Goal: Transaction & Acquisition: Book appointment/travel/reservation

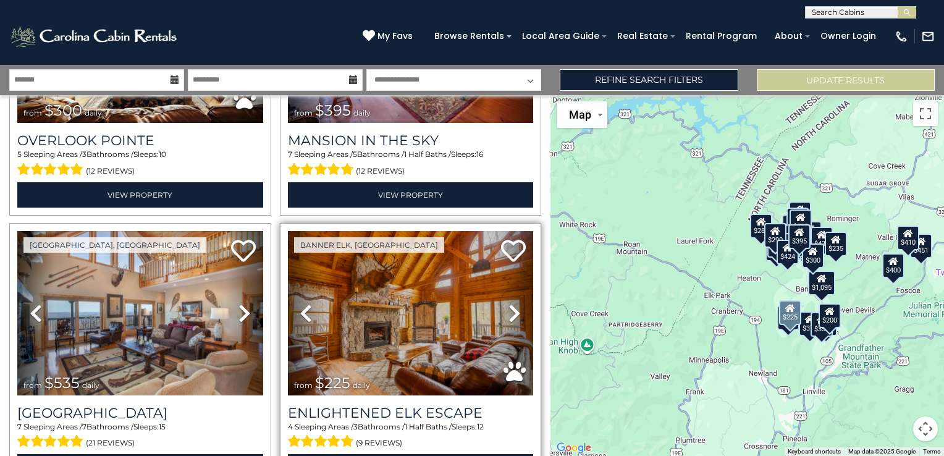
scroll to position [309, 0]
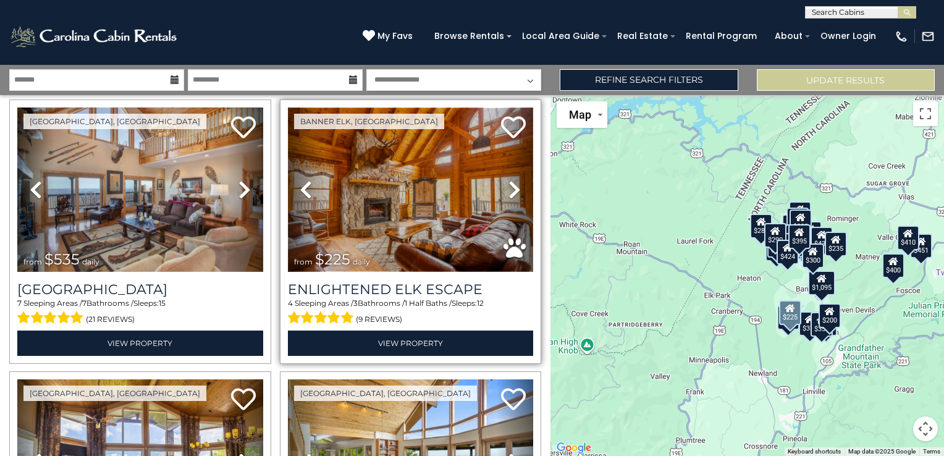
click at [386, 204] on img at bounding box center [411, 190] width 246 height 164
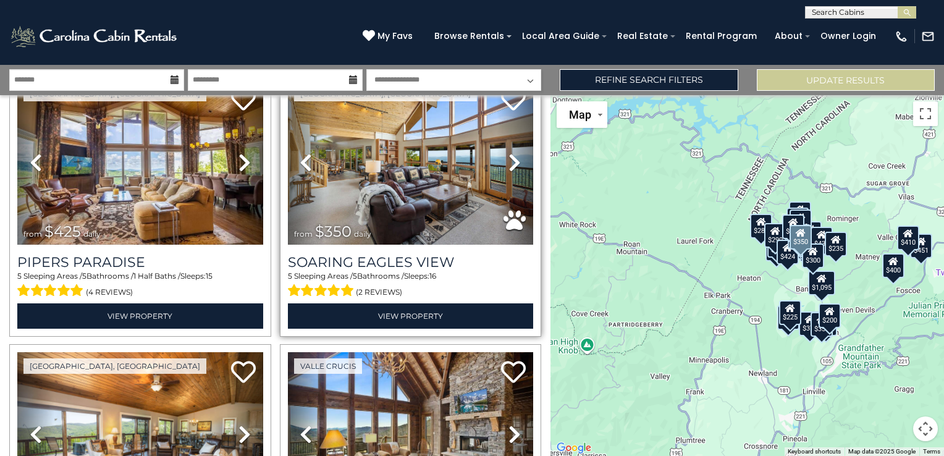
scroll to position [618, 0]
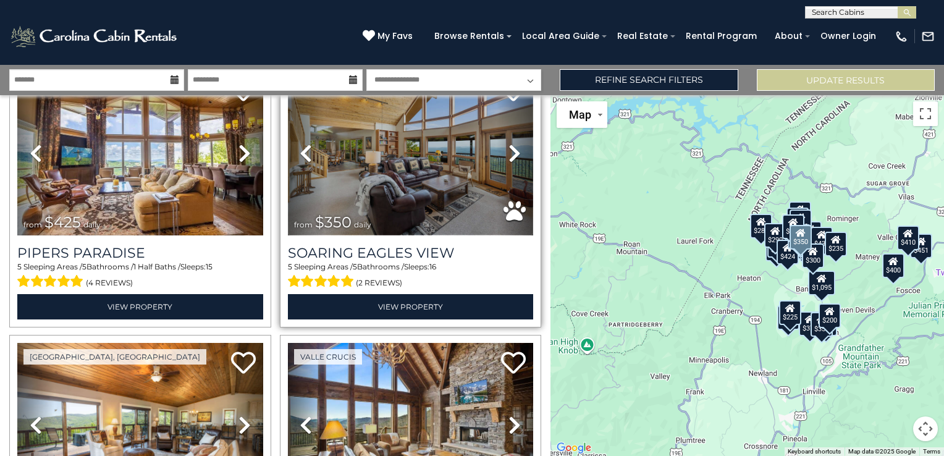
click at [396, 163] on img at bounding box center [411, 152] width 246 height 164
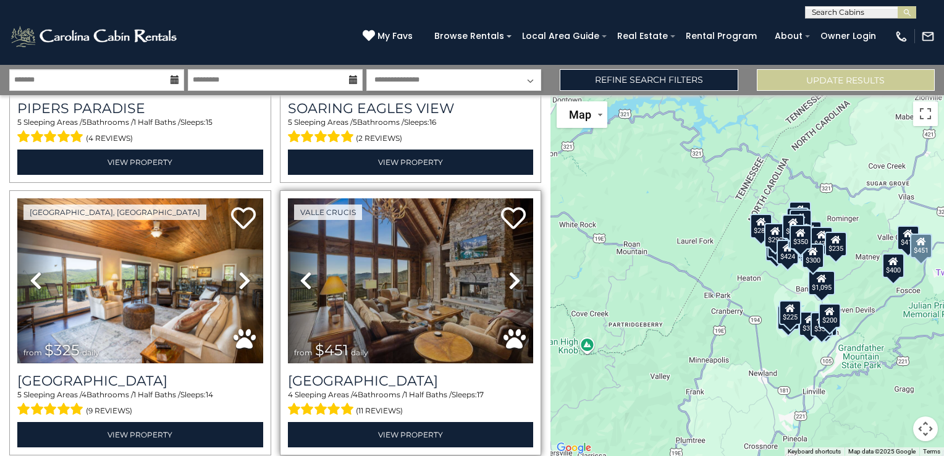
scroll to position [803, 0]
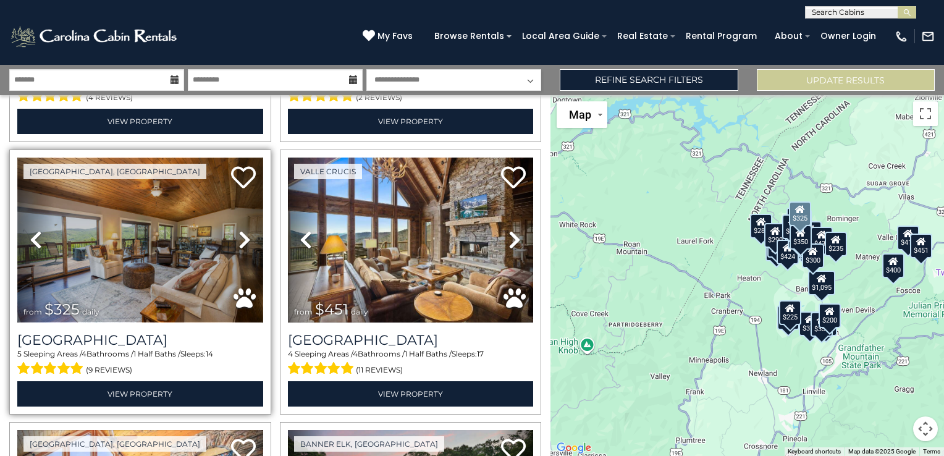
click at [146, 240] on img at bounding box center [140, 240] width 246 height 164
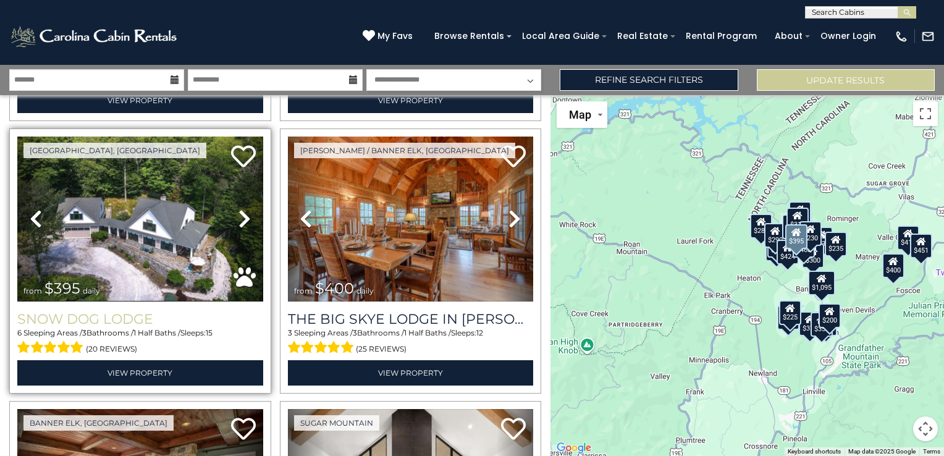
scroll to position [1669, 0]
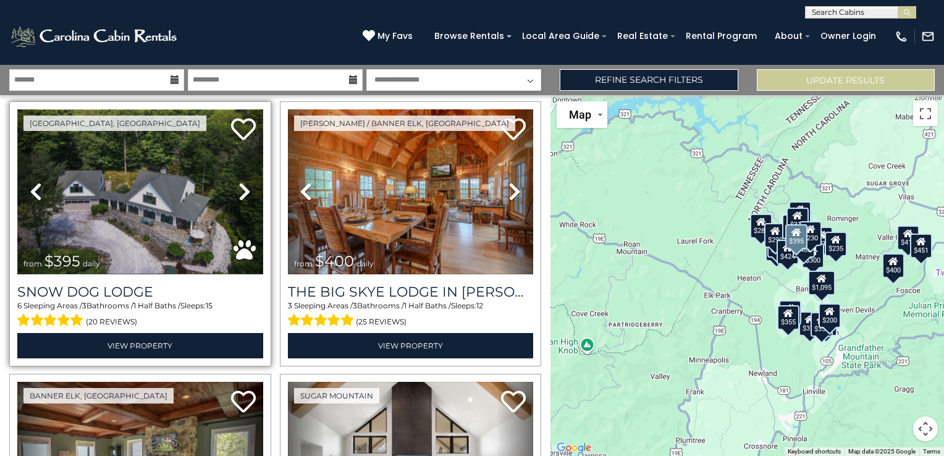
click at [155, 205] on img at bounding box center [140, 191] width 246 height 164
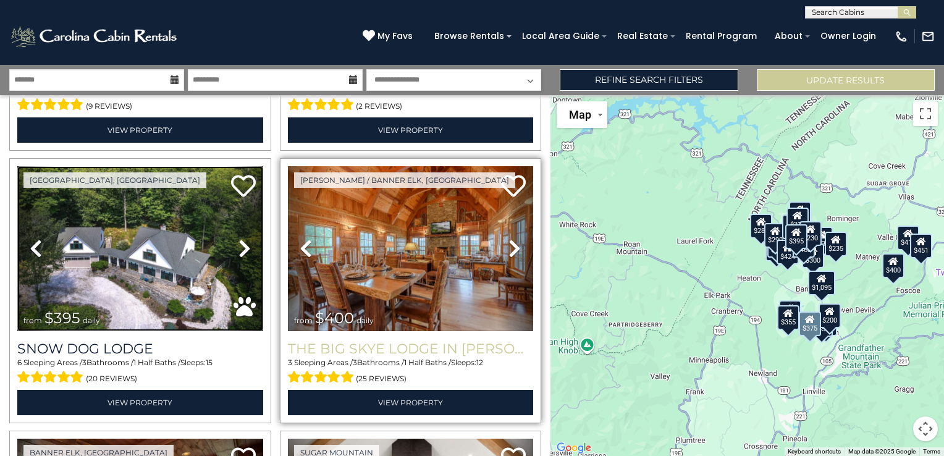
scroll to position [1607, 0]
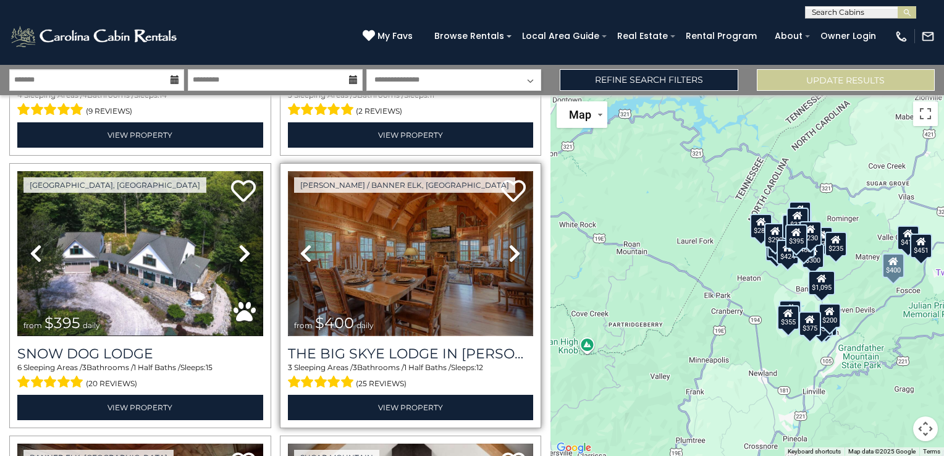
click at [389, 248] on img at bounding box center [411, 253] width 246 height 164
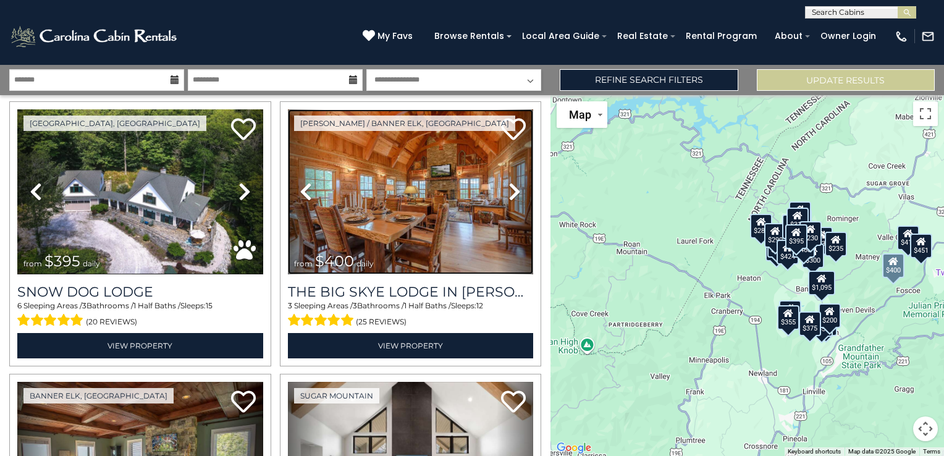
scroll to position [1731, 0]
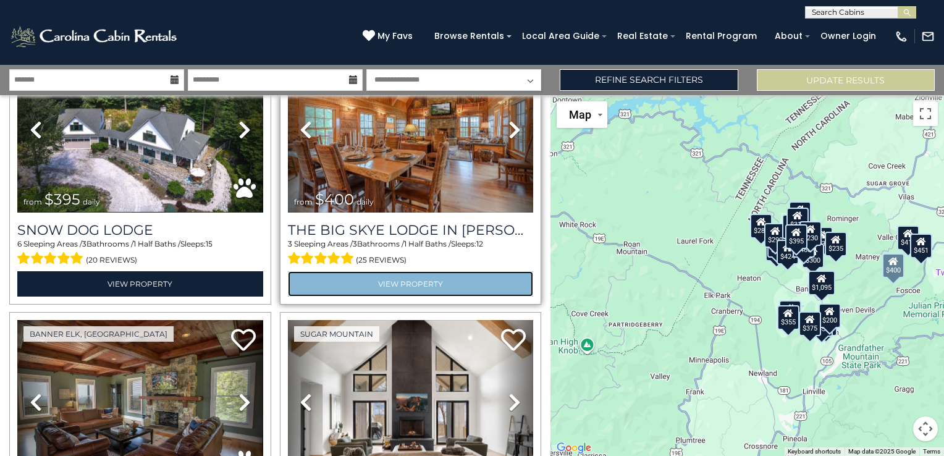
click at [406, 271] on link "View Property" at bounding box center [411, 283] width 246 height 25
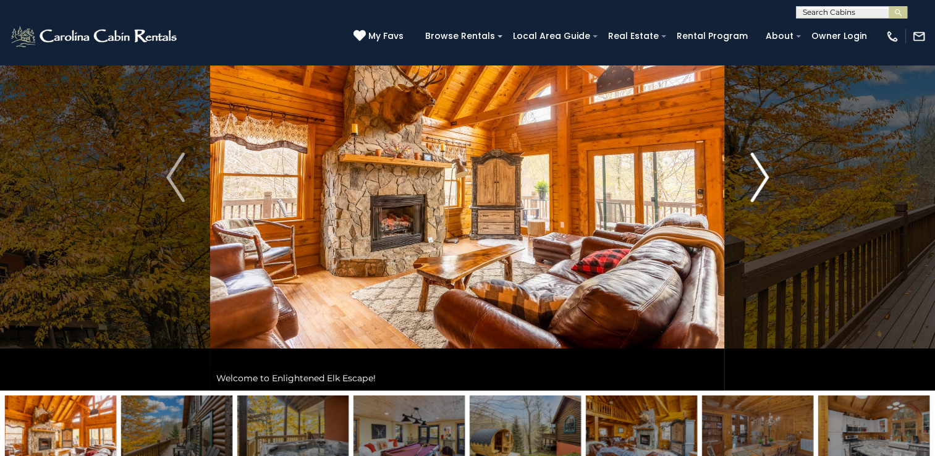
scroll to position [124, 0]
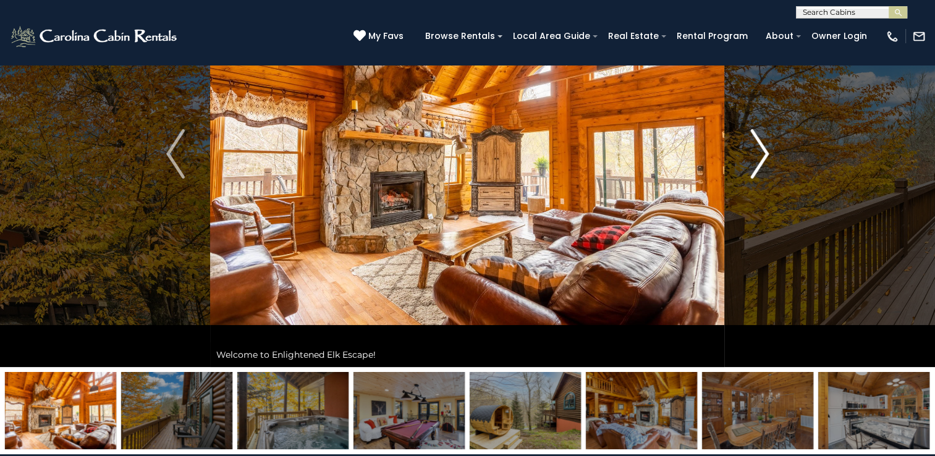
click at [758, 148] on img "Next" at bounding box center [759, 153] width 19 height 49
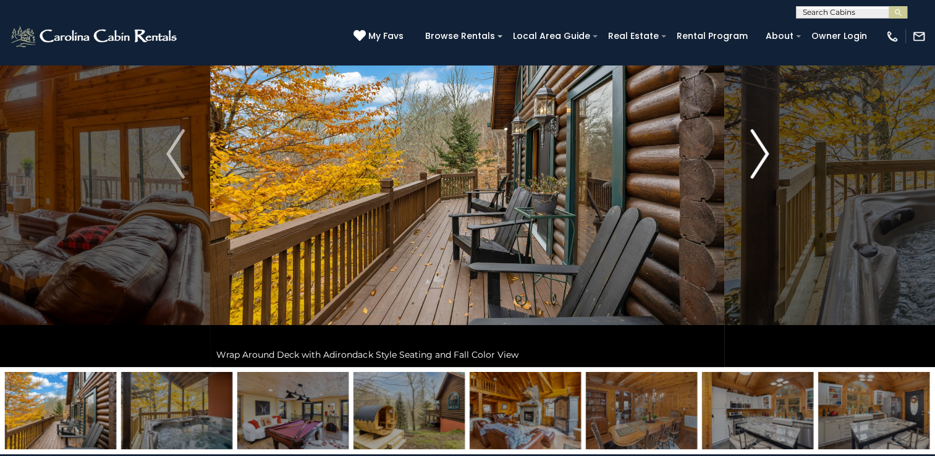
click at [758, 148] on img "Next" at bounding box center [759, 153] width 19 height 49
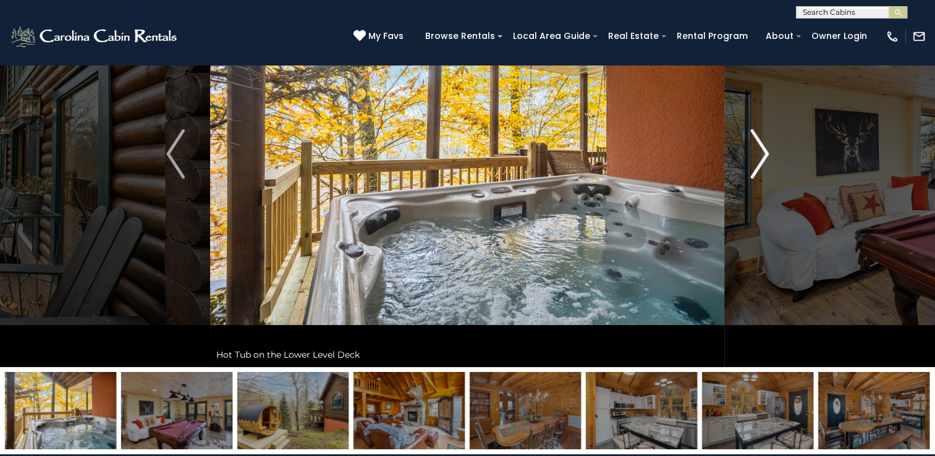
click at [760, 156] on img "Next" at bounding box center [759, 153] width 19 height 49
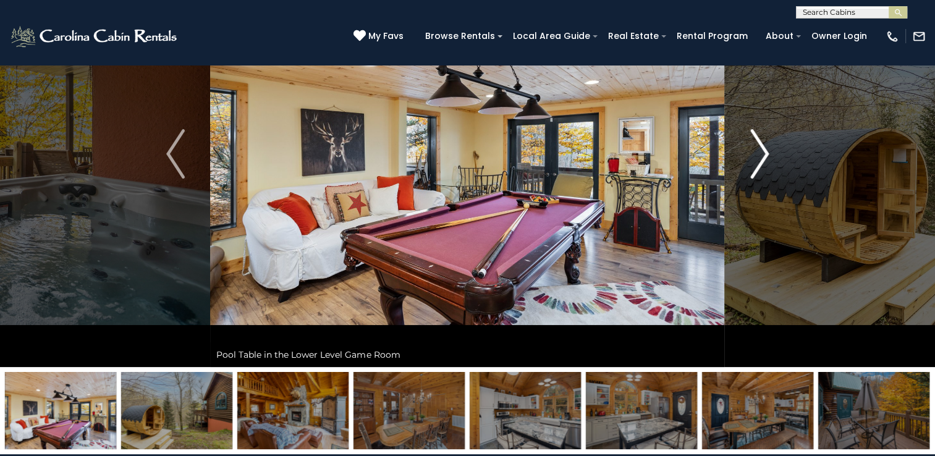
click at [754, 155] on img "Next" at bounding box center [759, 153] width 19 height 49
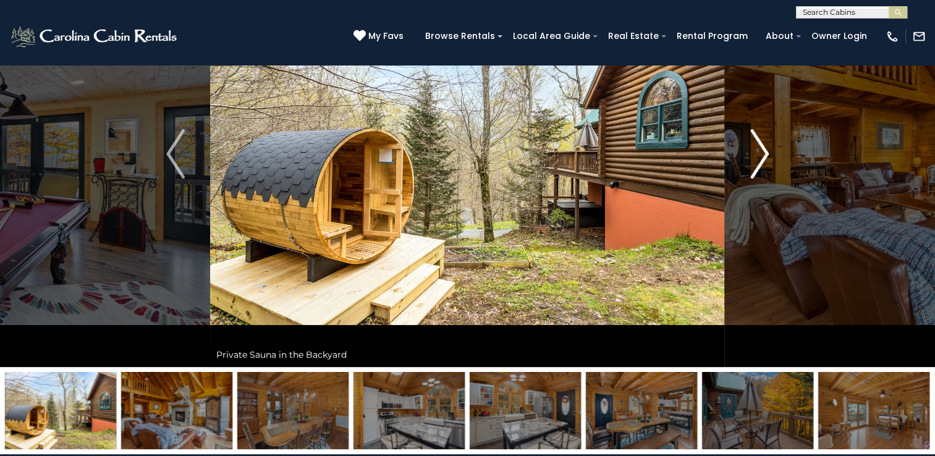
click at [754, 155] on img "Next" at bounding box center [759, 153] width 19 height 49
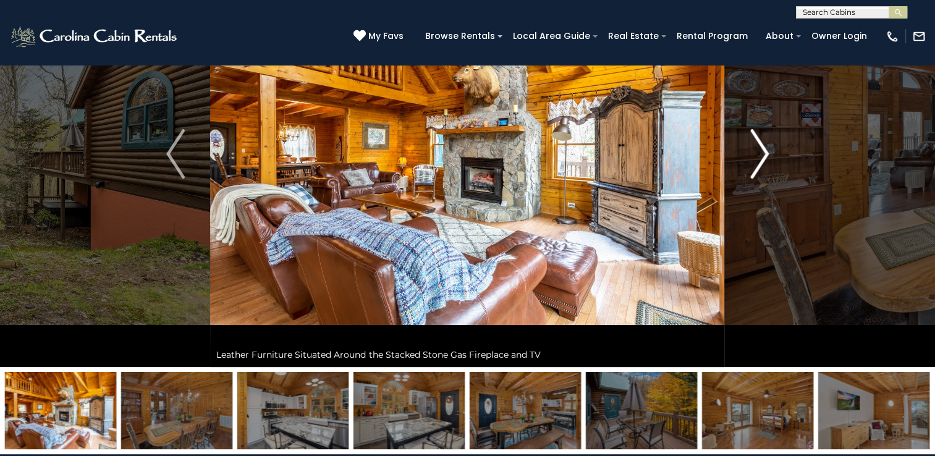
click at [754, 155] on img "Next" at bounding box center [759, 153] width 19 height 49
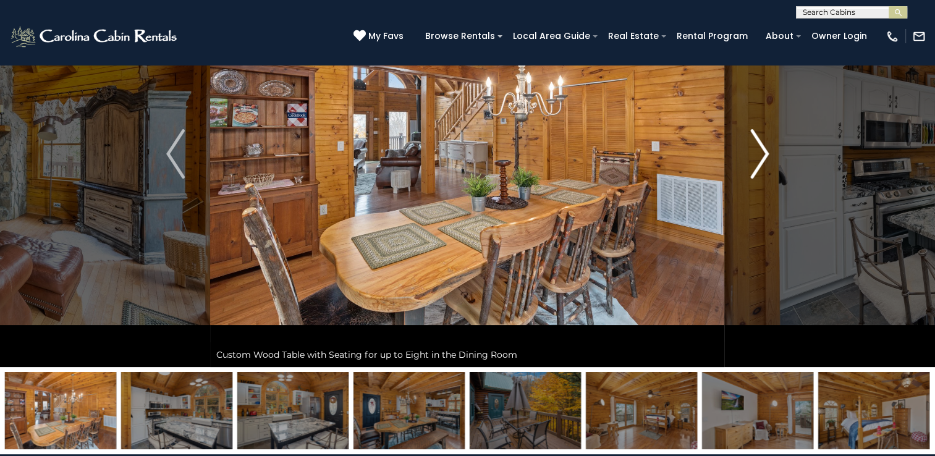
click at [763, 155] on img "Next" at bounding box center [759, 153] width 19 height 49
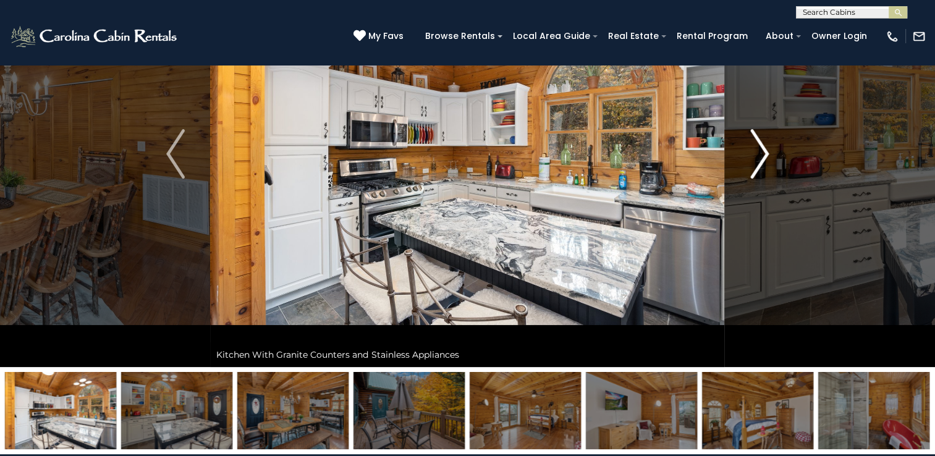
click at [765, 155] on img "Next" at bounding box center [759, 153] width 19 height 49
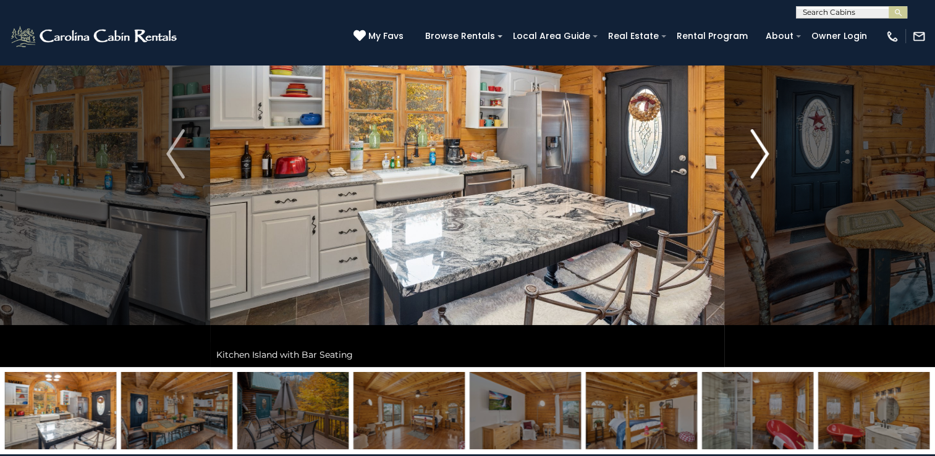
click at [758, 157] on img "Next" at bounding box center [759, 153] width 19 height 49
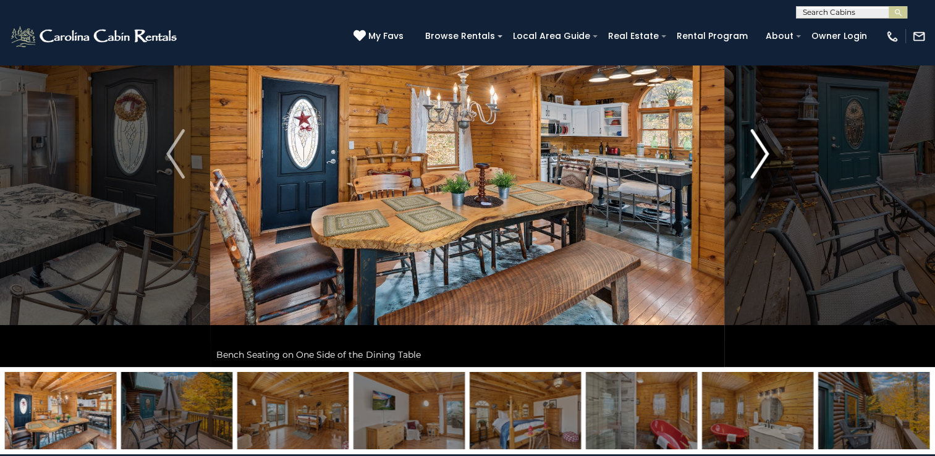
click at [758, 157] on img "Next" at bounding box center [759, 153] width 19 height 49
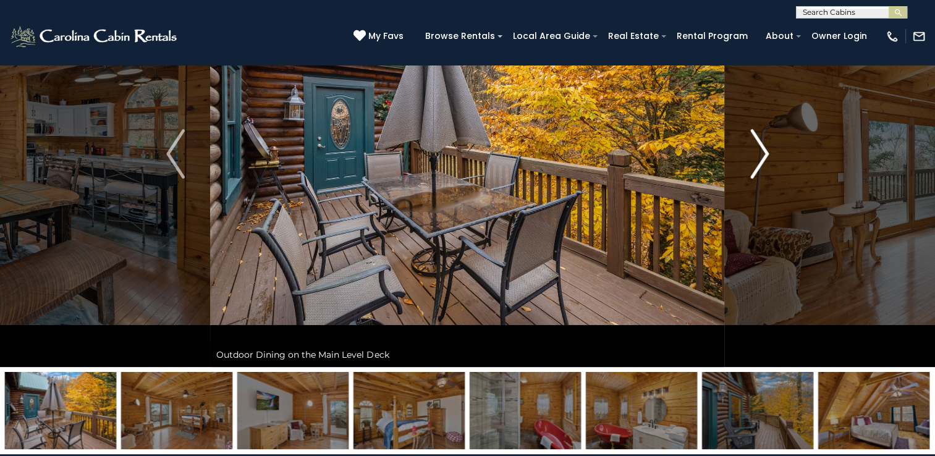
click at [765, 157] on img "Next" at bounding box center [759, 153] width 19 height 49
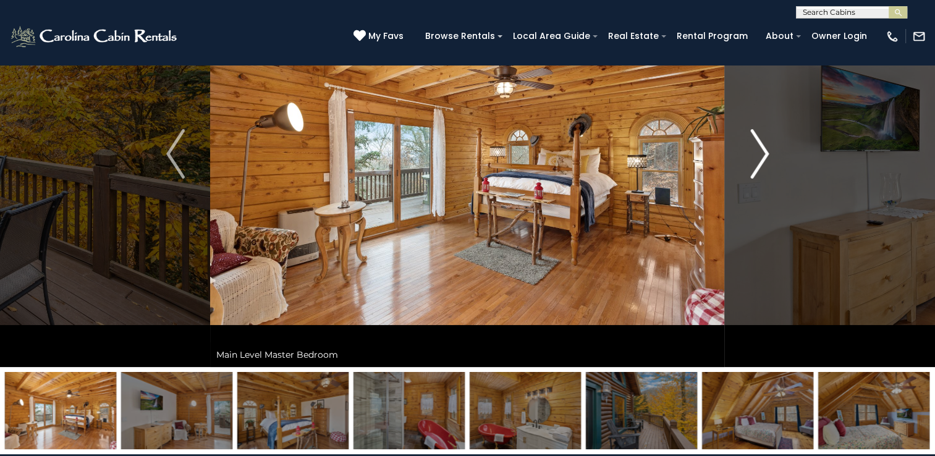
click at [765, 157] on img "Next" at bounding box center [759, 153] width 19 height 49
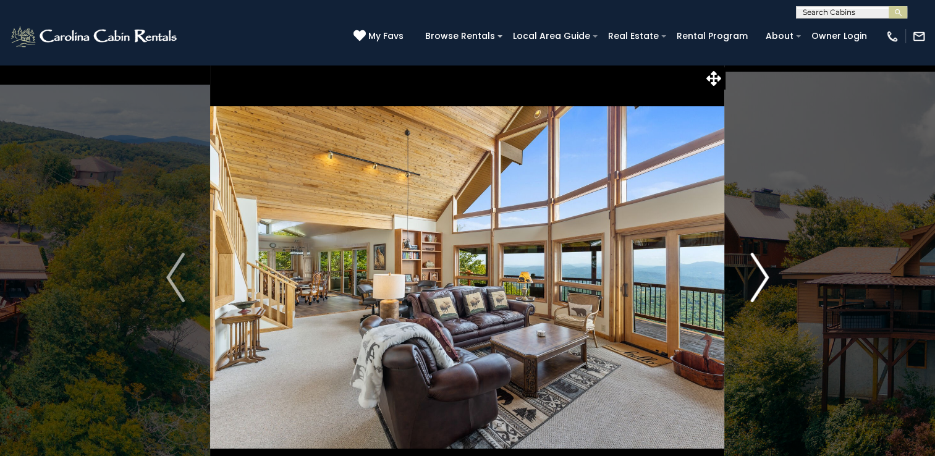
click at [759, 273] on img "Next" at bounding box center [759, 277] width 19 height 49
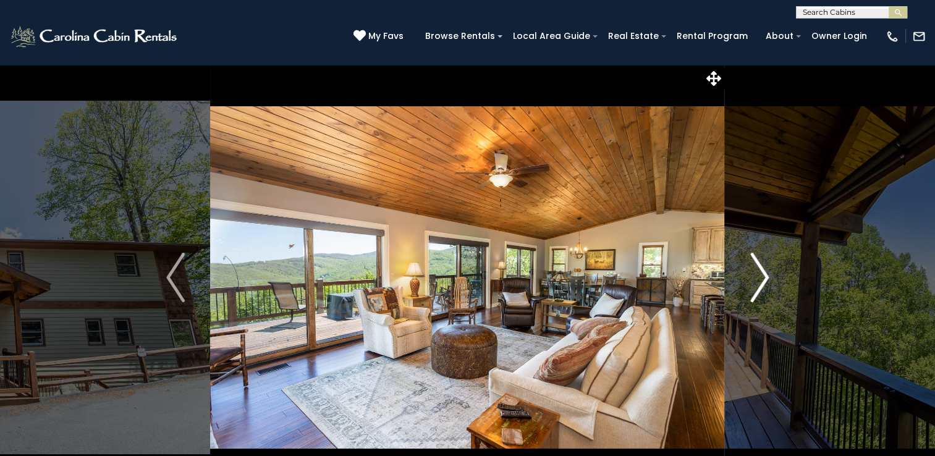
click at [763, 276] on img "Next" at bounding box center [759, 277] width 19 height 49
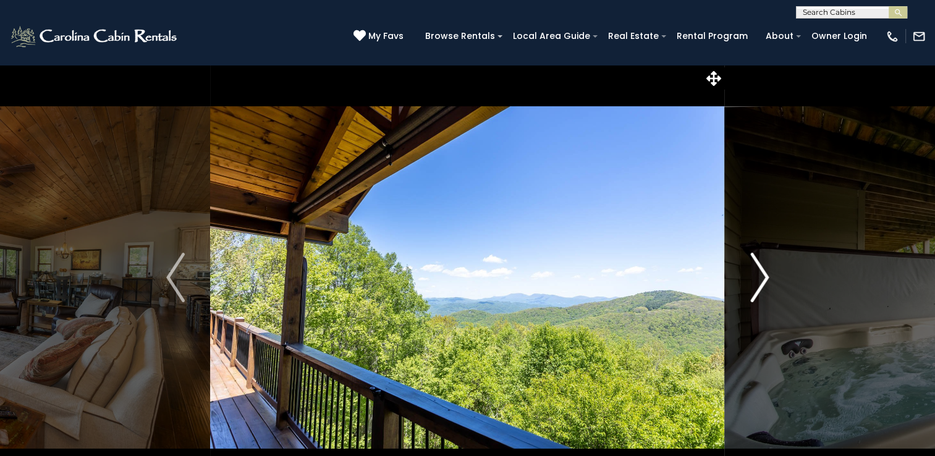
click at [763, 276] on img "Next" at bounding box center [759, 277] width 19 height 49
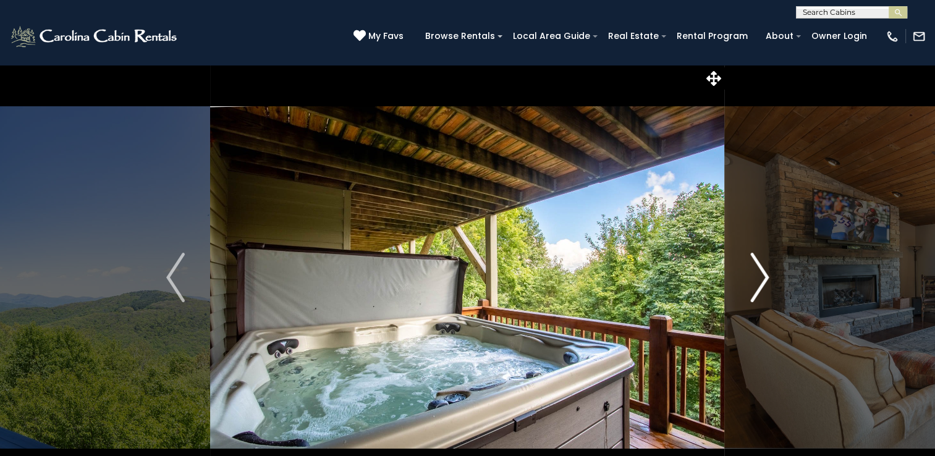
click at [763, 276] on img "Next" at bounding box center [759, 277] width 19 height 49
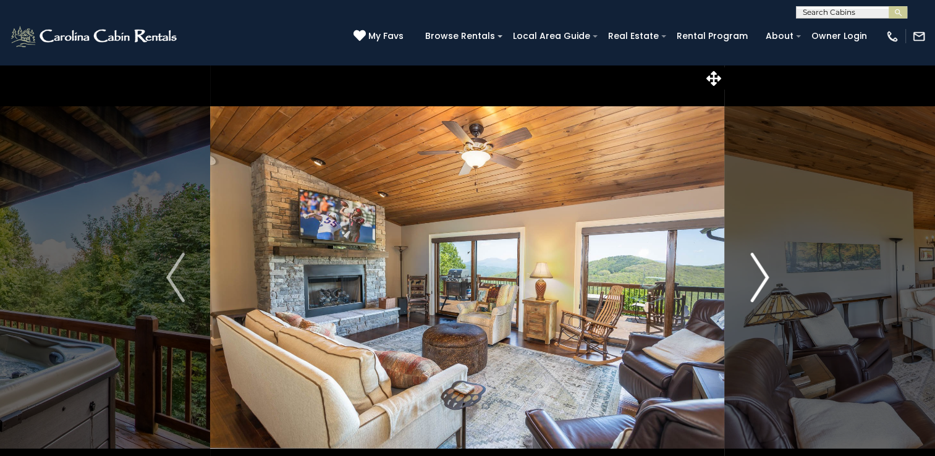
click at [763, 276] on img "Next" at bounding box center [759, 277] width 19 height 49
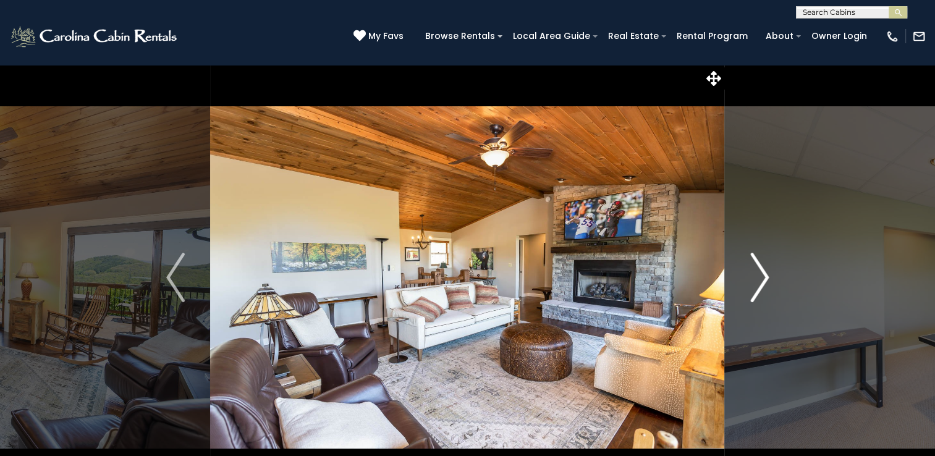
click at [763, 276] on img "Next" at bounding box center [759, 277] width 19 height 49
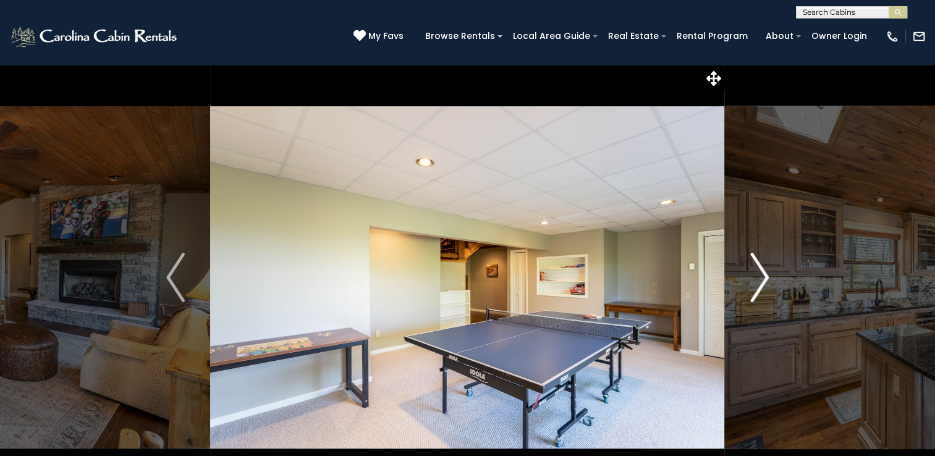
click at [763, 276] on img "Next" at bounding box center [759, 277] width 19 height 49
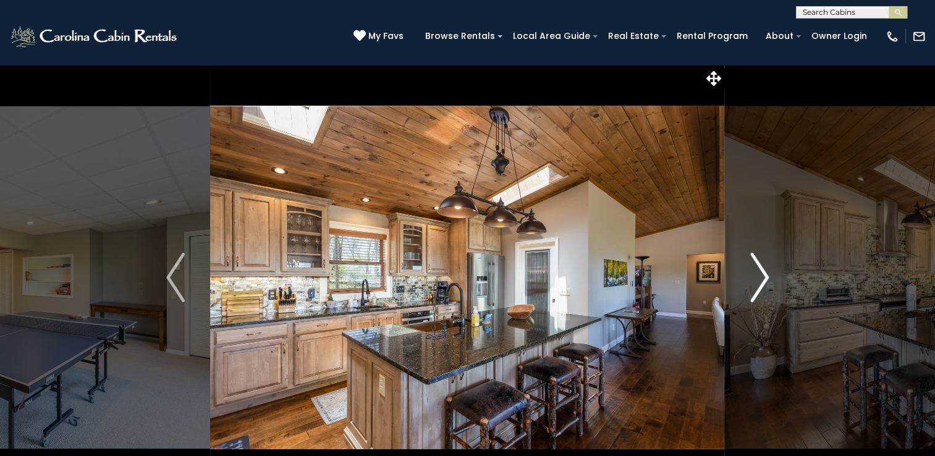
click at [763, 276] on img "Next" at bounding box center [759, 277] width 19 height 49
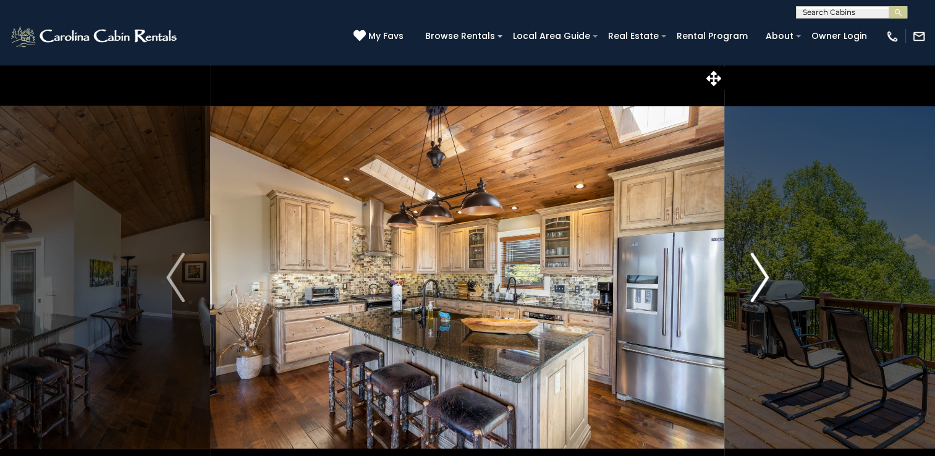
click at [763, 276] on img "Next" at bounding box center [759, 277] width 19 height 49
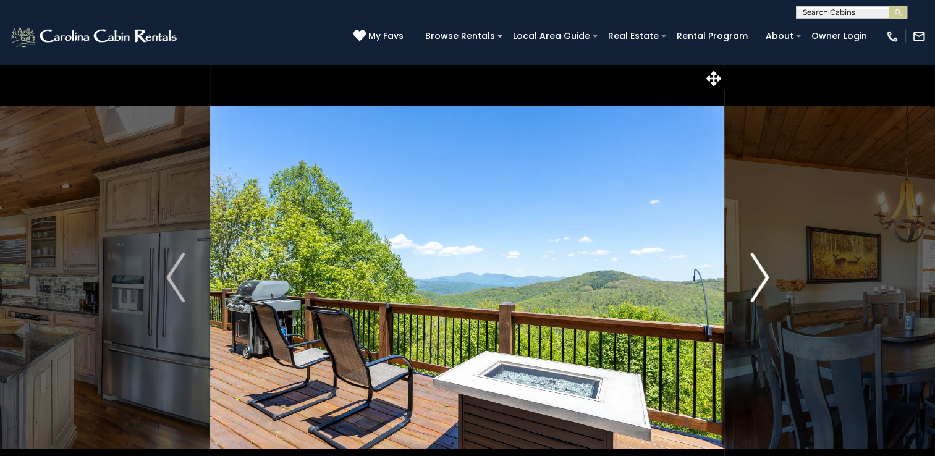
click at [763, 276] on img "Next" at bounding box center [759, 277] width 19 height 49
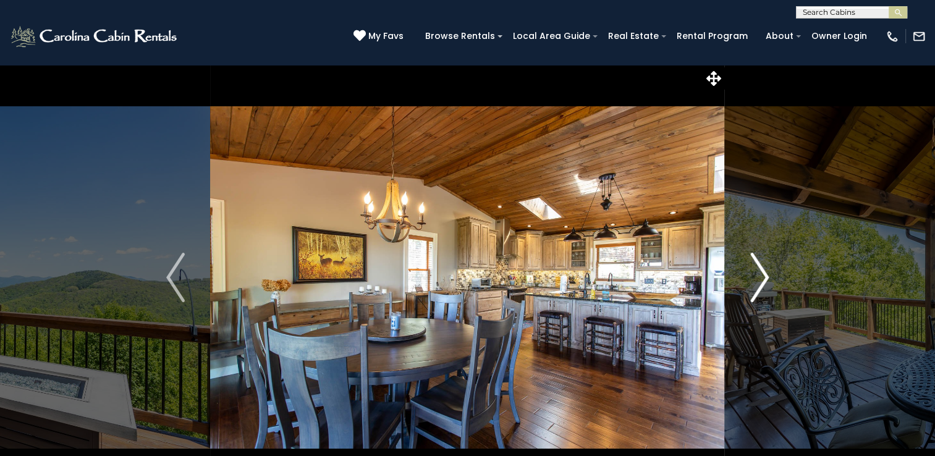
click at [763, 276] on img "Next" at bounding box center [759, 277] width 19 height 49
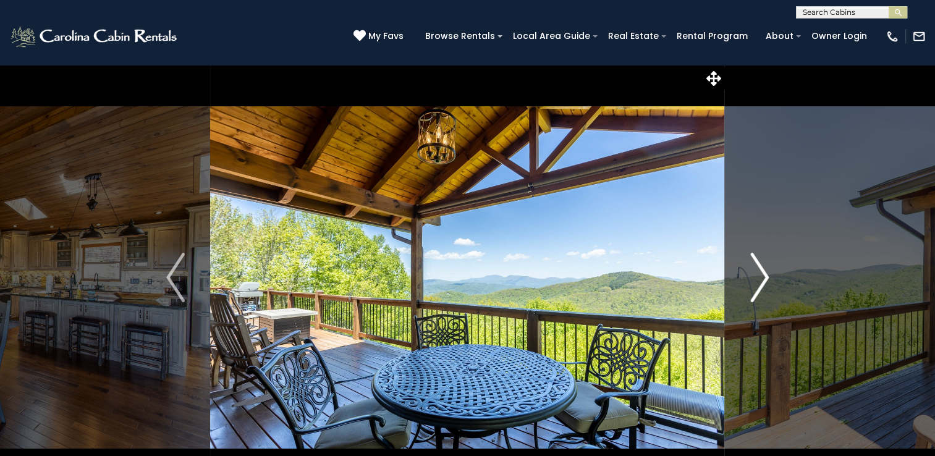
click at [763, 276] on img "Next" at bounding box center [759, 277] width 19 height 49
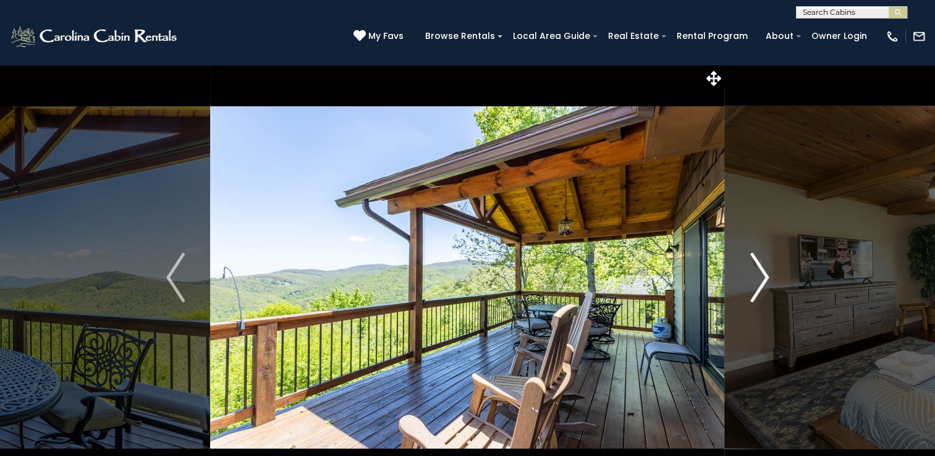
click at [763, 276] on img "Next" at bounding box center [759, 277] width 19 height 49
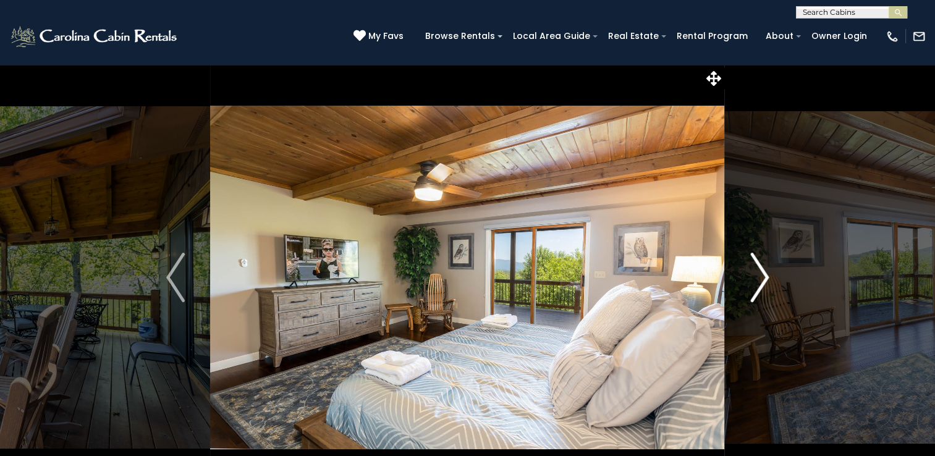
click at [763, 276] on img "Next" at bounding box center [759, 277] width 19 height 49
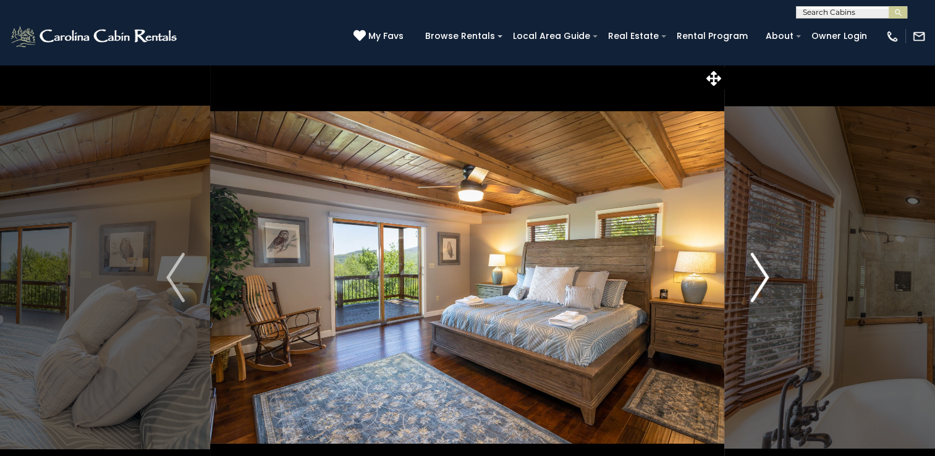
click at [763, 276] on img "Next" at bounding box center [759, 277] width 19 height 49
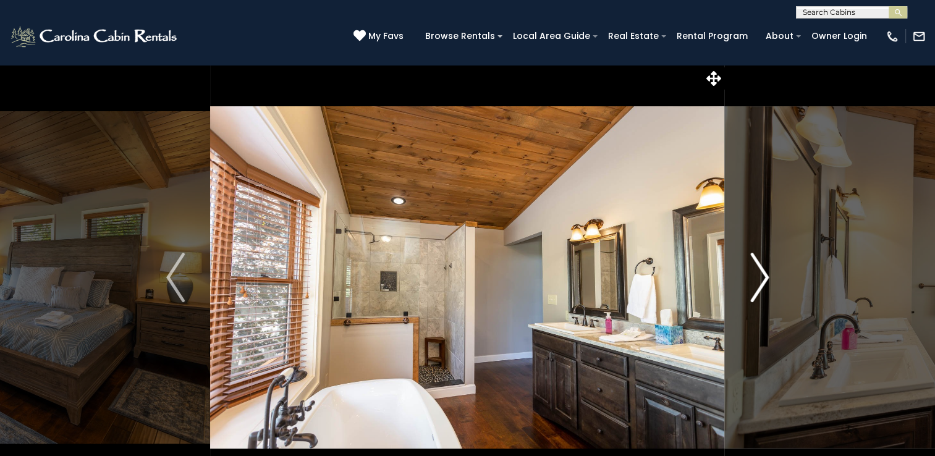
click at [763, 276] on img "Next" at bounding box center [759, 277] width 19 height 49
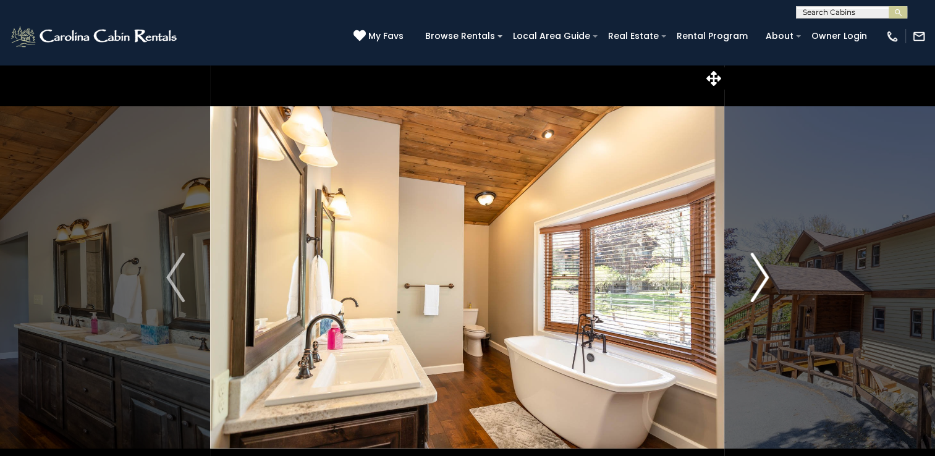
click at [763, 276] on img "Next" at bounding box center [759, 277] width 19 height 49
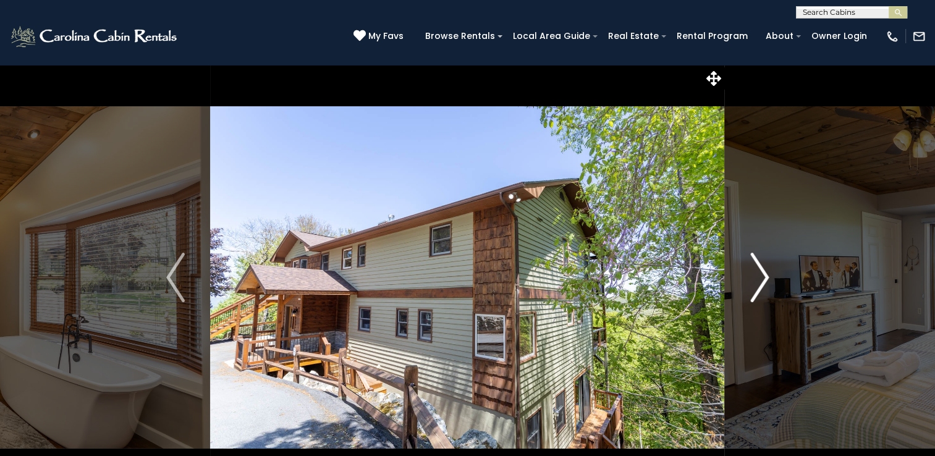
click at [766, 276] on img "Next" at bounding box center [759, 277] width 19 height 49
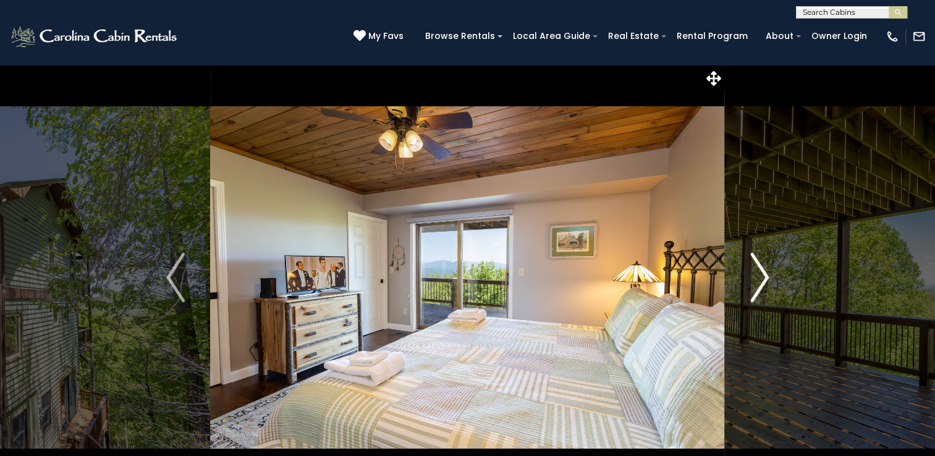
click at [766, 276] on img "Next" at bounding box center [759, 277] width 19 height 49
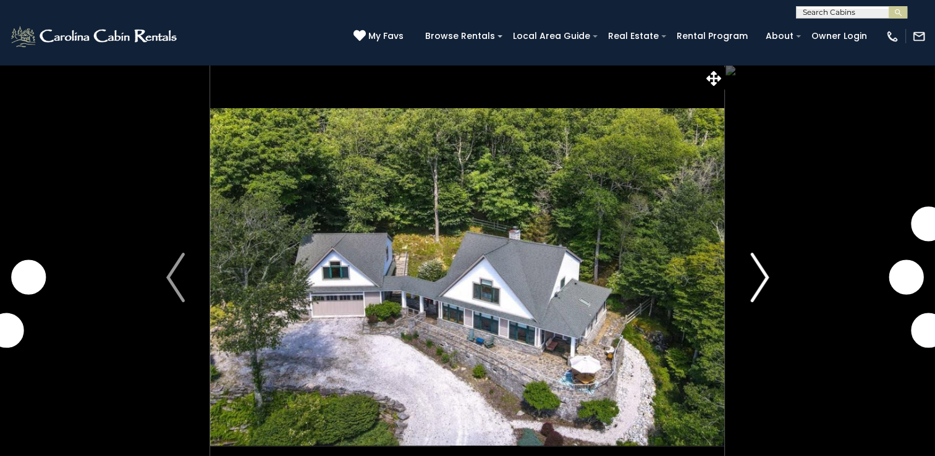
click at [756, 270] on img "Next" at bounding box center [759, 277] width 19 height 49
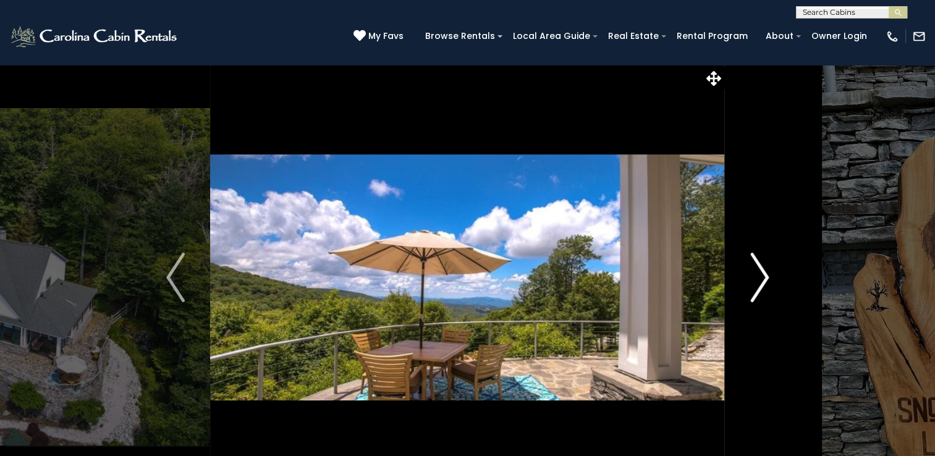
click at [775, 269] on button "Next" at bounding box center [759, 277] width 69 height 426
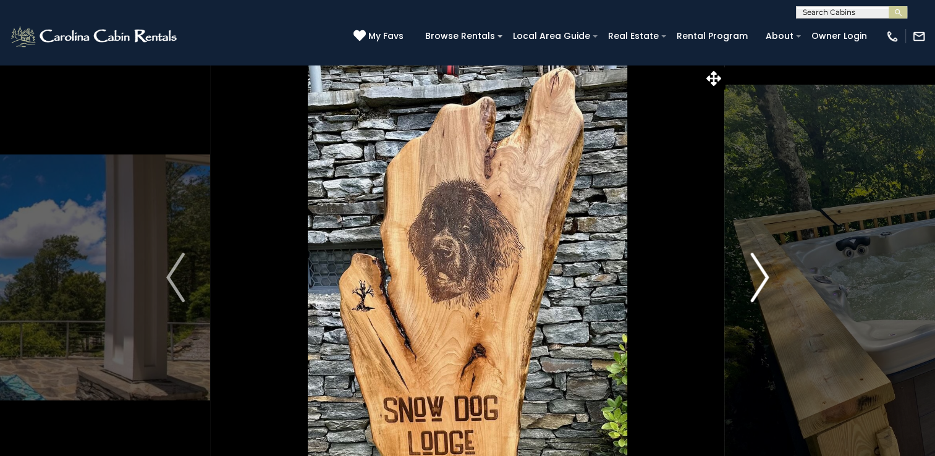
scroll to position [62, 0]
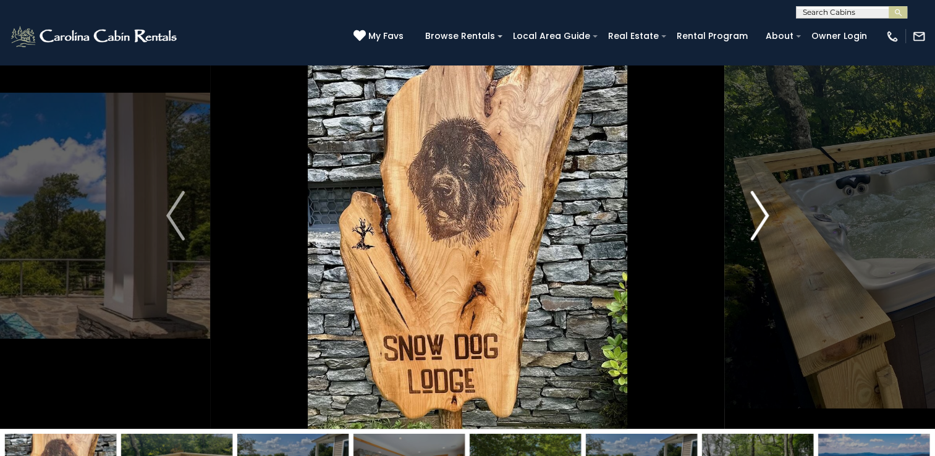
click at [764, 216] on img "Next" at bounding box center [759, 215] width 19 height 49
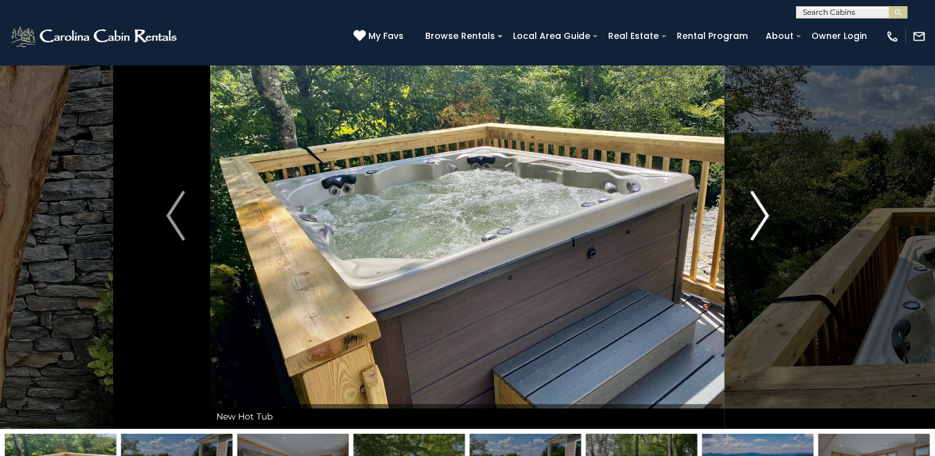
click at [760, 211] on img "Next" at bounding box center [759, 215] width 19 height 49
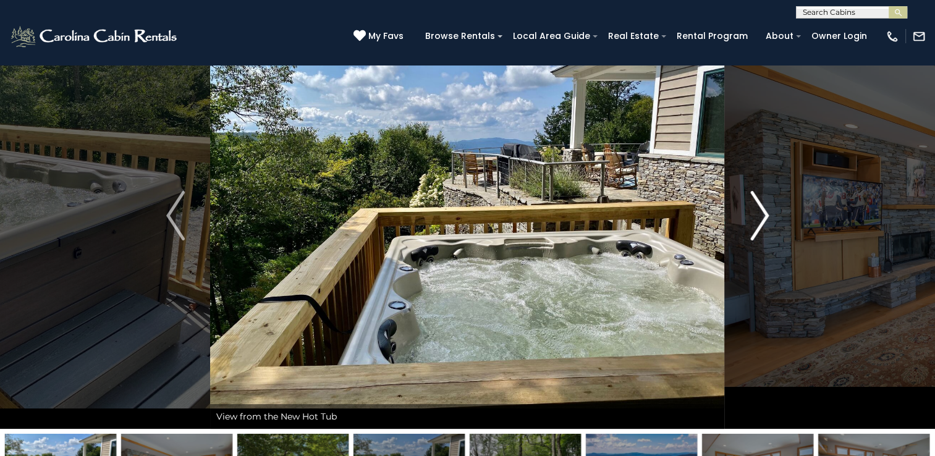
click at [760, 211] on img "Next" at bounding box center [759, 215] width 19 height 49
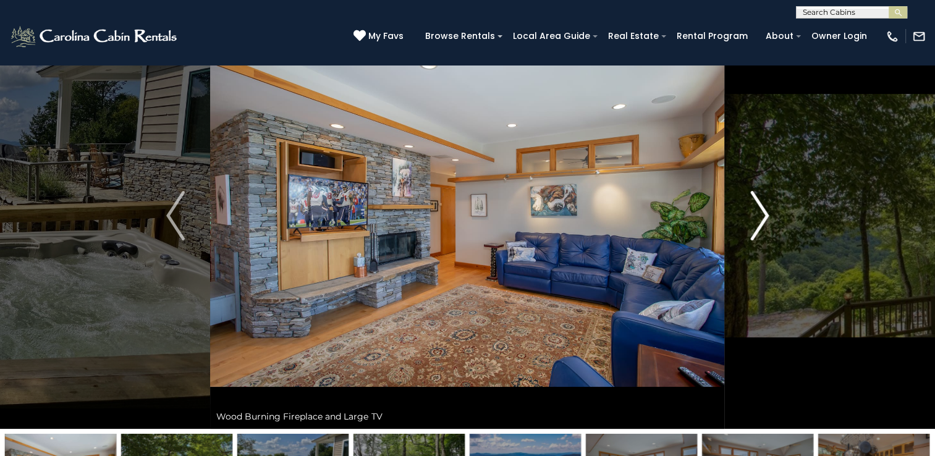
click at [760, 211] on img "Next" at bounding box center [759, 215] width 19 height 49
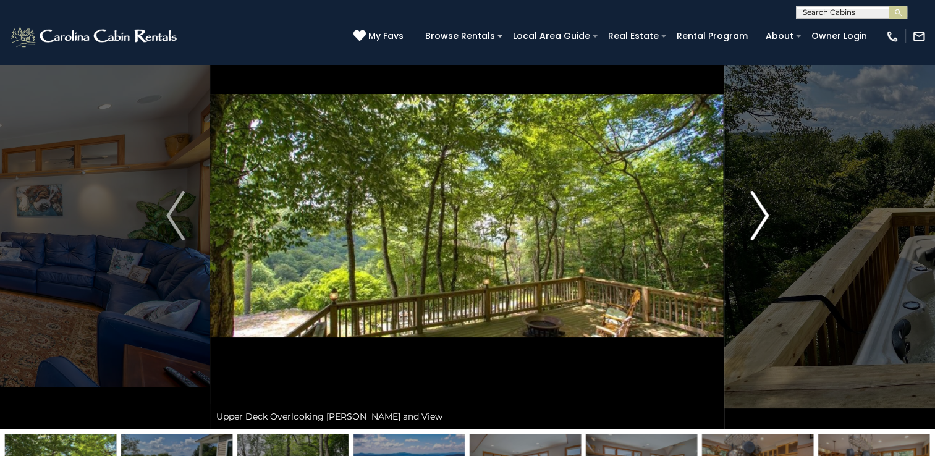
click at [760, 211] on img "Next" at bounding box center [759, 215] width 19 height 49
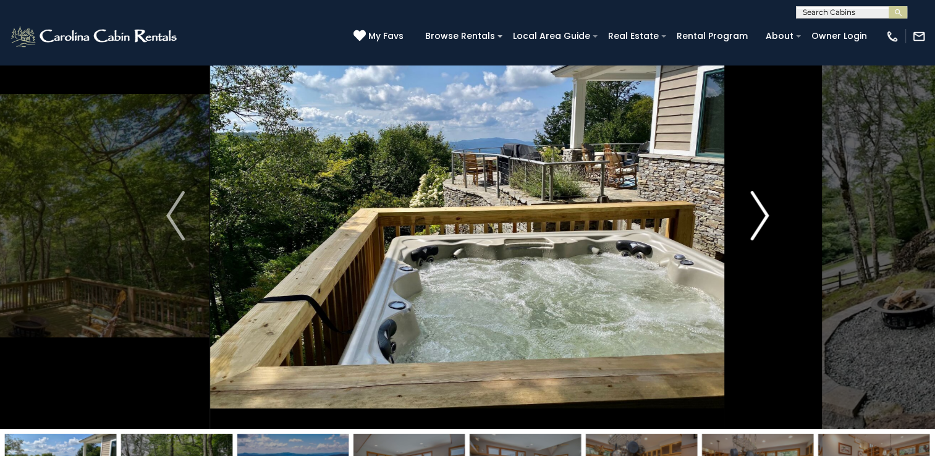
click at [760, 211] on img "Next" at bounding box center [759, 215] width 19 height 49
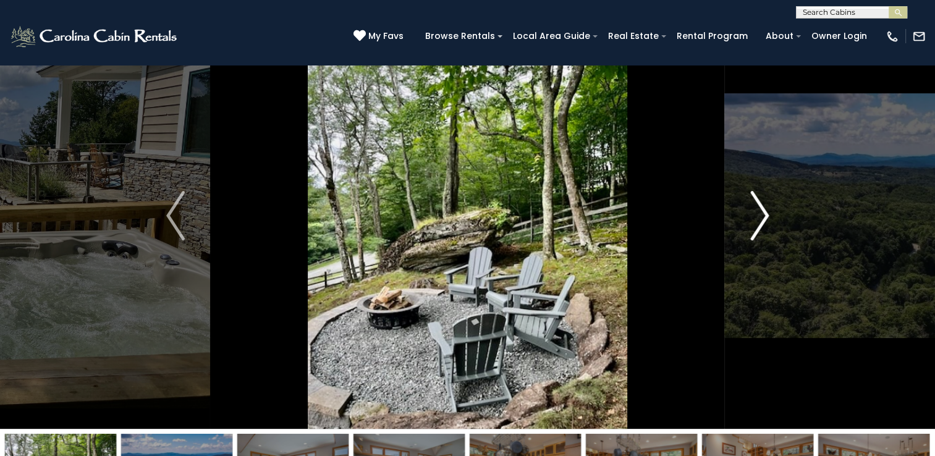
click at [760, 211] on img "Next" at bounding box center [759, 215] width 19 height 49
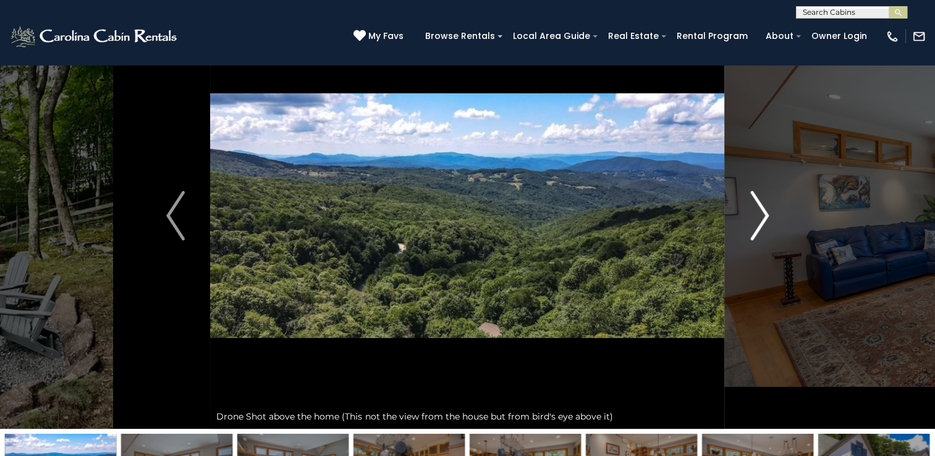
click at [760, 211] on img "Next" at bounding box center [759, 215] width 19 height 49
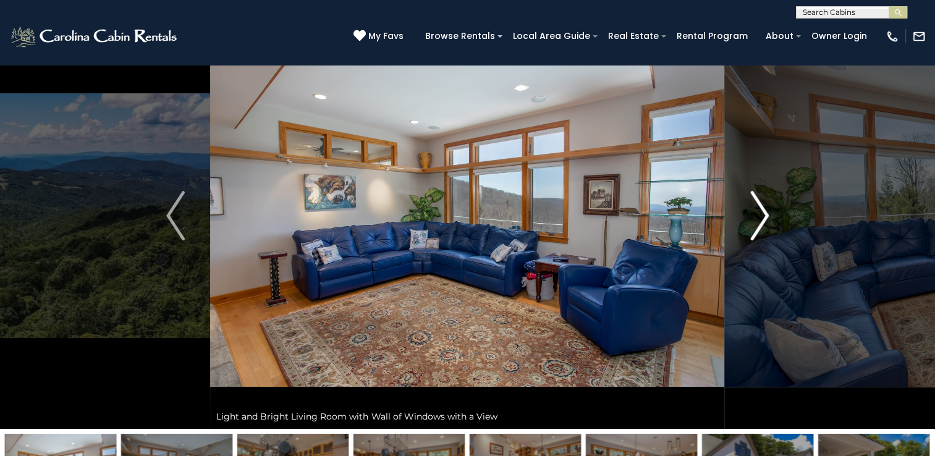
click at [760, 211] on img "Next" at bounding box center [759, 215] width 19 height 49
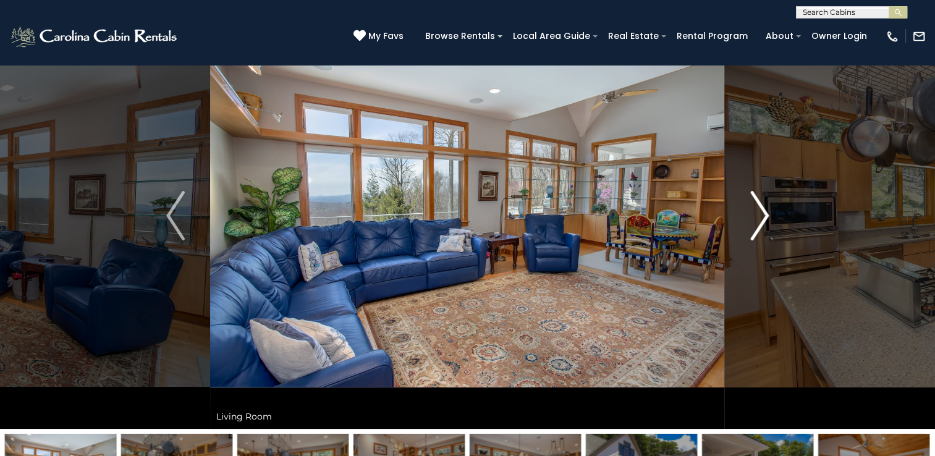
click at [761, 211] on img "Next" at bounding box center [759, 215] width 19 height 49
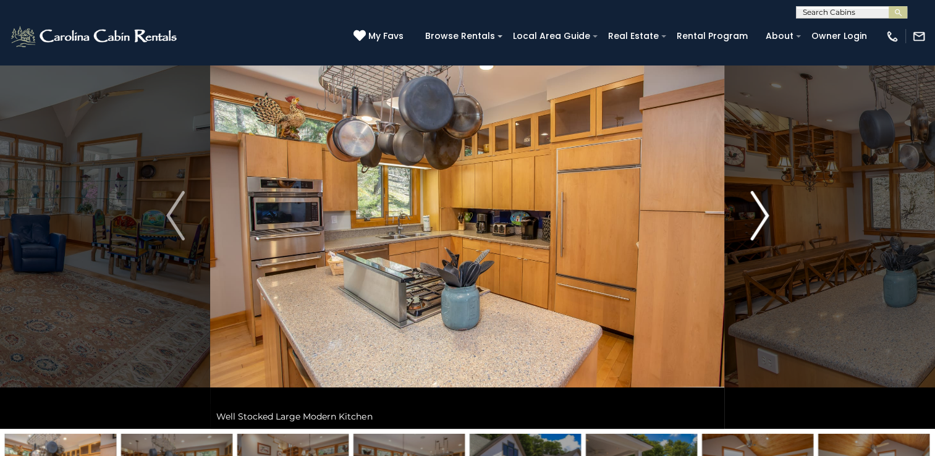
click at [761, 213] on img "Next" at bounding box center [759, 215] width 19 height 49
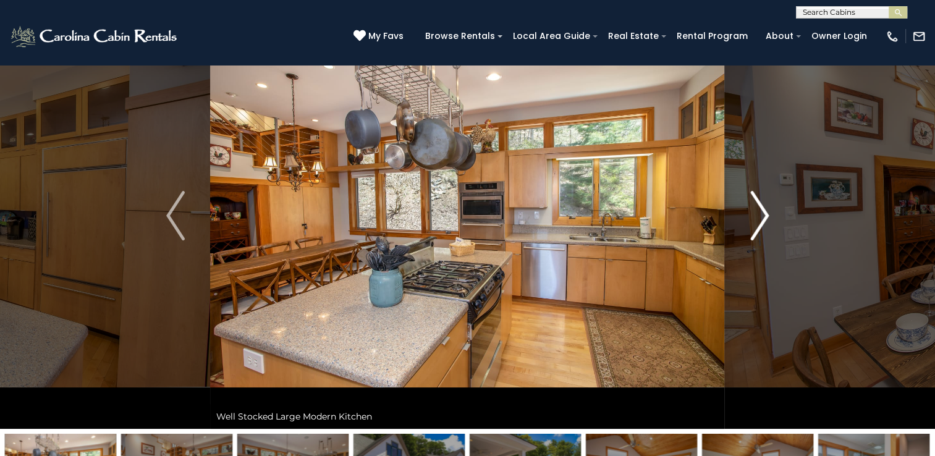
click at [761, 213] on img "Next" at bounding box center [759, 215] width 19 height 49
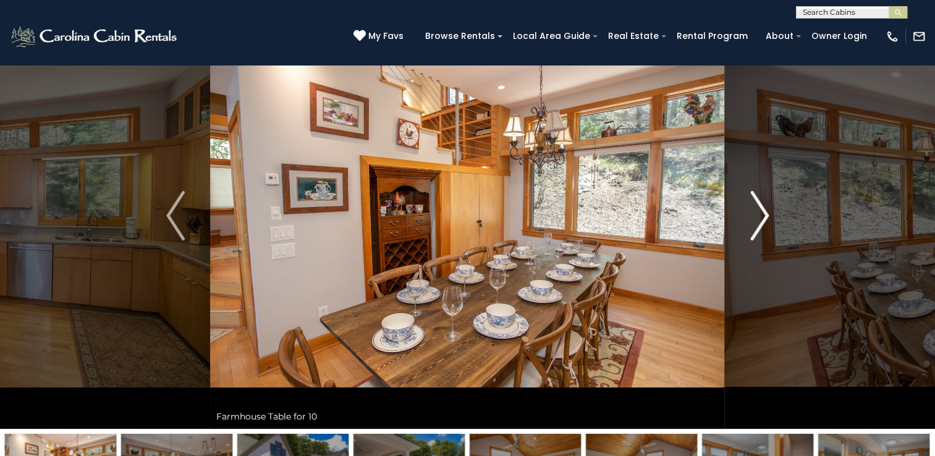
click at [761, 213] on img "Next" at bounding box center [759, 215] width 19 height 49
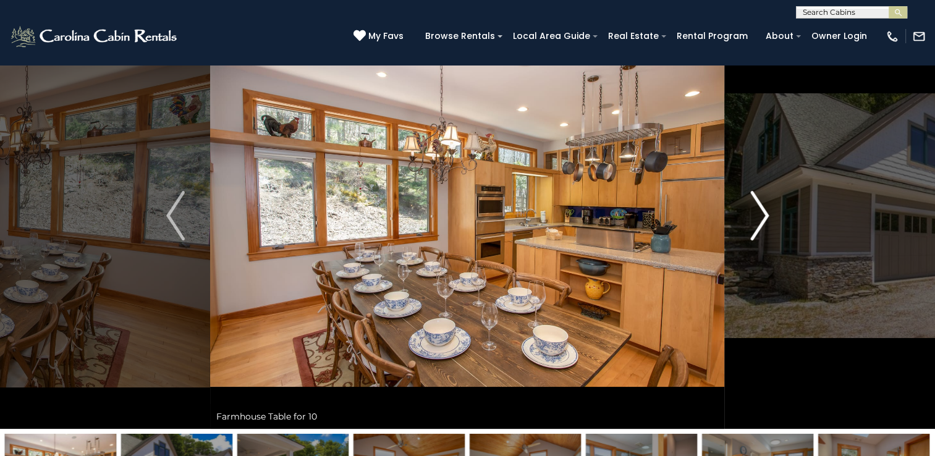
click at [762, 213] on img "Next" at bounding box center [759, 215] width 19 height 49
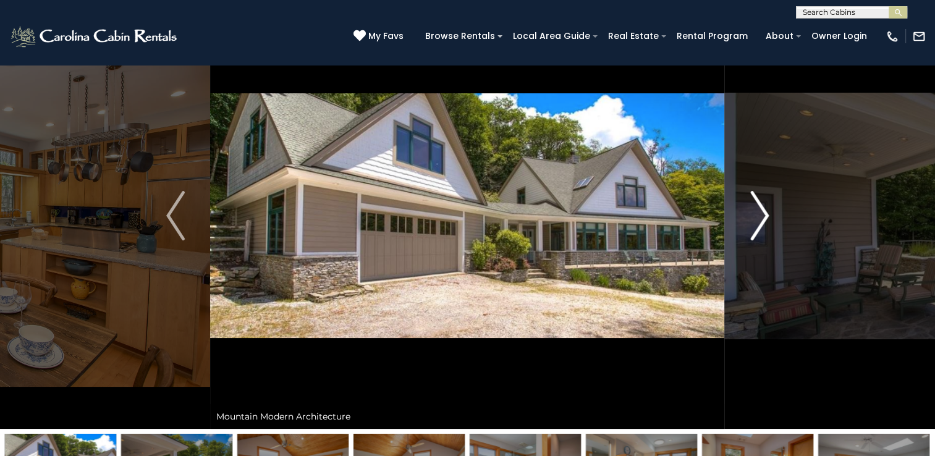
click at [764, 213] on img "Next" at bounding box center [759, 215] width 19 height 49
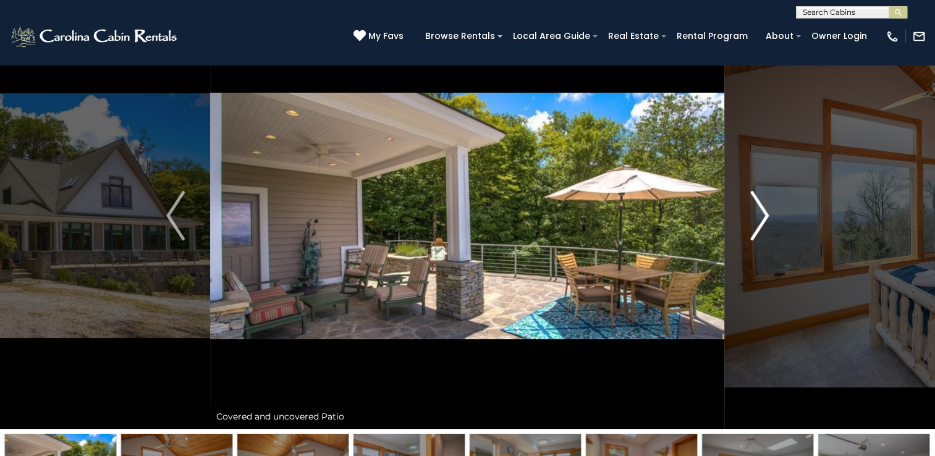
click at [764, 213] on img "Next" at bounding box center [759, 215] width 19 height 49
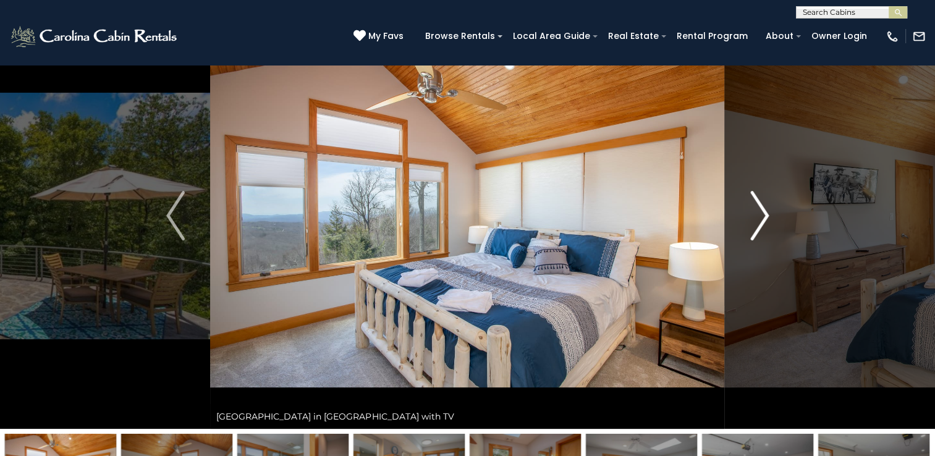
click at [766, 213] on img "Next" at bounding box center [759, 215] width 19 height 49
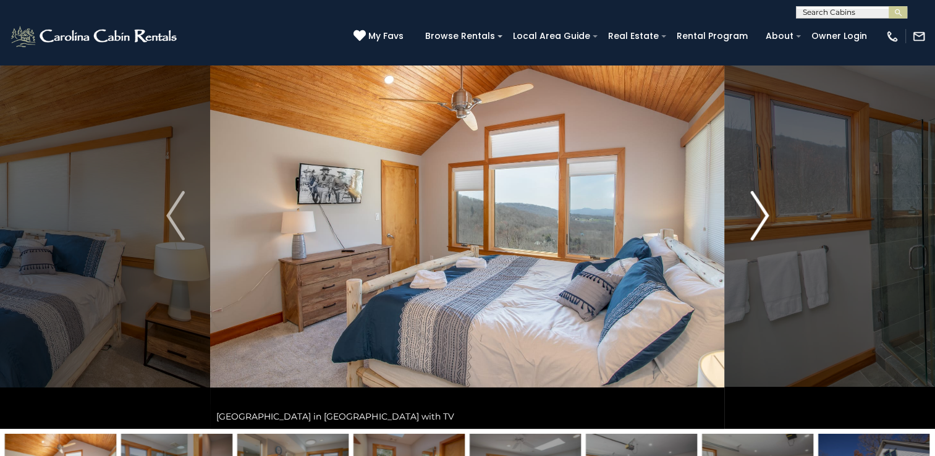
click at [766, 214] on img "Next" at bounding box center [759, 215] width 19 height 49
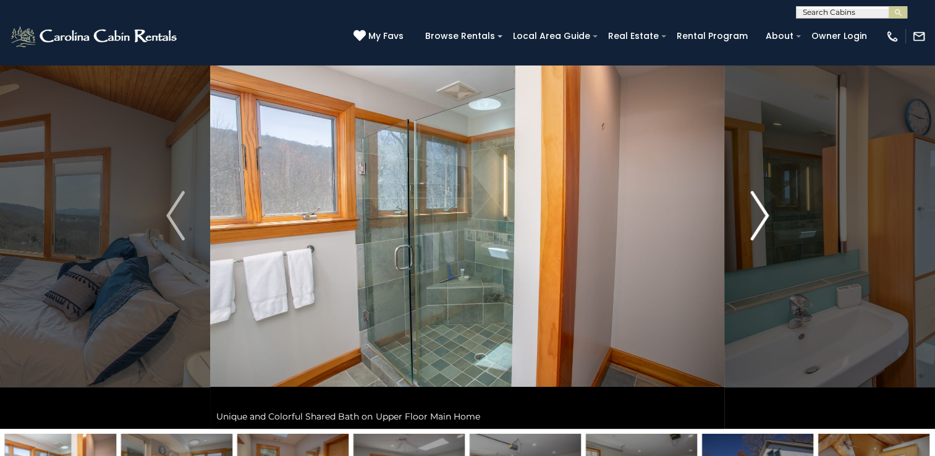
click at [768, 215] on img "Next" at bounding box center [759, 215] width 19 height 49
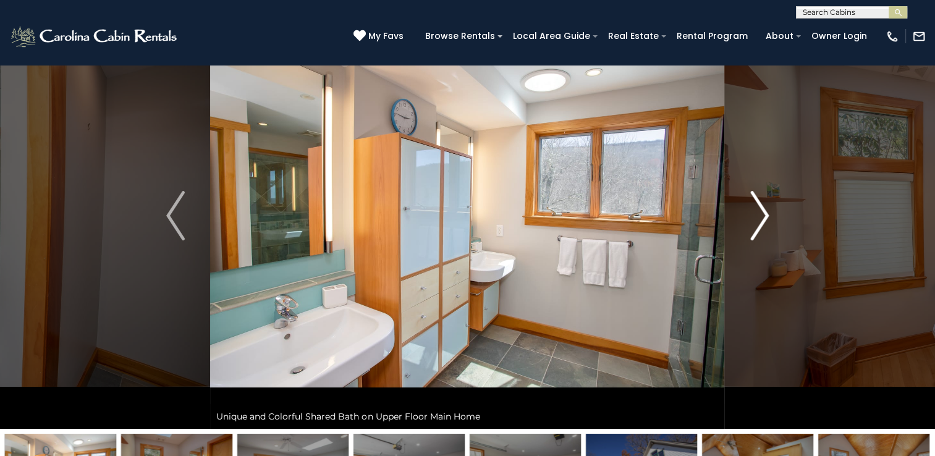
click at [772, 216] on button "Next" at bounding box center [759, 215] width 69 height 426
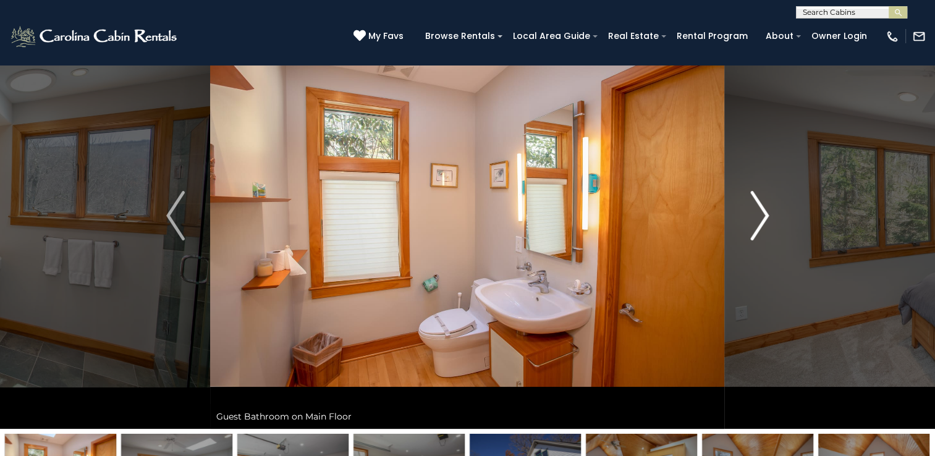
click at [773, 220] on button "Next" at bounding box center [759, 215] width 69 height 426
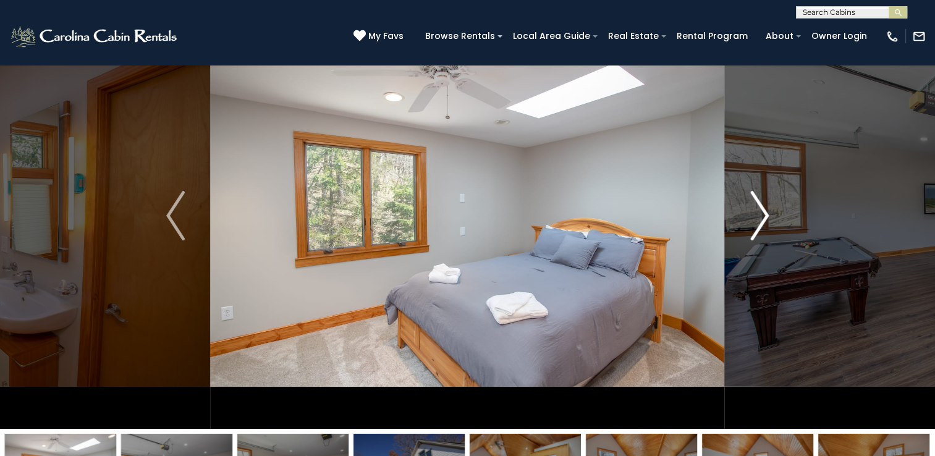
click at [769, 220] on button "Next" at bounding box center [759, 215] width 69 height 426
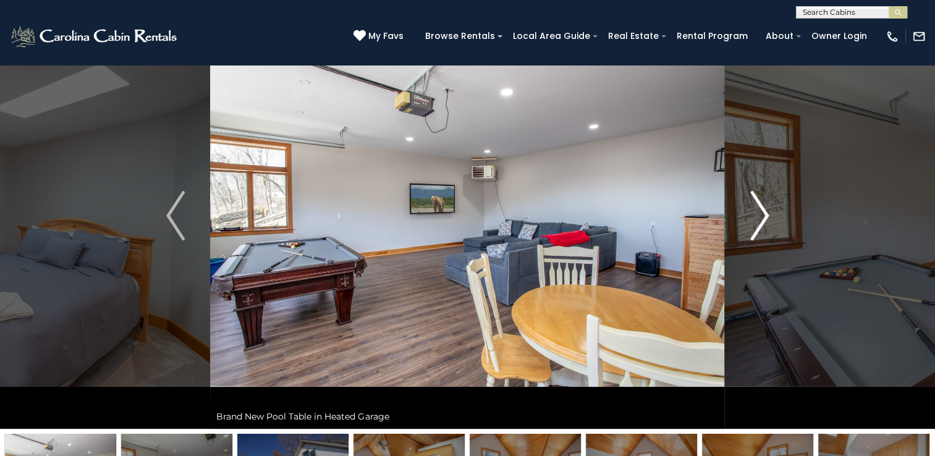
click at [769, 220] on button "Next" at bounding box center [759, 215] width 69 height 426
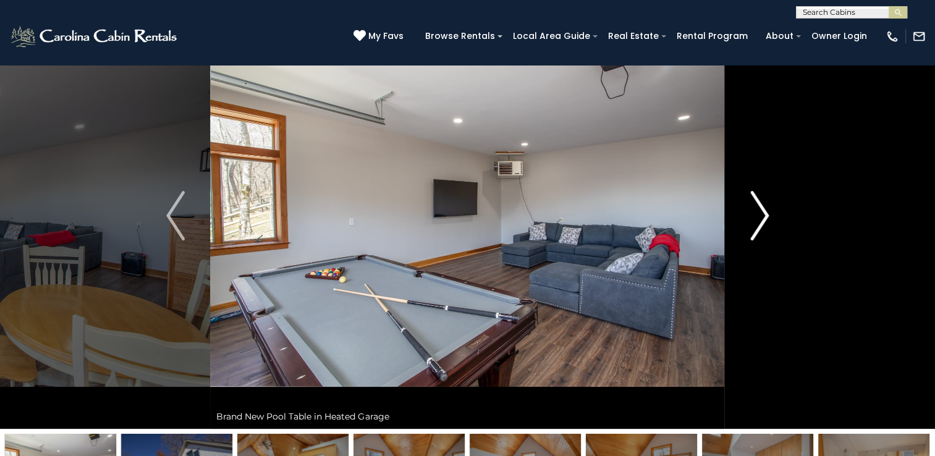
click at [770, 221] on button "Next" at bounding box center [759, 215] width 69 height 426
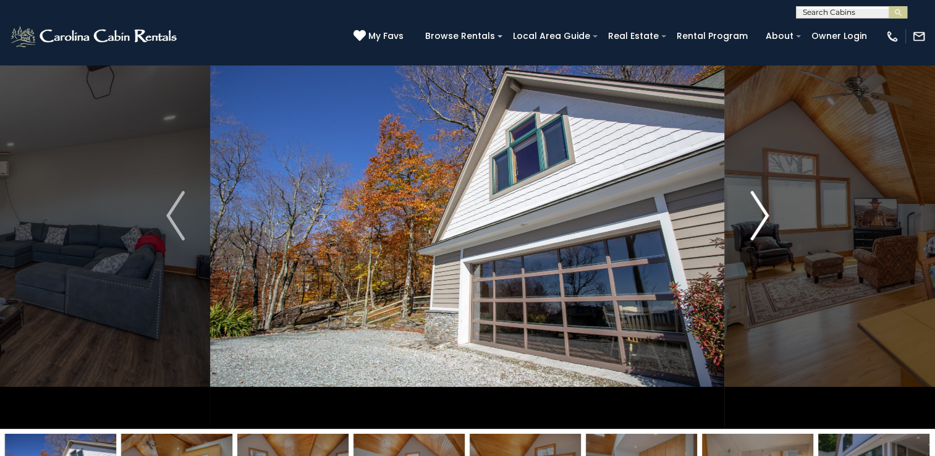
click at [770, 221] on button "Next" at bounding box center [759, 215] width 69 height 426
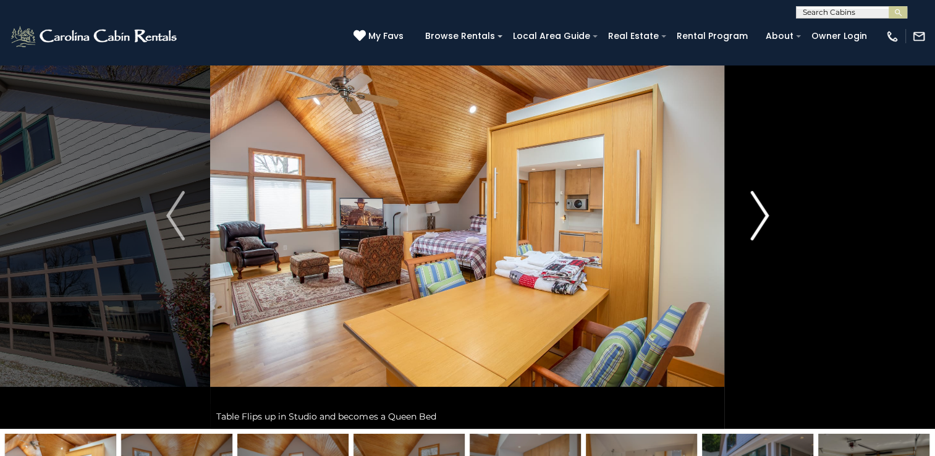
click at [770, 221] on button "Next" at bounding box center [759, 215] width 69 height 426
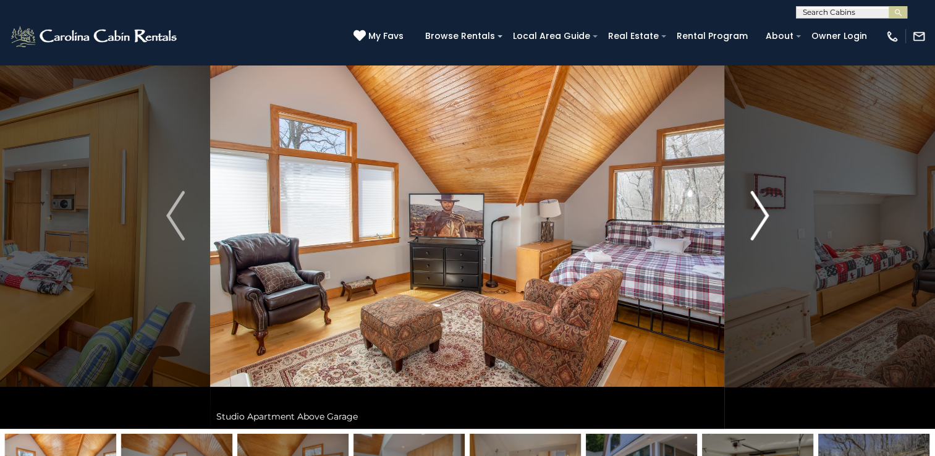
click at [770, 221] on button "Next" at bounding box center [759, 215] width 69 height 426
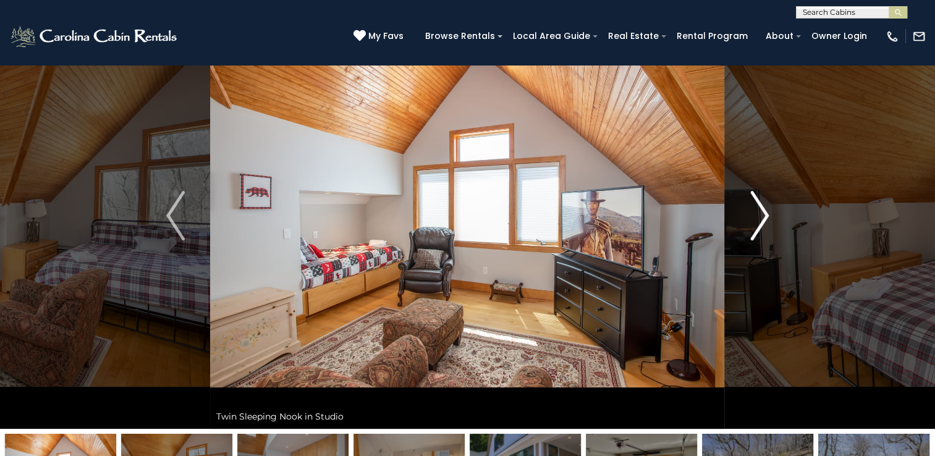
click at [770, 221] on button "Next" at bounding box center [759, 215] width 69 height 426
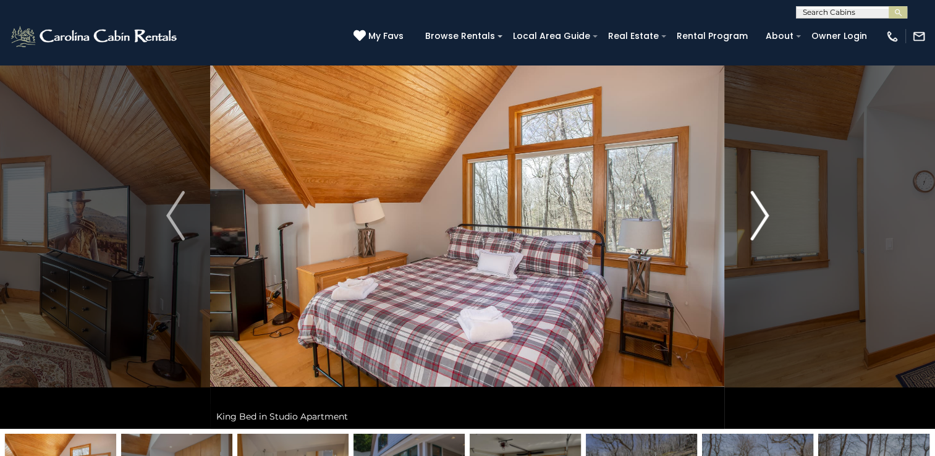
click at [769, 222] on button "Next" at bounding box center [759, 215] width 69 height 426
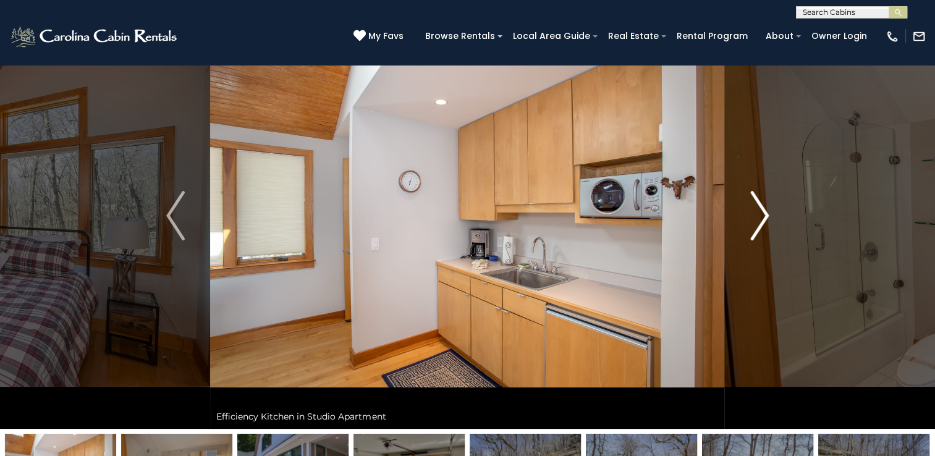
click at [770, 223] on button "Next" at bounding box center [759, 215] width 69 height 426
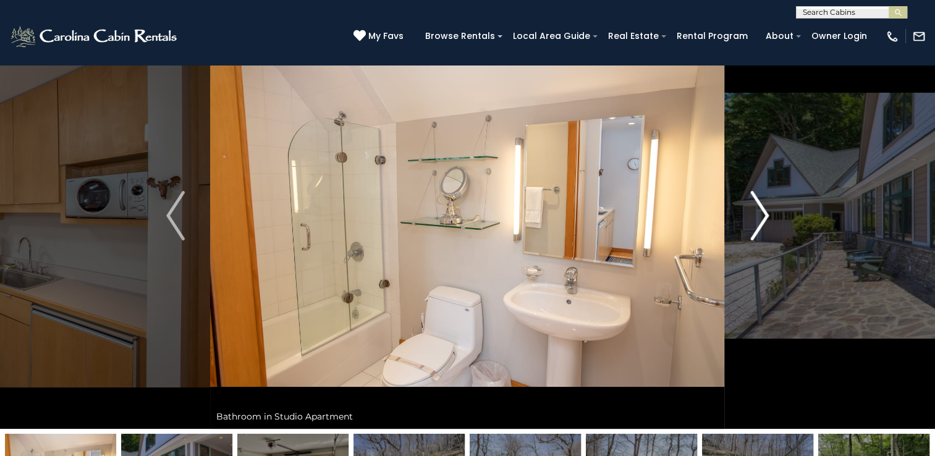
click at [770, 224] on button "Next" at bounding box center [759, 215] width 69 height 426
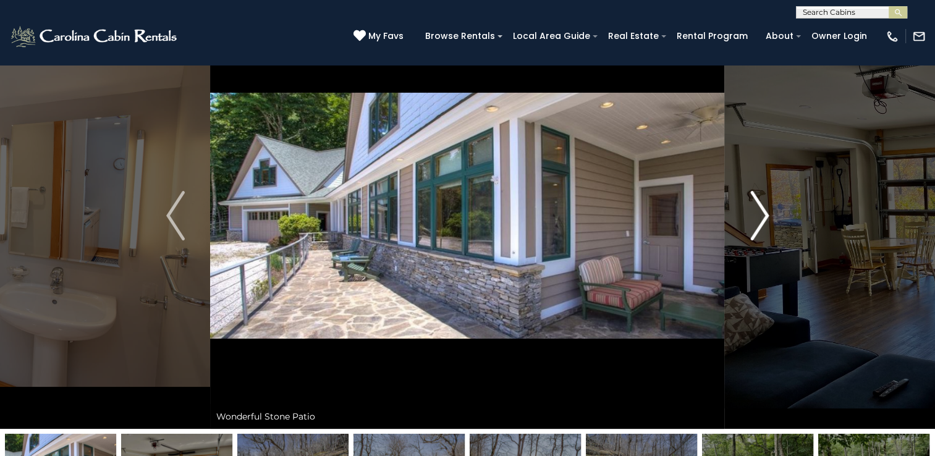
click at [770, 224] on button "Next" at bounding box center [759, 215] width 69 height 426
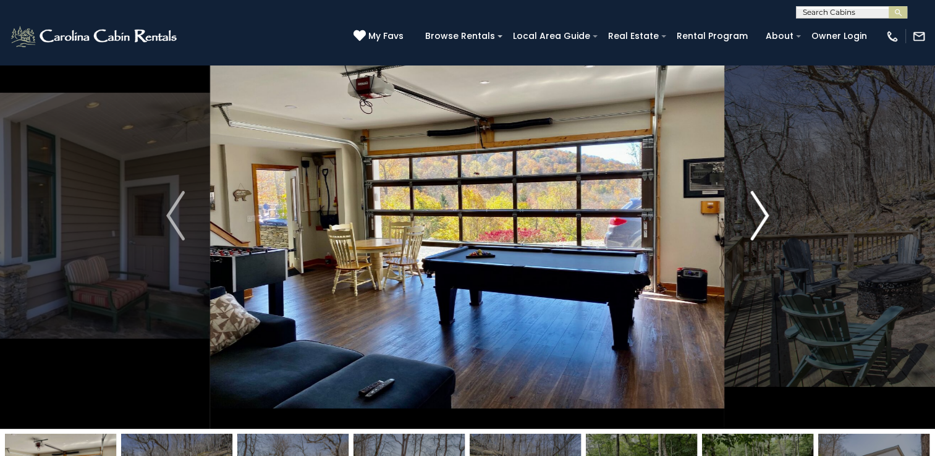
click at [771, 224] on button "Next" at bounding box center [759, 215] width 69 height 426
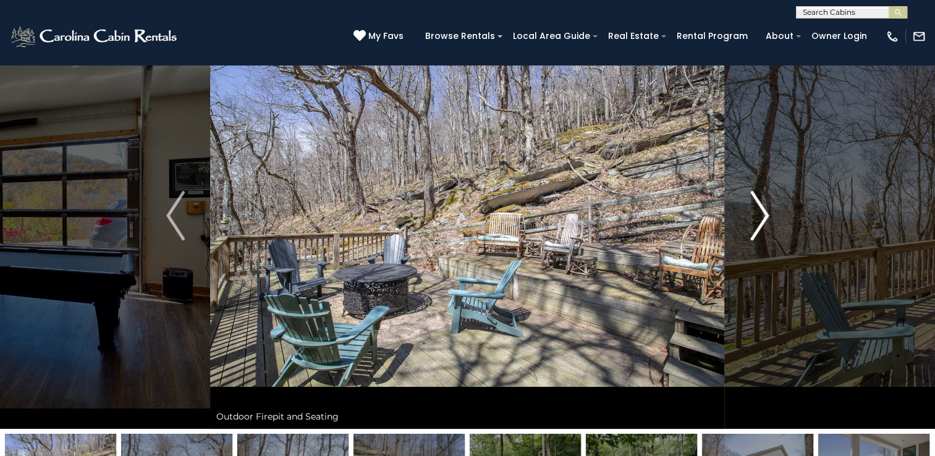
click at [773, 224] on button "Next" at bounding box center [759, 215] width 69 height 426
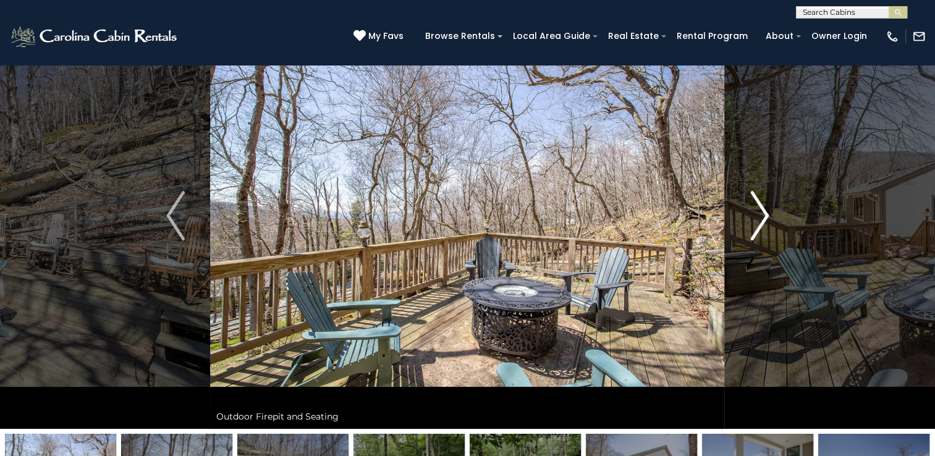
click at [773, 224] on button "Next" at bounding box center [759, 215] width 69 height 426
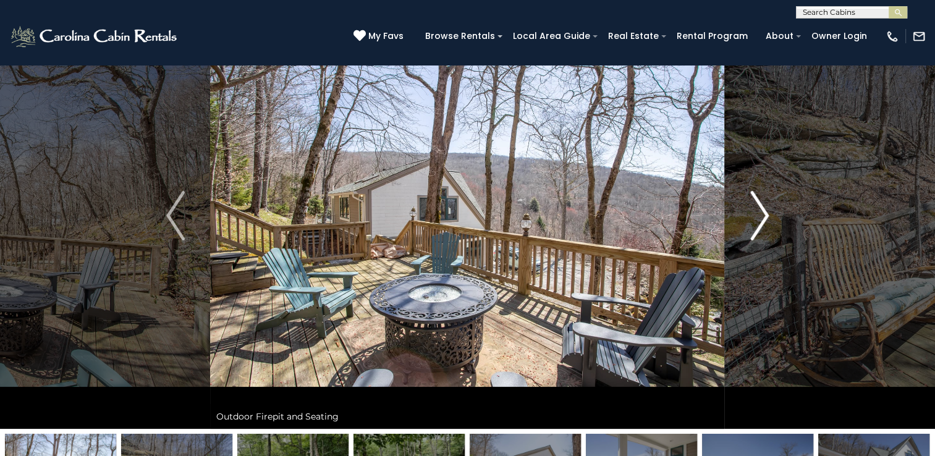
click at [761, 218] on img "Next" at bounding box center [759, 215] width 19 height 49
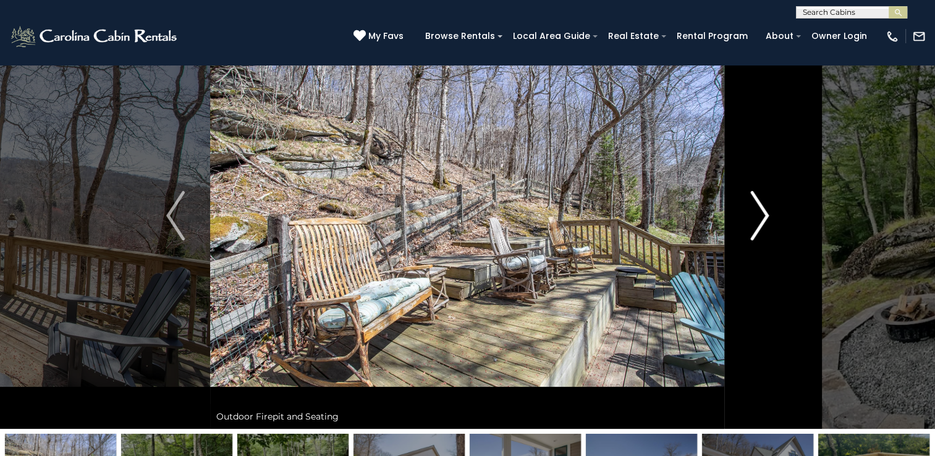
click at [761, 218] on img "Next" at bounding box center [759, 215] width 19 height 49
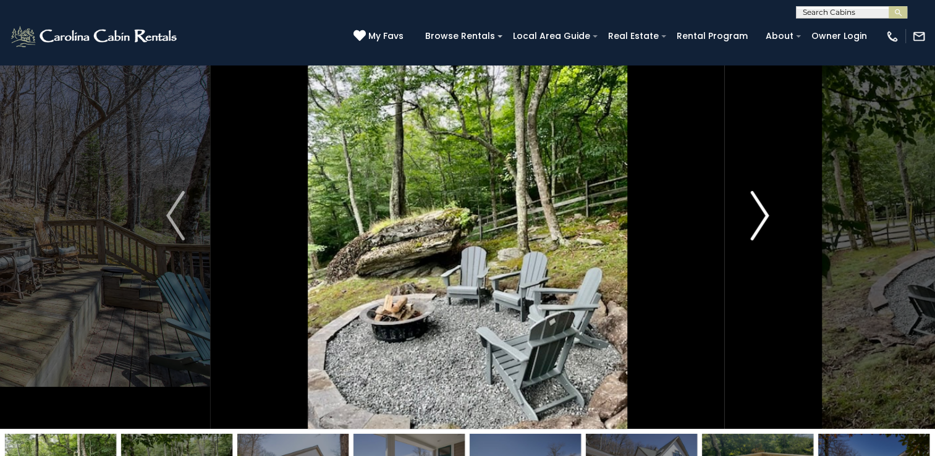
click at [761, 218] on img "Next" at bounding box center [759, 215] width 19 height 49
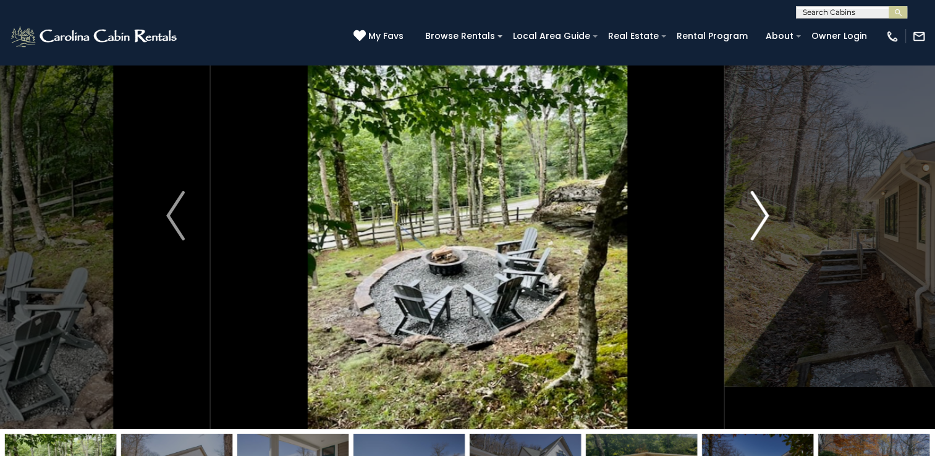
click at [761, 218] on img "Next" at bounding box center [759, 215] width 19 height 49
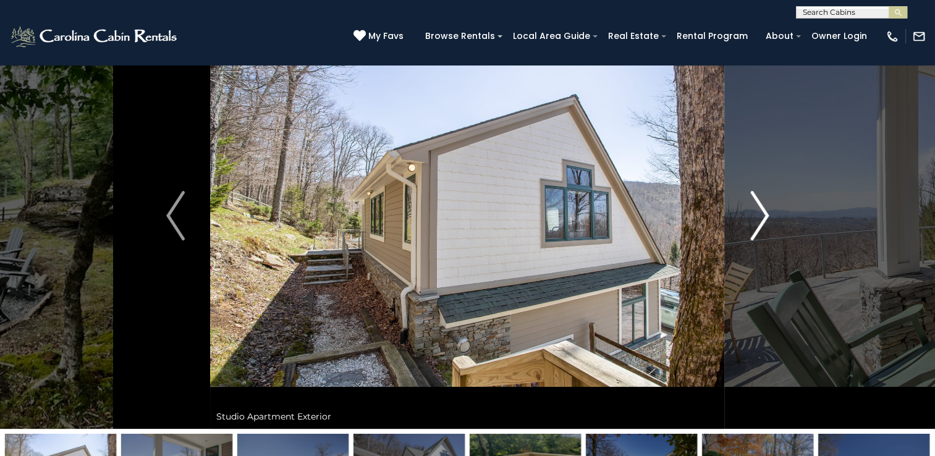
click at [761, 218] on img "Next" at bounding box center [759, 215] width 19 height 49
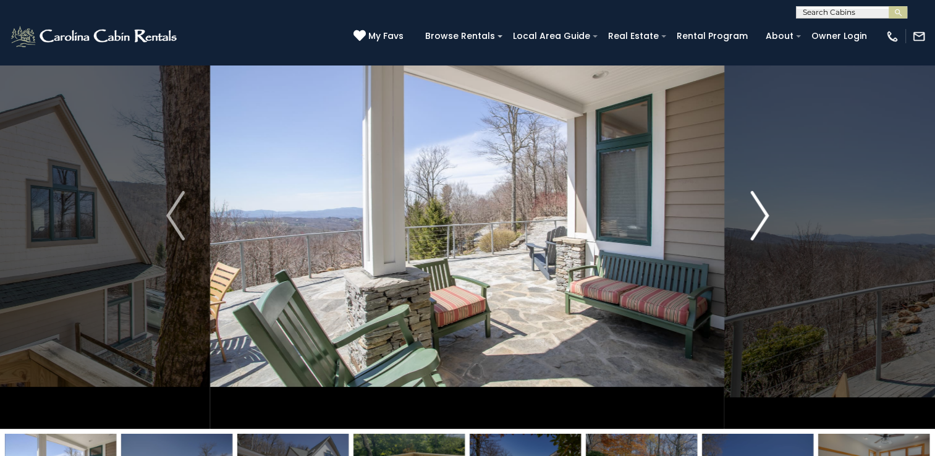
click at [761, 219] on img "Next" at bounding box center [759, 215] width 19 height 49
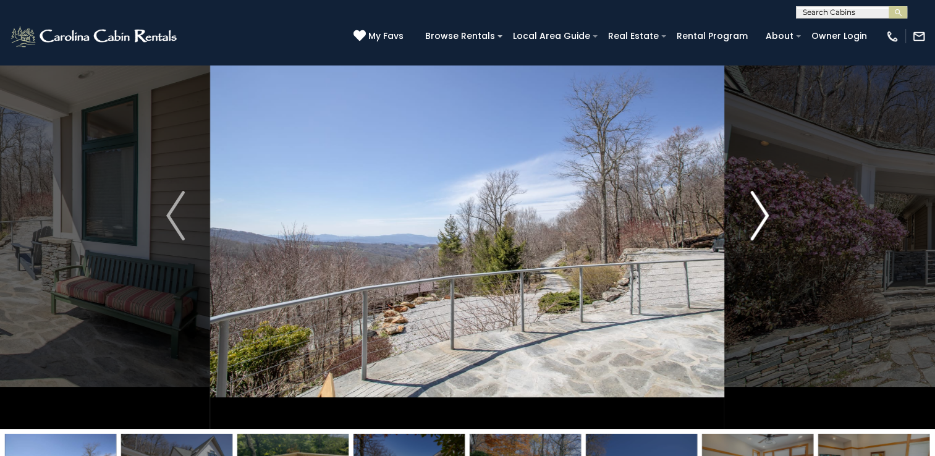
click at [756, 215] on img "Next" at bounding box center [759, 215] width 19 height 49
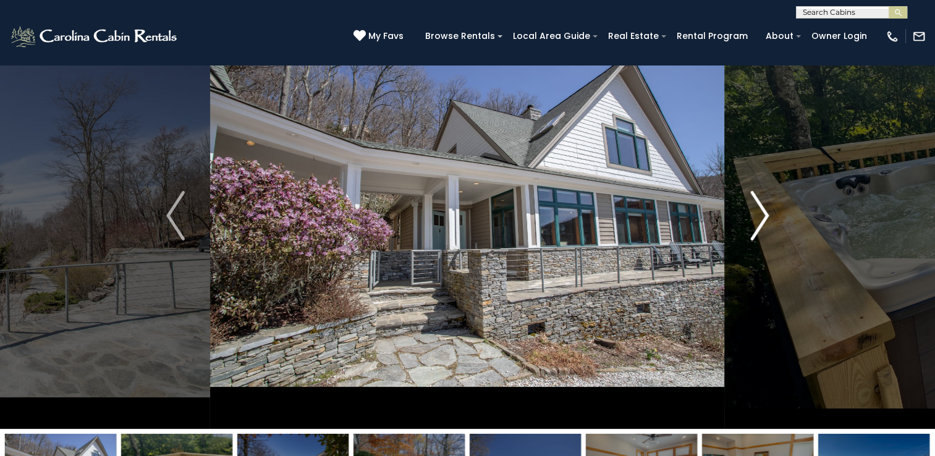
click at [756, 215] on img "Next" at bounding box center [759, 215] width 19 height 49
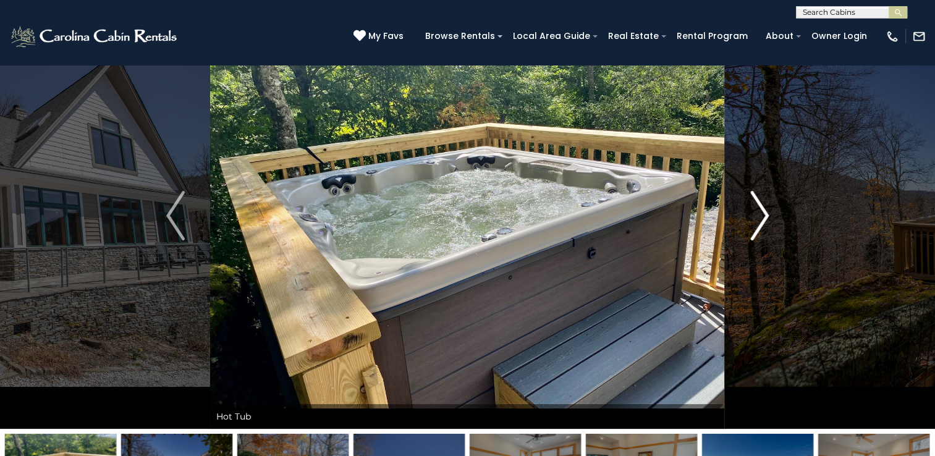
click at [756, 215] on img "Next" at bounding box center [759, 215] width 19 height 49
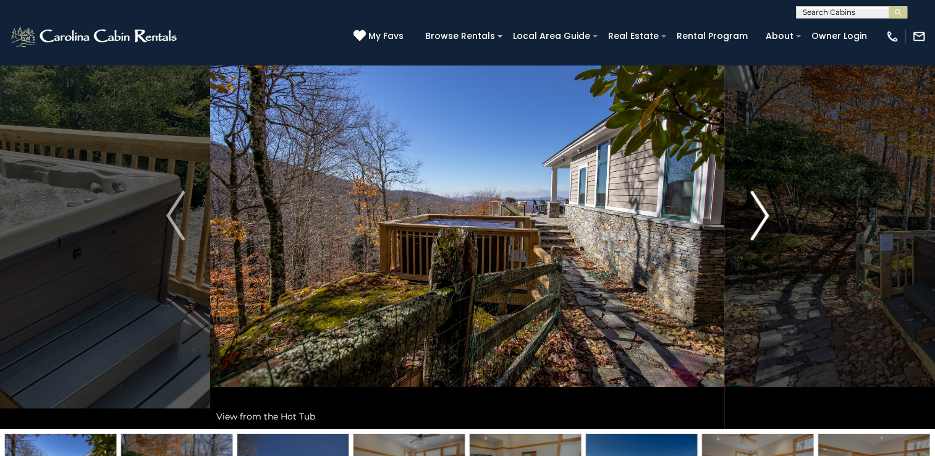
click at [756, 216] on img "Next" at bounding box center [759, 215] width 19 height 49
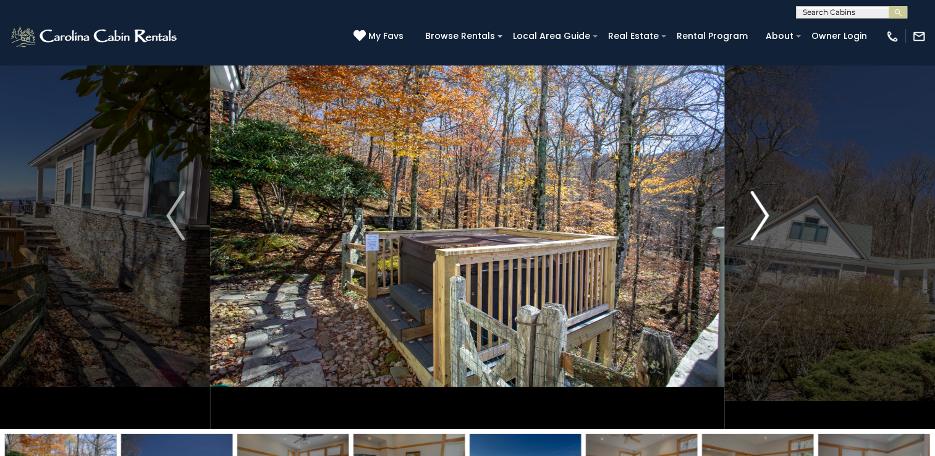
click at [761, 216] on img "Next" at bounding box center [759, 215] width 19 height 49
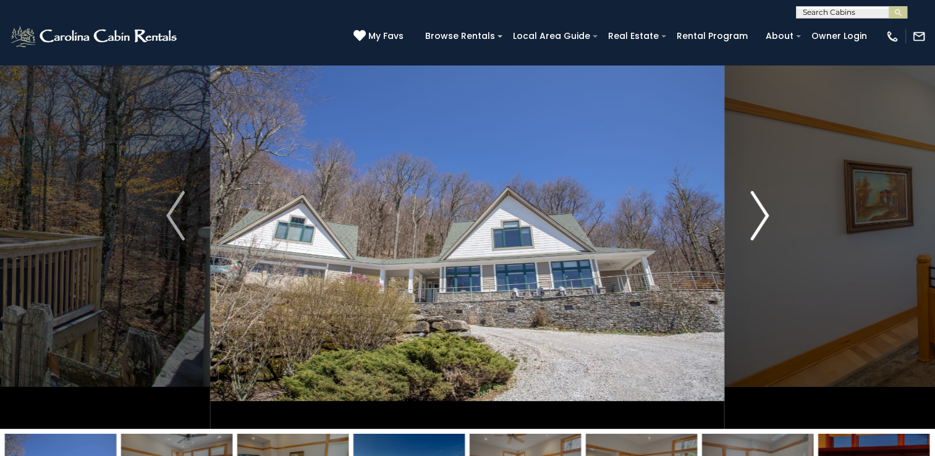
click at [762, 216] on img "Next" at bounding box center [759, 215] width 19 height 49
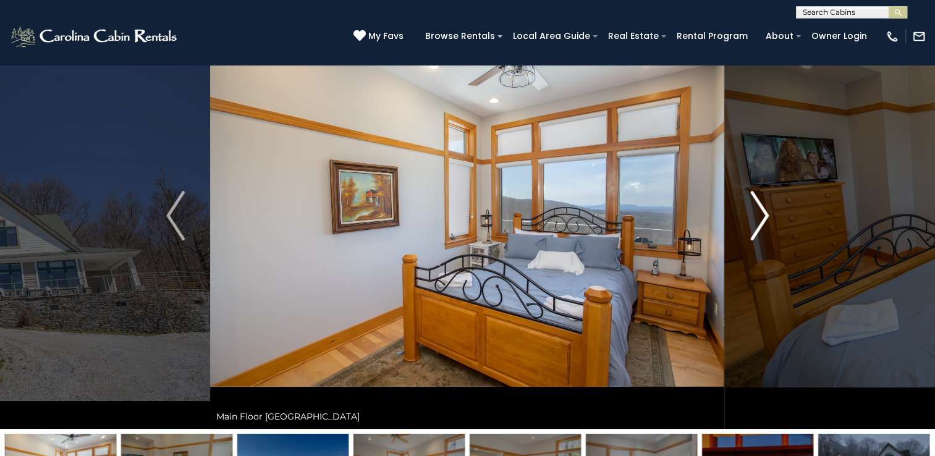
click at [762, 216] on img "Next" at bounding box center [759, 215] width 19 height 49
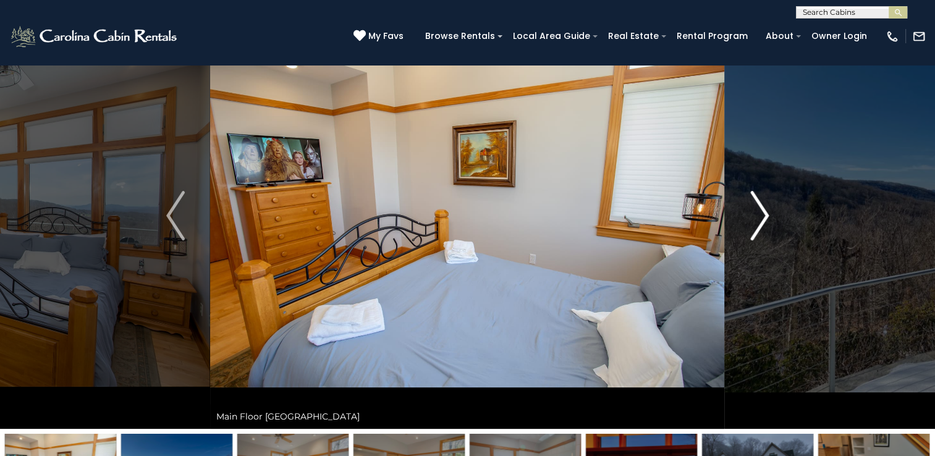
click at [762, 216] on img "Next" at bounding box center [759, 215] width 19 height 49
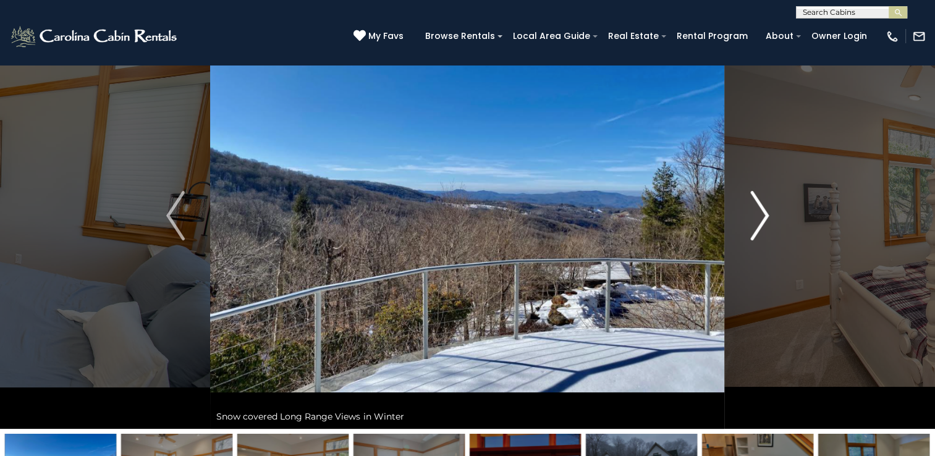
click at [762, 216] on img "Next" at bounding box center [759, 215] width 19 height 49
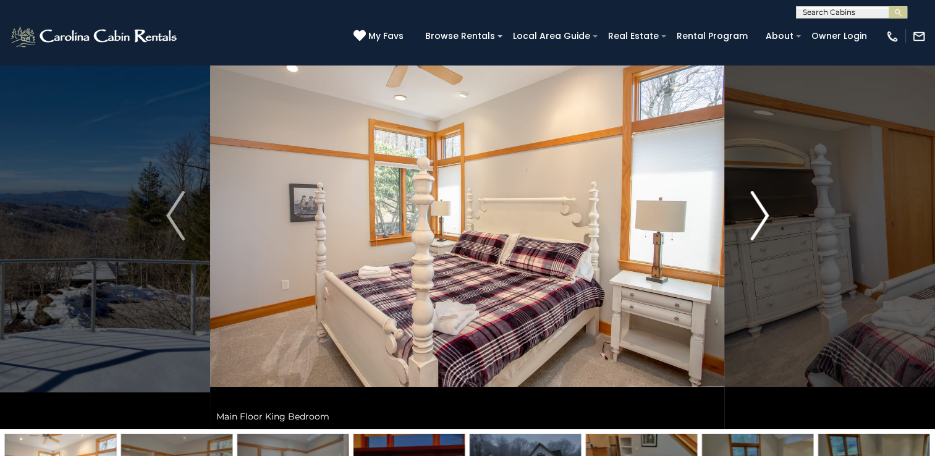
click at [762, 216] on img "Next" at bounding box center [759, 215] width 19 height 49
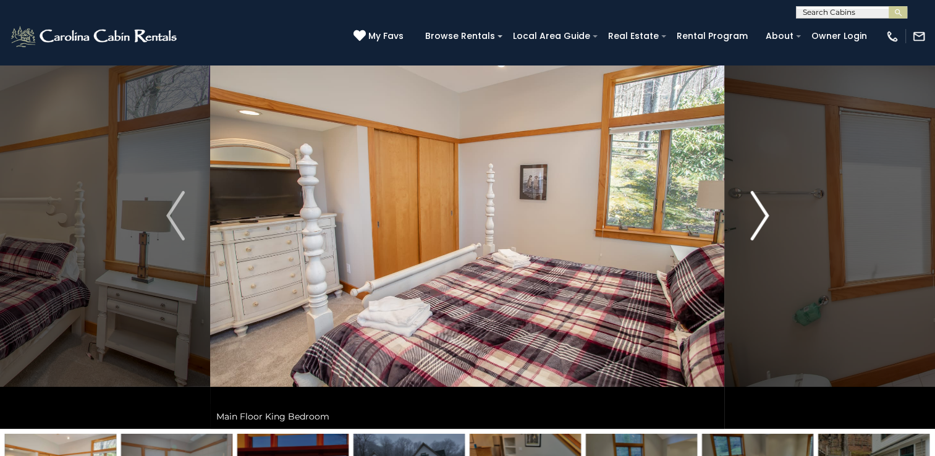
click at [763, 216] on img "Next" at bounding box center [759, 215] width 19 height 49
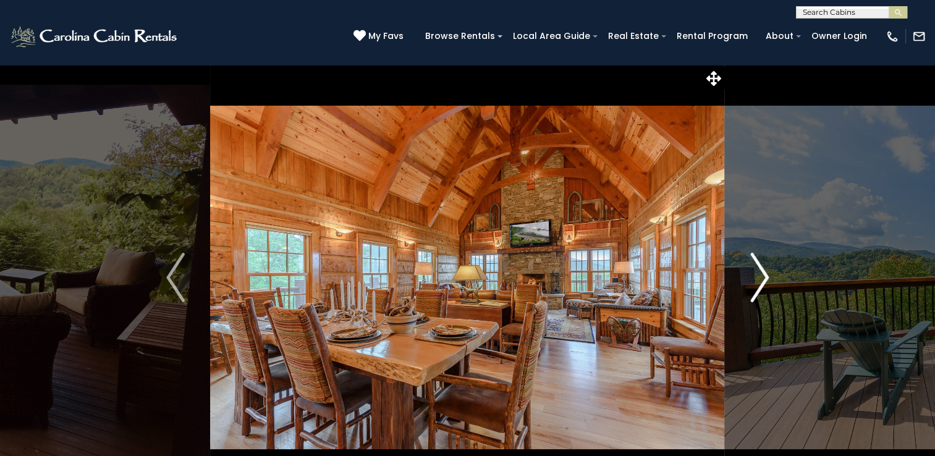
click at [764, 269] on img "Next" at bounding box center [759, 277] width 19 height 49
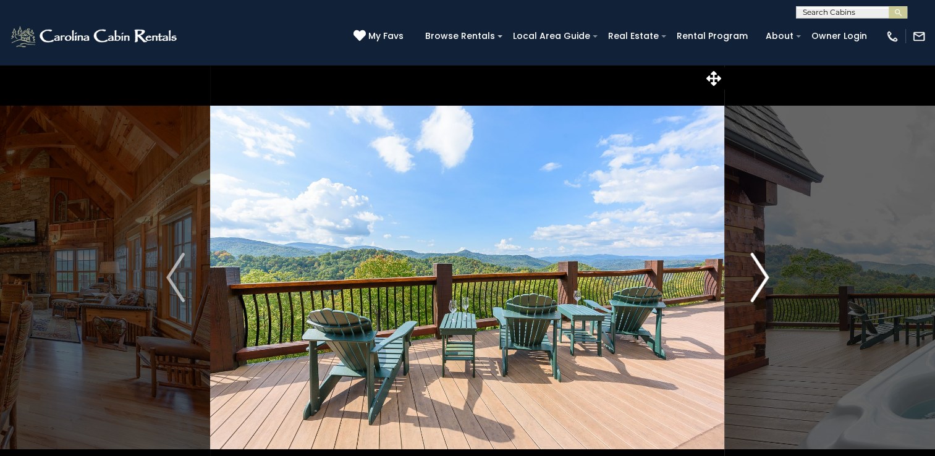
click at [764, 270] on img "Next" at bounding box center [759, 277] width 19 height 49
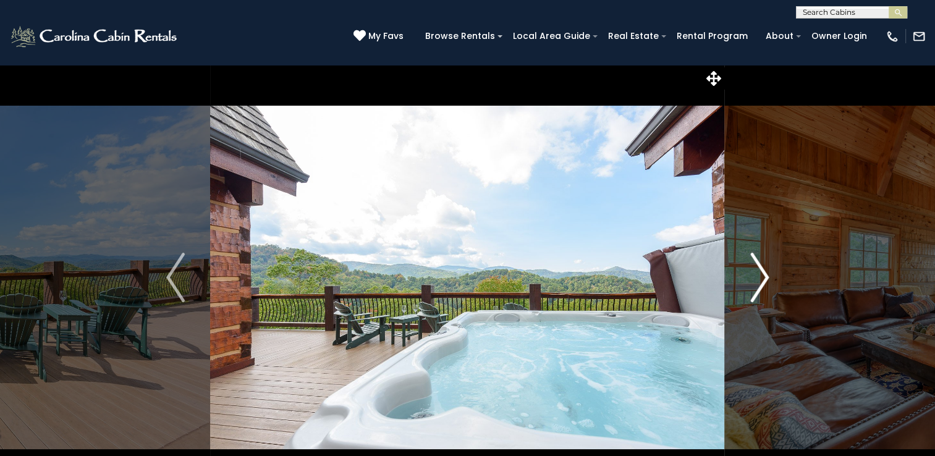
click at [764, 270] on img "Next" at bounding box center [759, 277] width 19 height 49
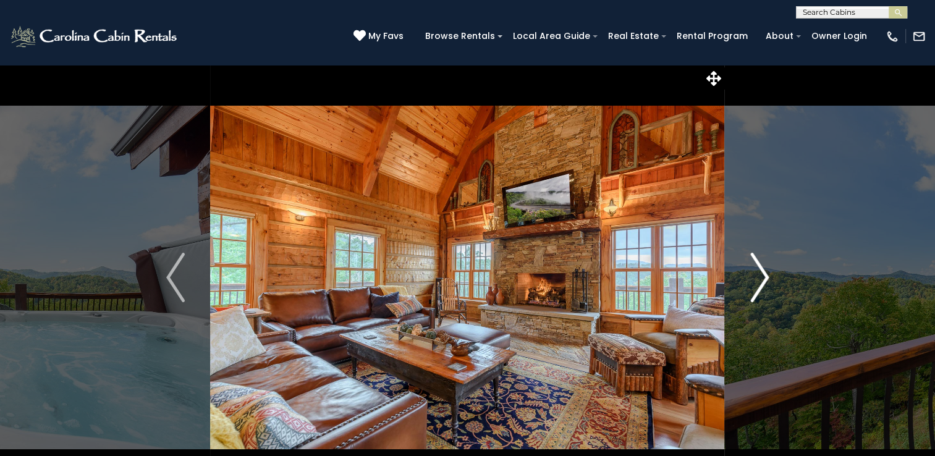
click at [764, 270] on img "Next" at bounding box center [759, 277] width 19 height 49
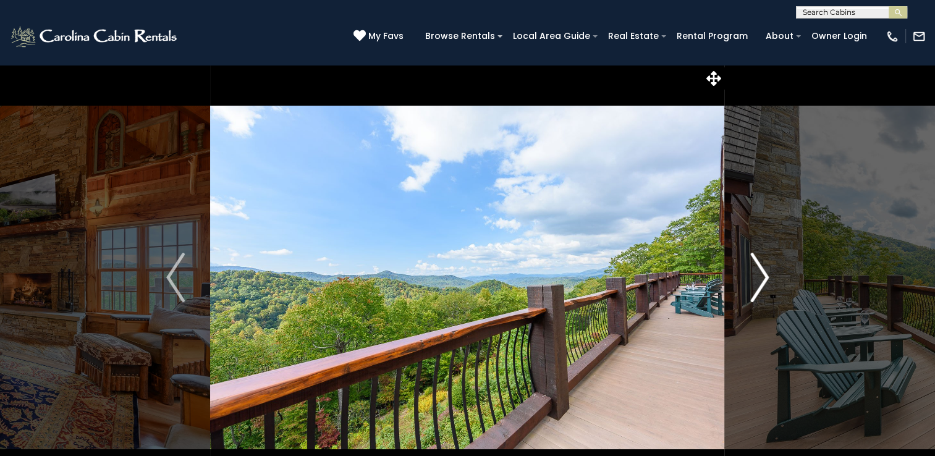
click at [764, 270] on img "Next" at bounding box center [759, 277] width 19 height 49
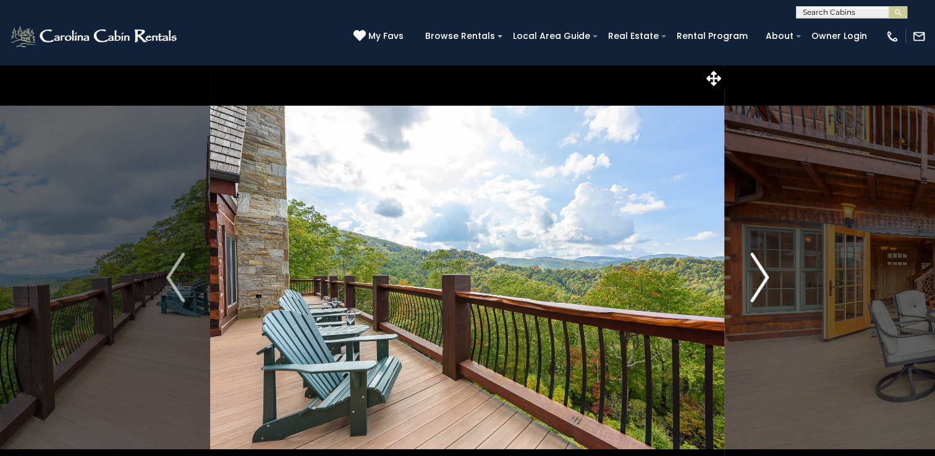
click at [763, 275] on img "Next" at bounding box center [759, 277] width 19 height 49
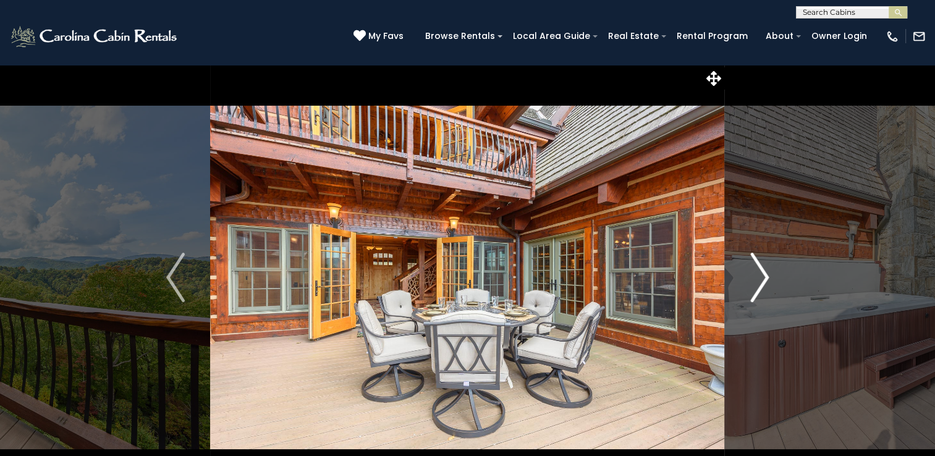
click at [763, 275] on img "Next" at bounding box center [759, 277] width 19 height 49
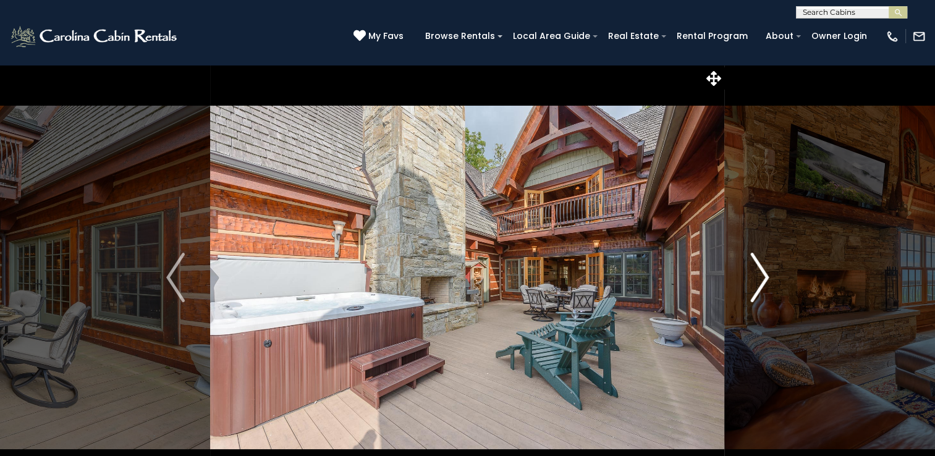
click at [763, 275] on img "Next" at bounding box center [759, 277] width 19 height 49
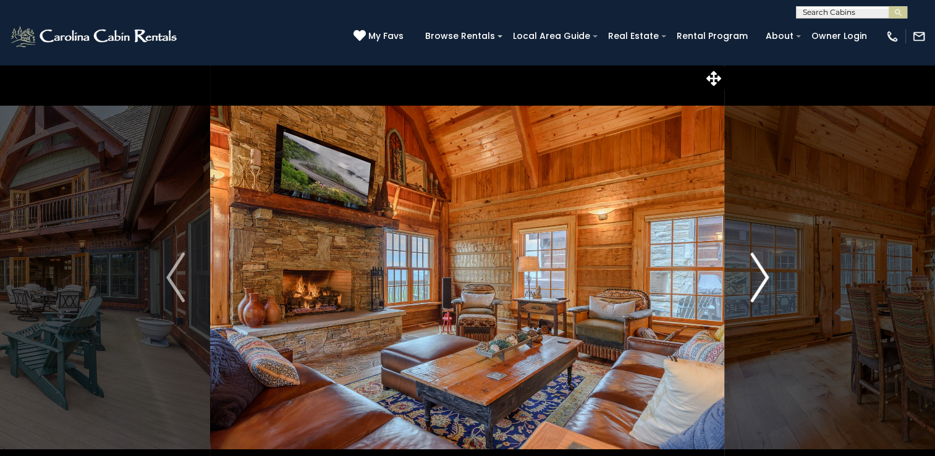
click at [763, 275] on img "Next" at bounding box center [759, 277] width 19 height 49
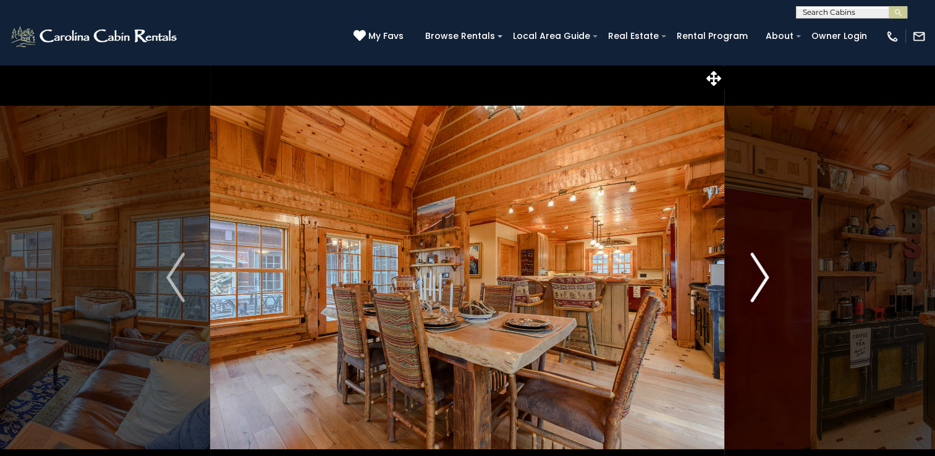
click at [762, 276] on img "Next" at bounding box center [759, 277] width 19 height 49
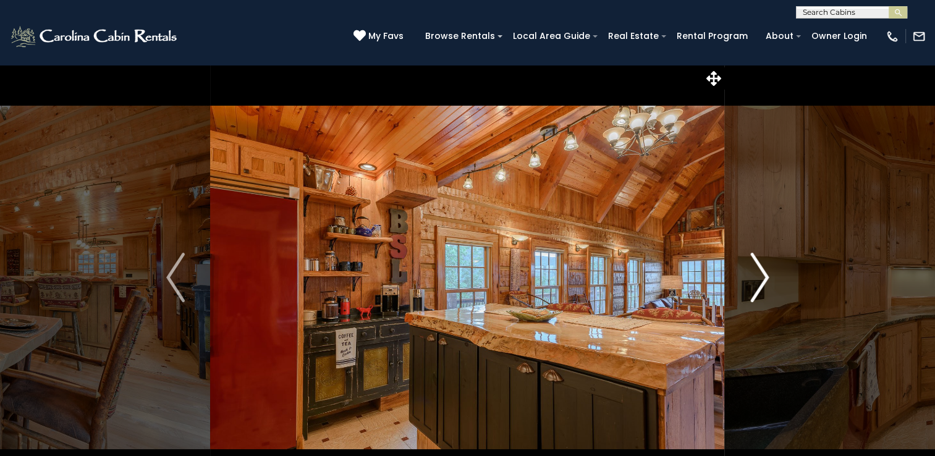
click at [761, 276] on img "Next" at bounding box center [759, 277] width 19 height 49
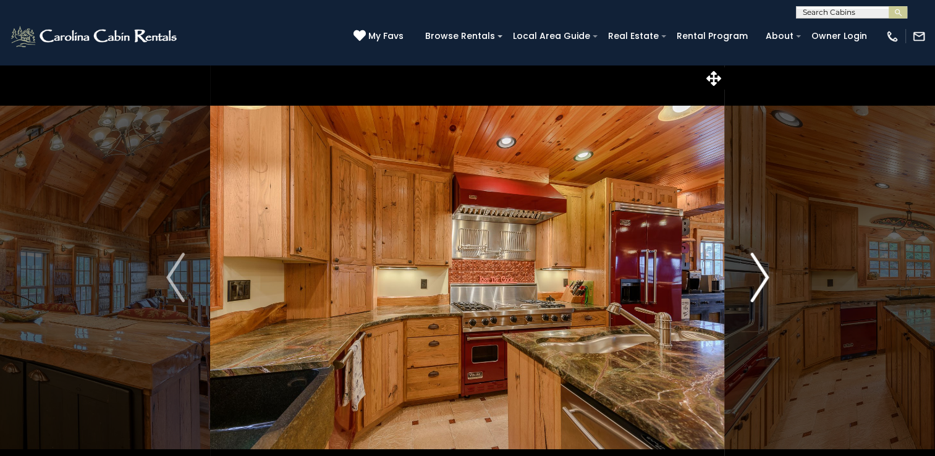
click at [766, 281] on img "Next" at bounding box center [759, 277] width 19 height 49
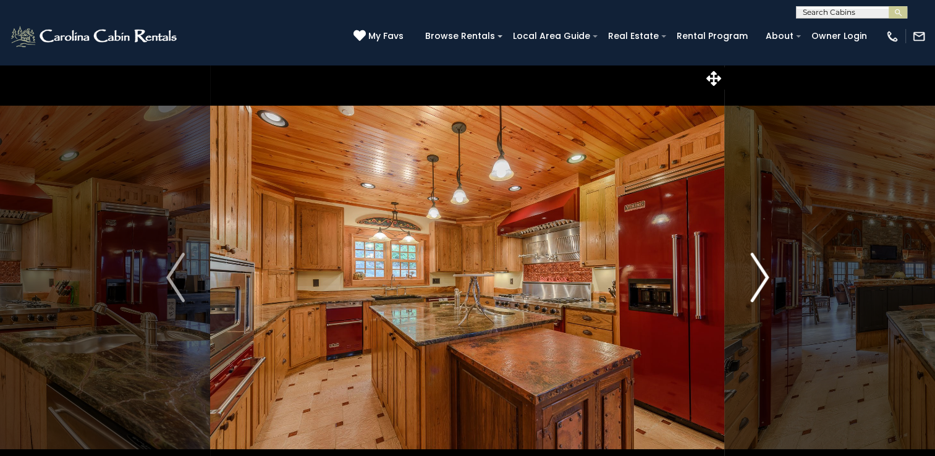
click at [766, 281] on img "Next" at bounding box center [759, 277] width 19 height 49
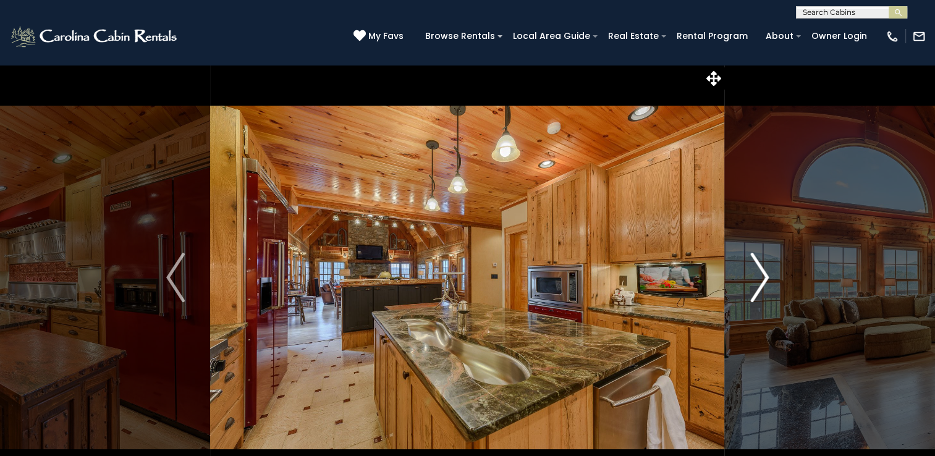
click at [766, 281] on img "Next" at bounding box center [759, 277] width 19 height 49
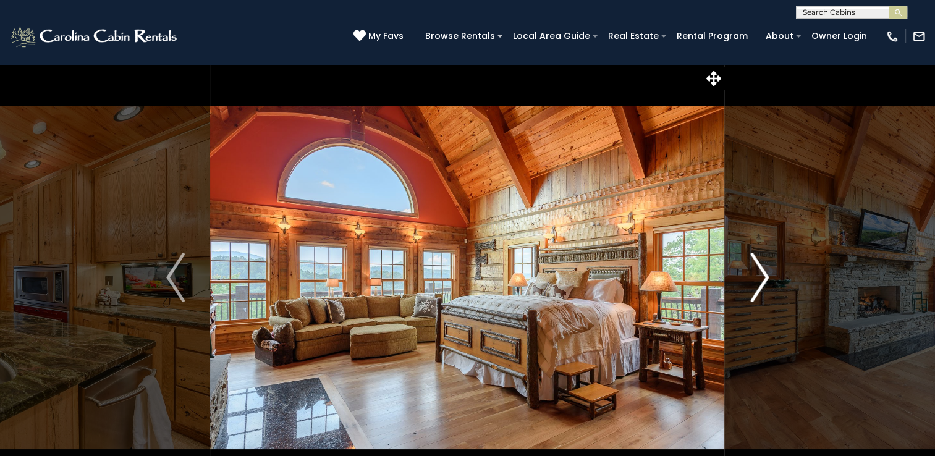
click at [766, 281] on img "Next" at bounding box center [759, 277] width 19 height 49
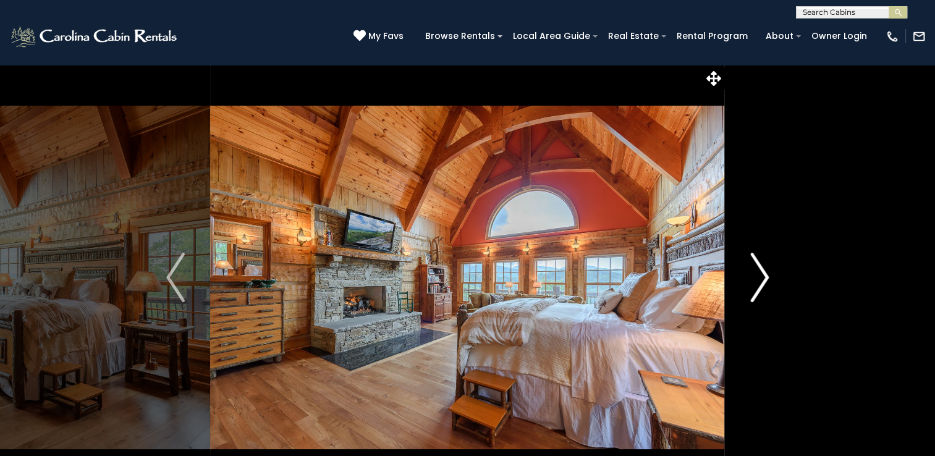
click at [763, 279] on img "Next" at bounding box center [759, 277] width 19 height 49
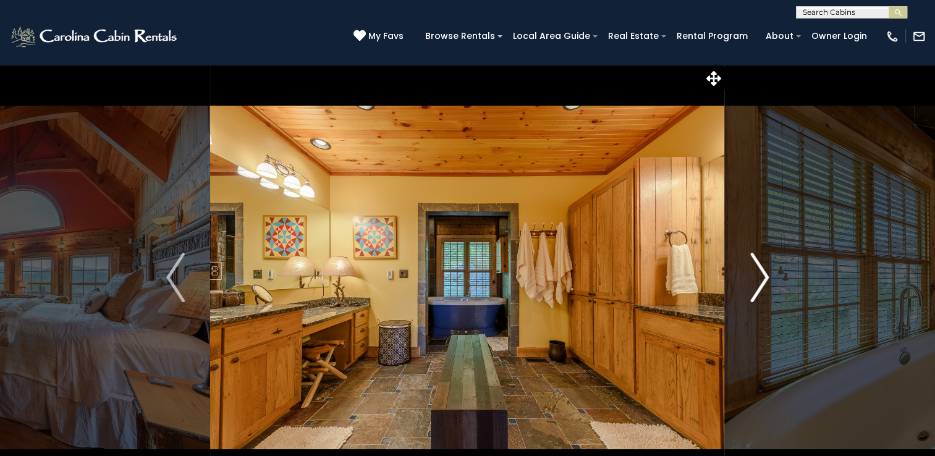
click at [765, 277] on img "Next" at bounding box center [759, 277] width 19 height 49
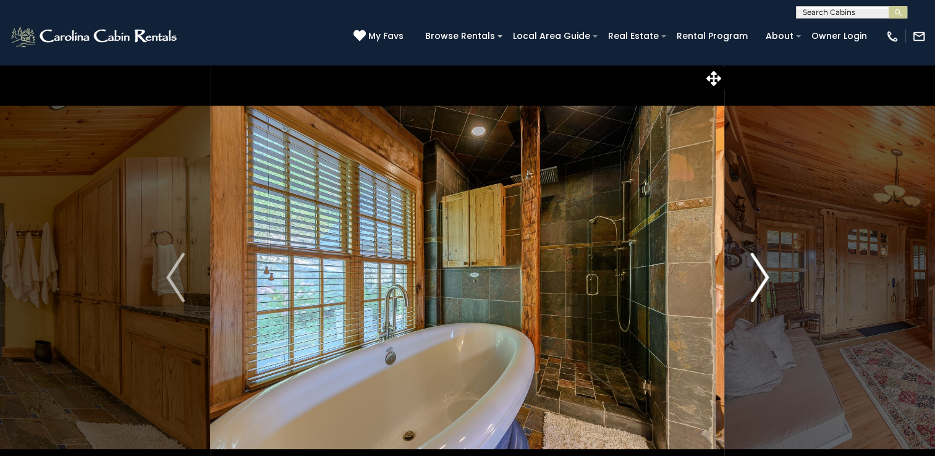
click at [765, 277] on img "Next" at bounding box center [759, 277] width 19 height 49
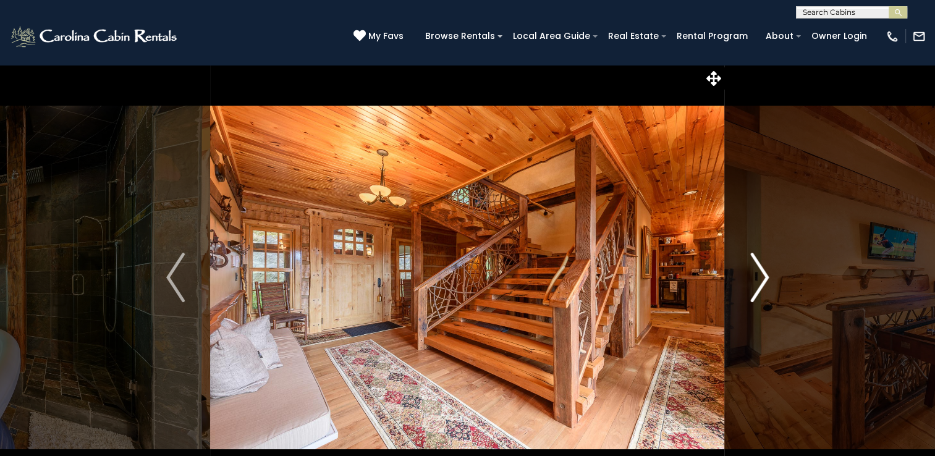
click at [765, 277] on img "Next" at bounding box center [759, 277] width 19 height 49
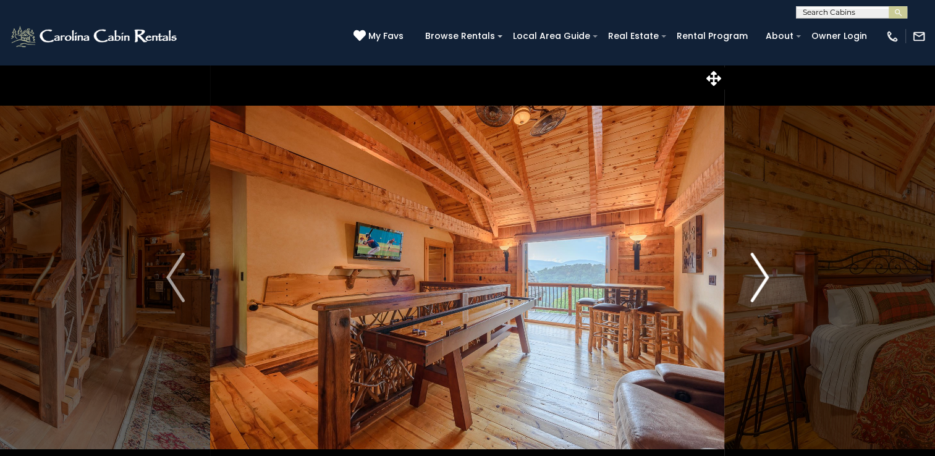
click at [761, 272] on img "Next" at bounding box center [759, 277] width 19 height 49
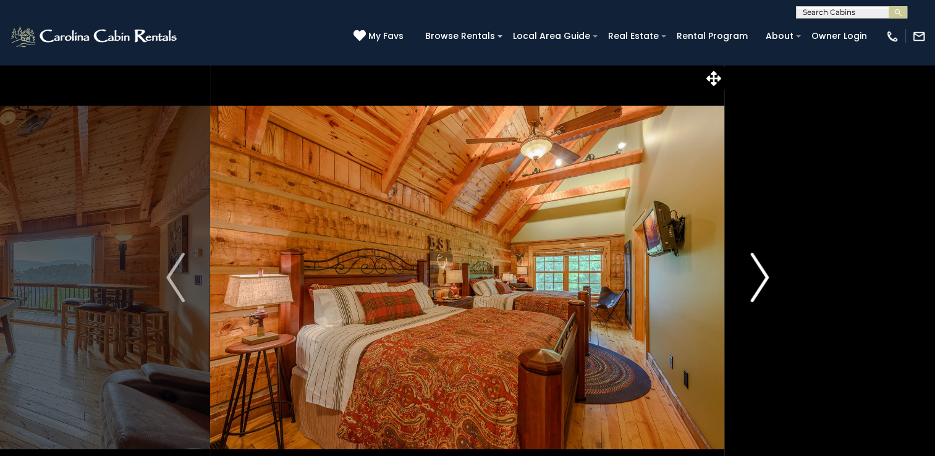
click at [761, 272] on img "Next" at bounding box center [759, 277] width 19 height 49
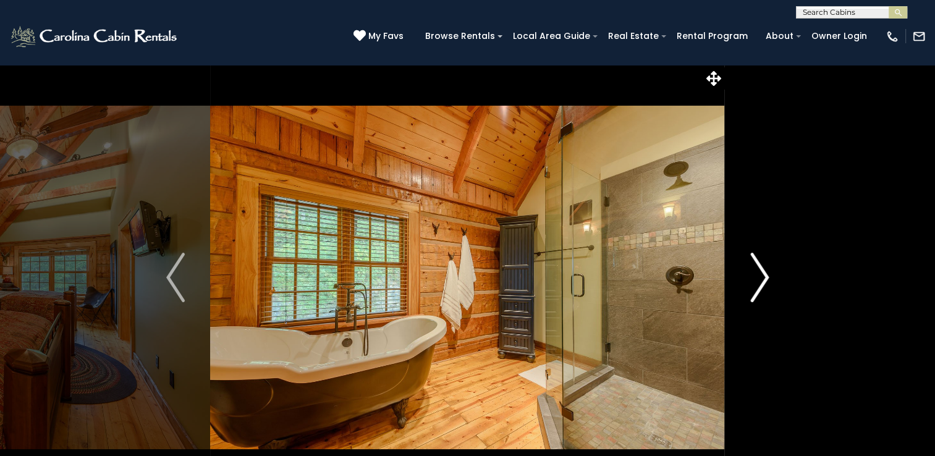
click at [761, 272] on img "Next" at bounding box center [759, 277] width 19 height 49
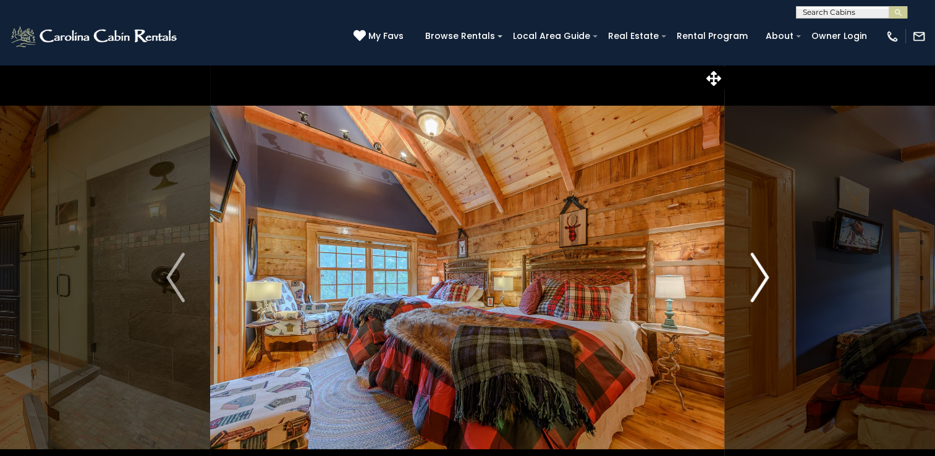
click at [761, 272] on img "Next" at bounding box center [759, 277] width 19 height 49
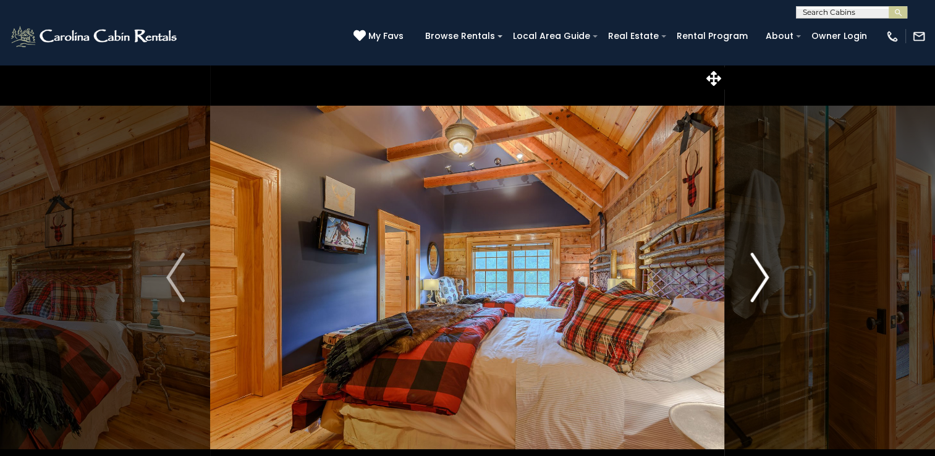
click at [761, 272] on img "Next" at bounding box center [759, 277] width 19 height 49
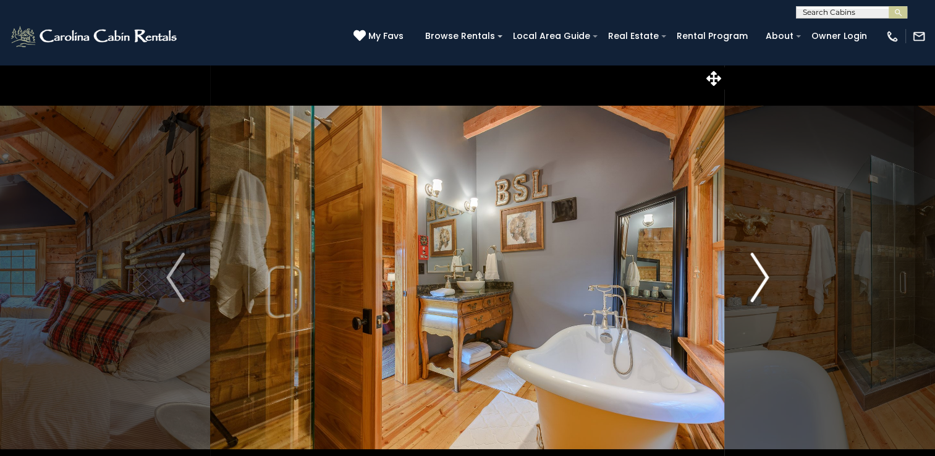
click at [761, 272] on img "Next" at bounding box center [759, 277] width 19 height 49
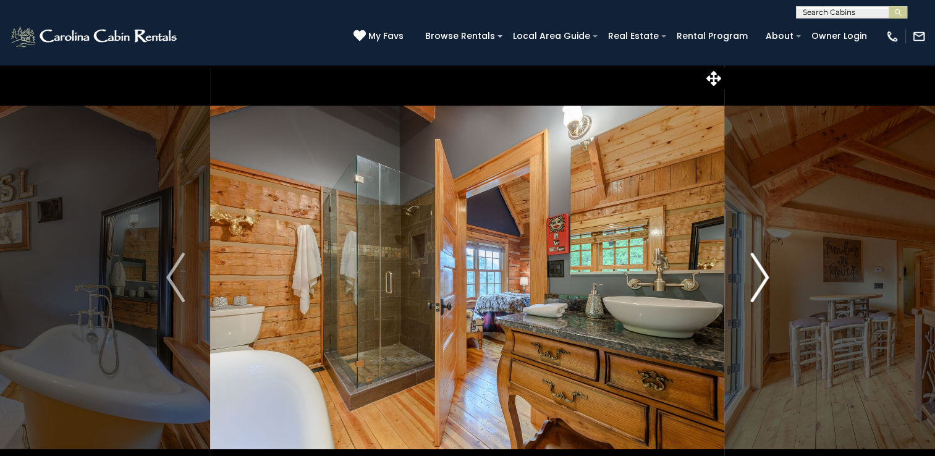
click at [761, 272] on img "Next" at bounding box center [759, 277] width 19 height 49
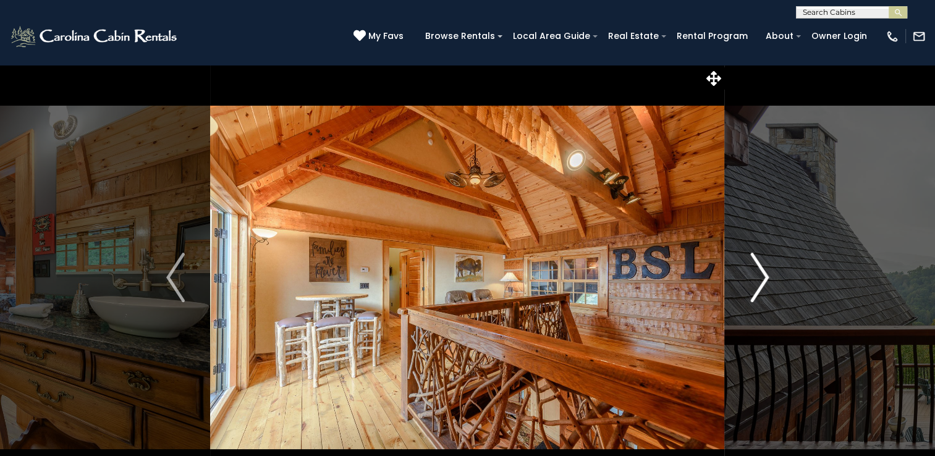
click at [761, 272] on img "Next" at bounding box center [759, 277] width 19 height 49
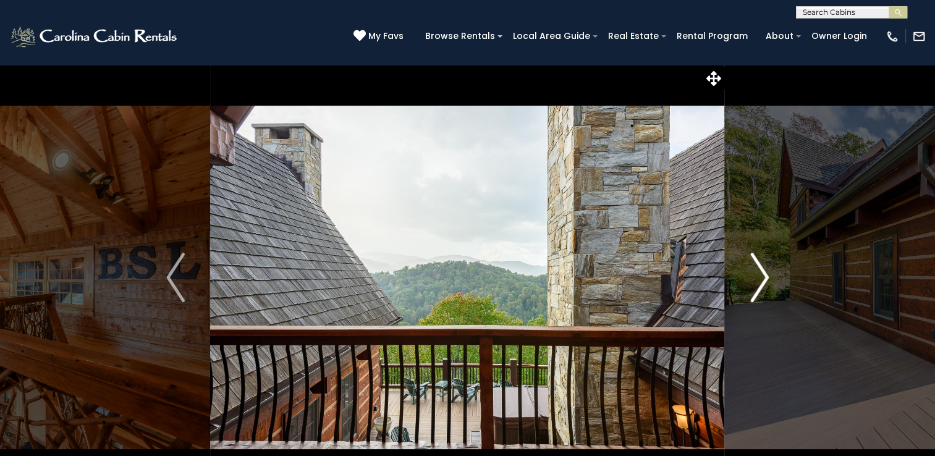
click at [761, 272] on img "Next" at bounding box center [759, 277] width 19 height 49
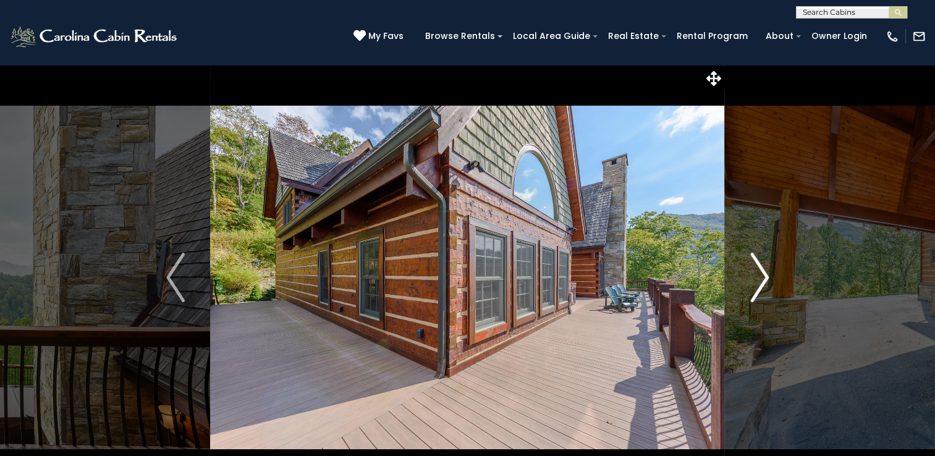
click at [761, 272] on img "Next" at bounding box center [759, 277] width 19 height 49
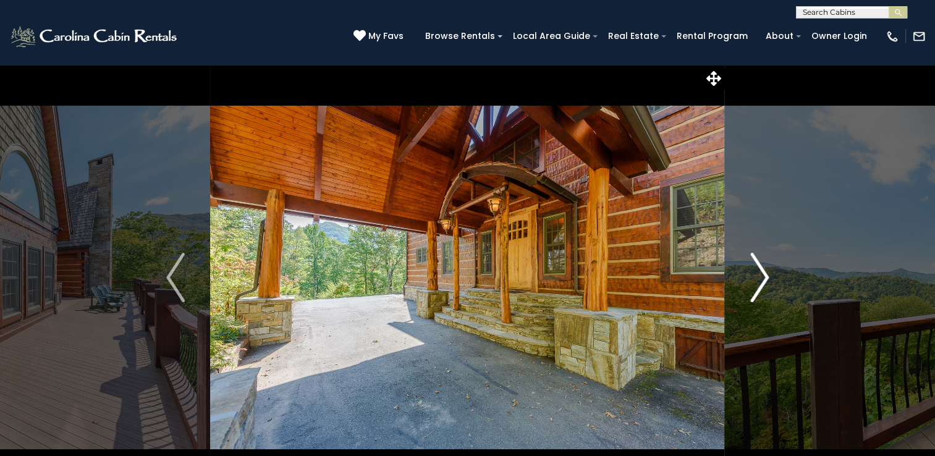
click at [761, 272] on img "Next" at bounding box center [759, 277] width 19 height 49
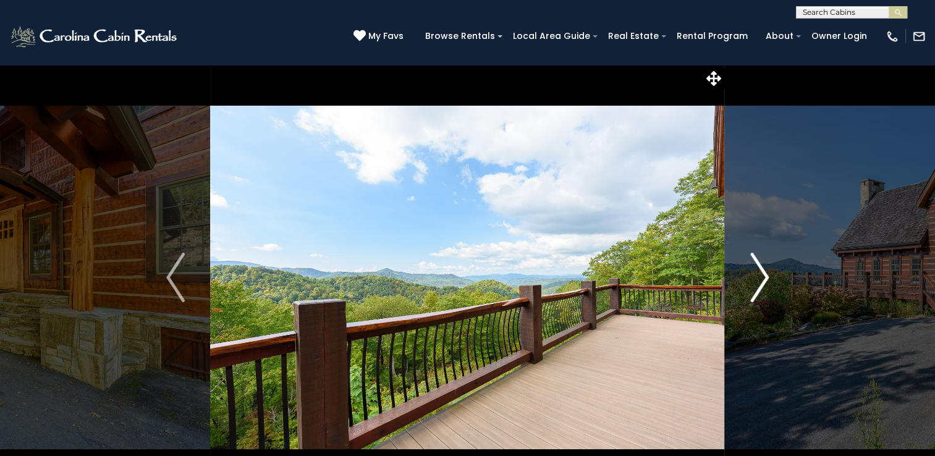
click at [761, 272] on img "Next" at bounding box center [759, 277] width 19 height 49
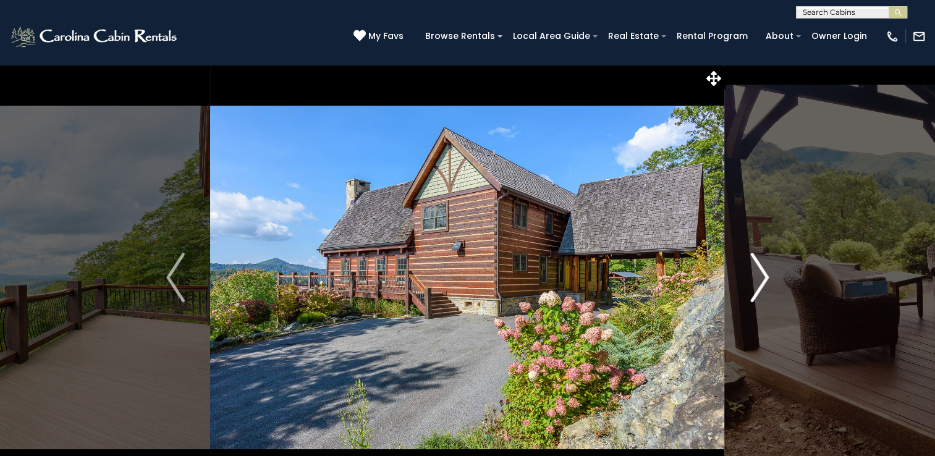
click at [761, 272] on img "Next" at bounding box center [759, 277] width 19 height 49
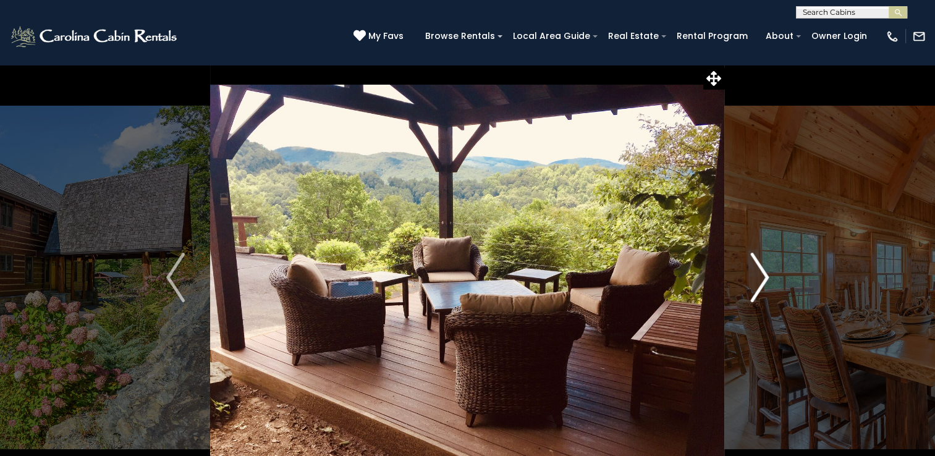
click at [761, 272] on img "Next" at bounding box center [759, 277] width 19 height 49
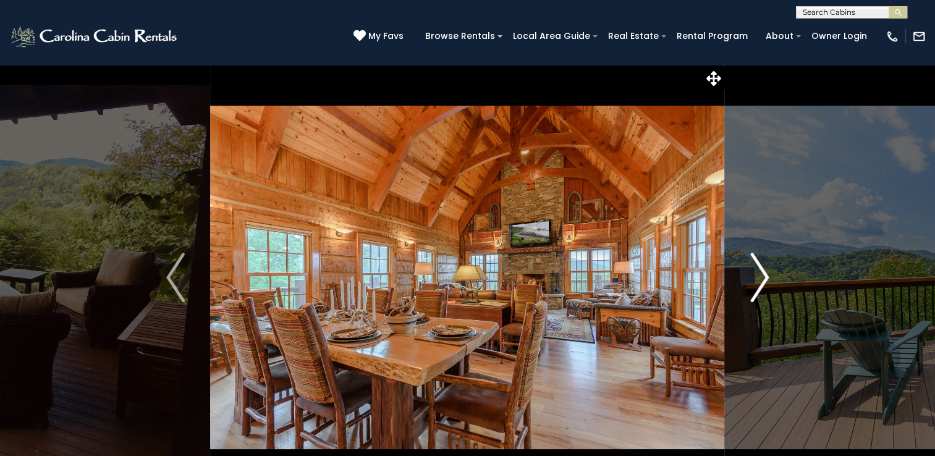
click at [761, 272] on img "Next" at bounding box center [759, 277] width 19 height 49
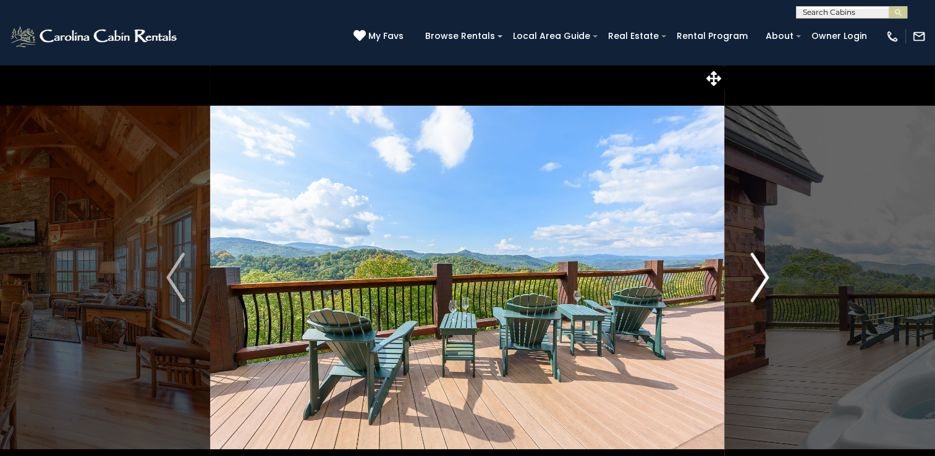
click at [761, 272] on img "Next" at bounding box center [759, 277] width 19 height 49
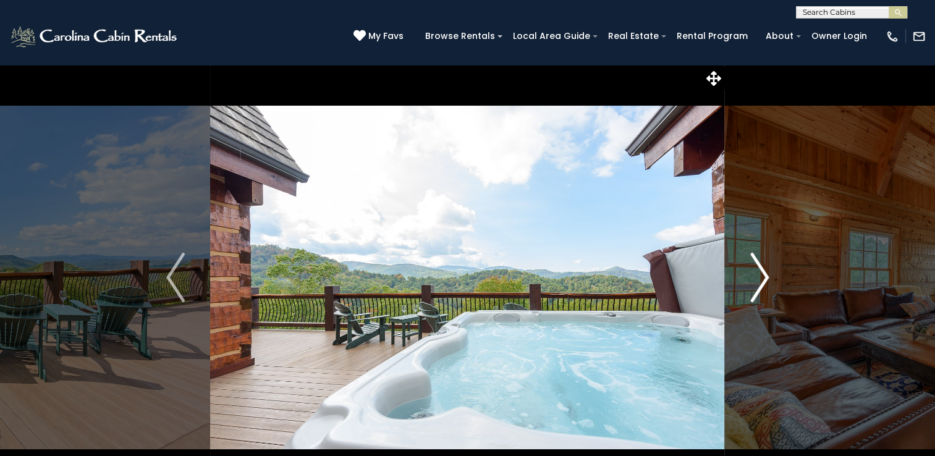
click at [761, 272] on img "Next" at bounding box center [759, 277] width 19 height 49
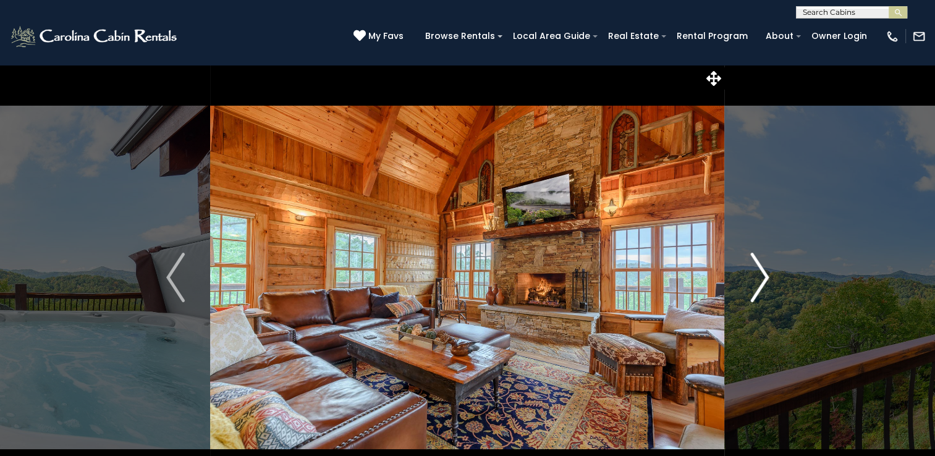
click at [761, 272] on img "Next" at bounding box center [759, 277] width 19 height 49
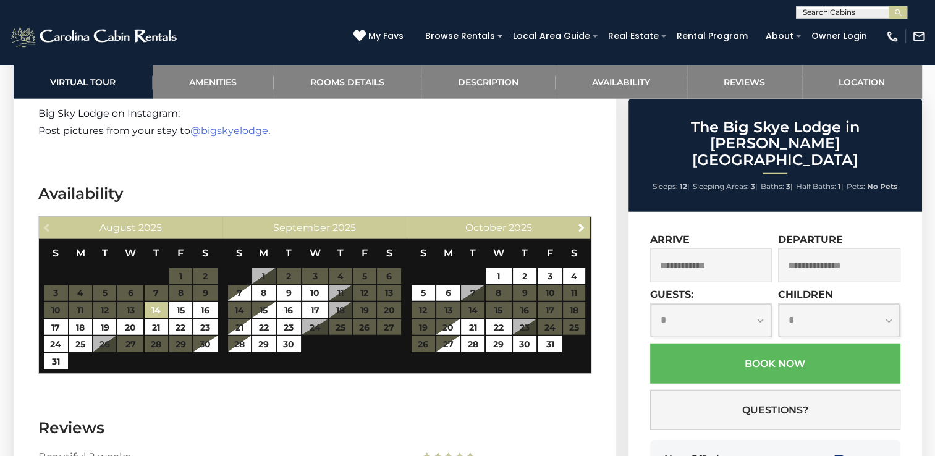
scroll to position [3090, 0]
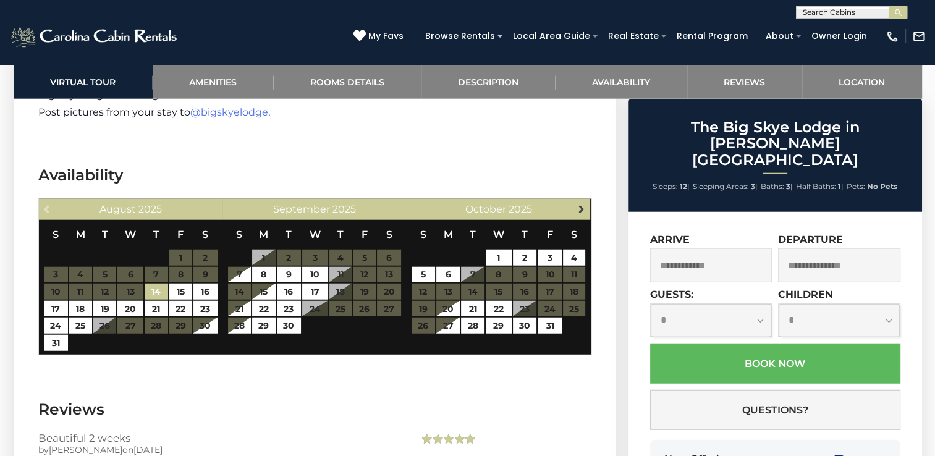
click at [578, 204] on span "Next" at bounding box center [582, 209] width 10 height 10
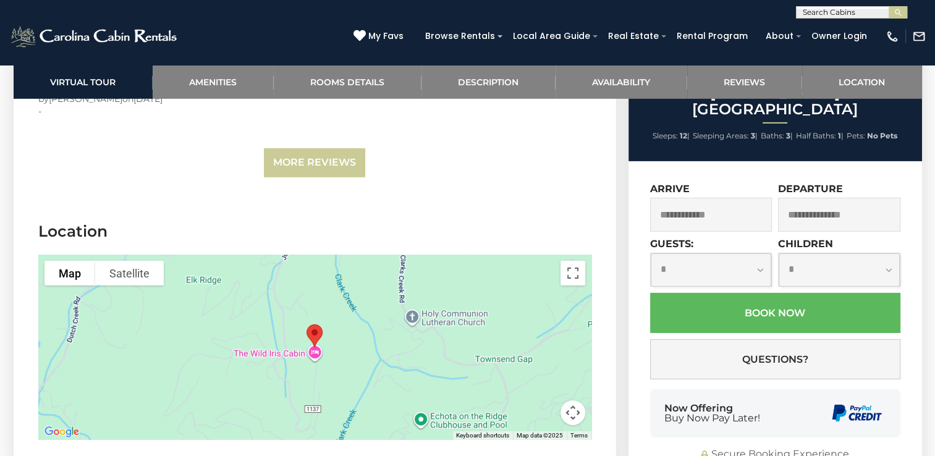
scroll to position [3894, 0]
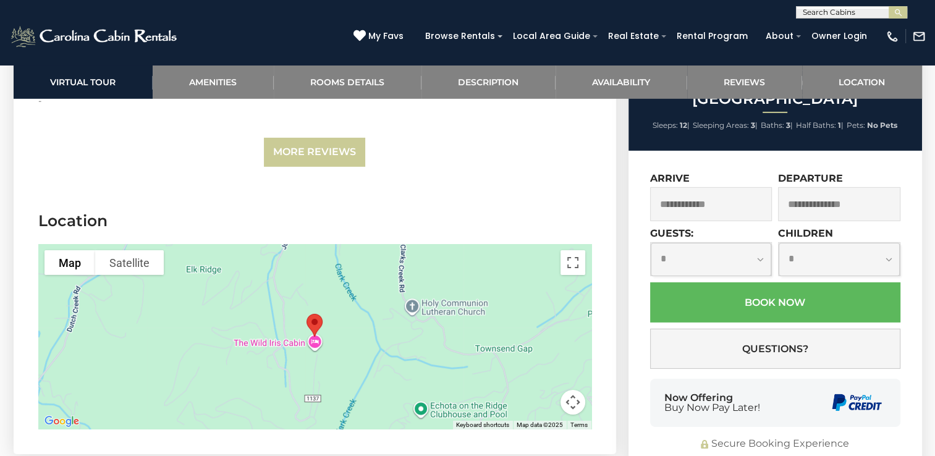
click at [261, 266] on div at bounding box center [314, 336] width 553 height 185
click at [119, 250] on button "Satellite" at bounding box center [129, 262] width 69 height 25
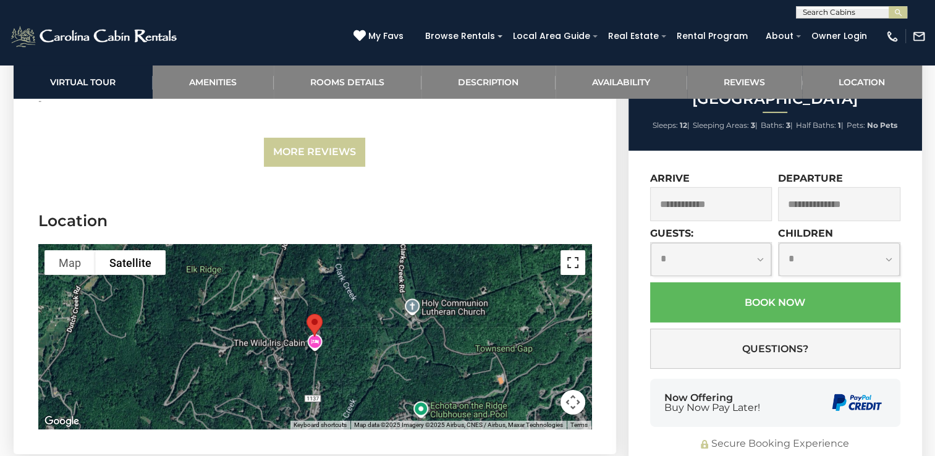
drag, startPoint x: 573, startPoint y: 218, endPoint x: 575, endPoint y: 263, distance: 45.8
click at [573, 250] on button "Toggle fullscreen view" at bounding box center [573, 262] width 25 height 25
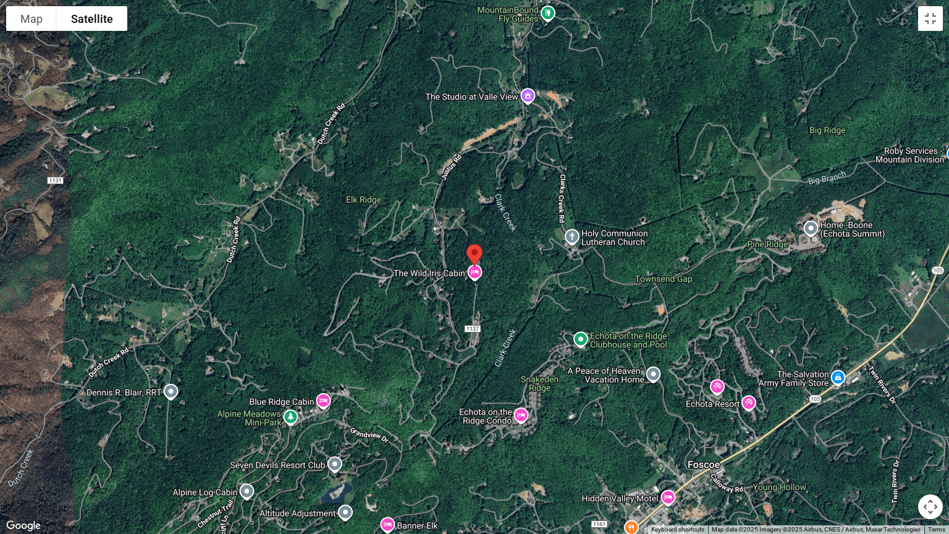
click at [441, 316] on div at bounding box center [474, 267] width 949 height 534
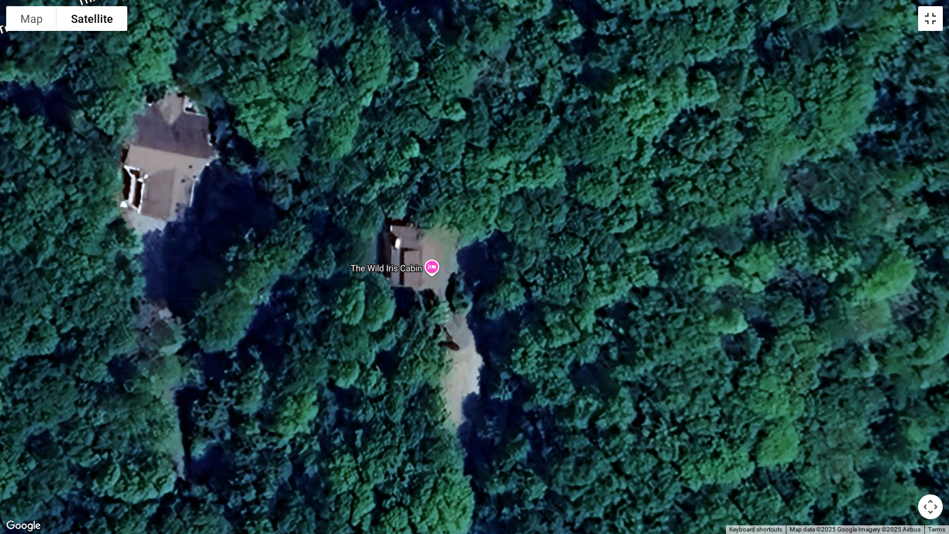
click at [929, 19] on button "Toggle fullscreen view" at bounding box center [930, 18] width 25 height 25
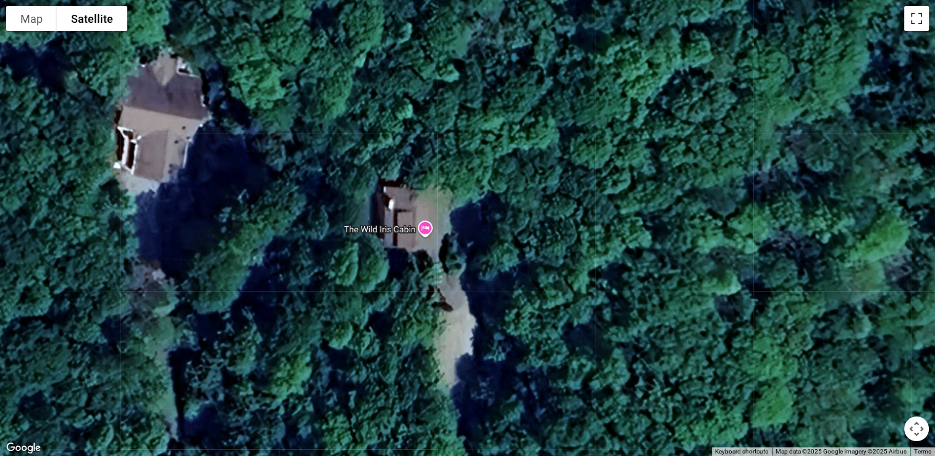
scroll to position [3585, 0]
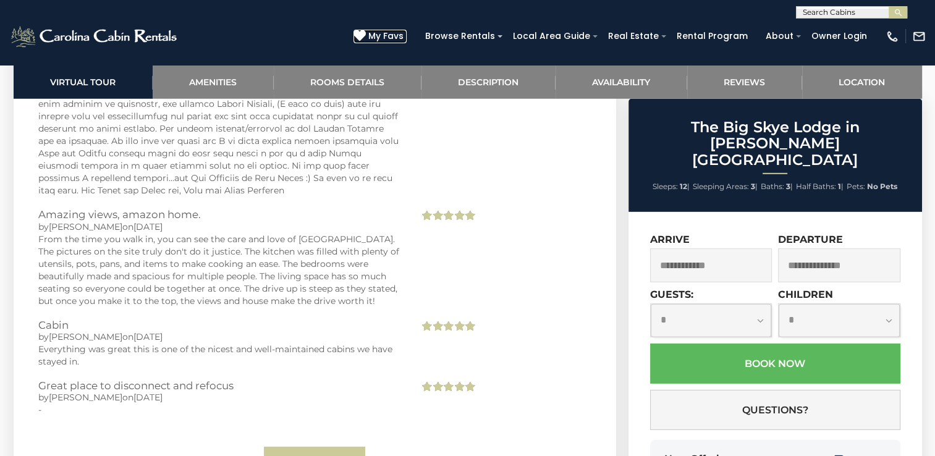
click at [366, 32] on icon at bounding box center [360, 36] width 12 height 12
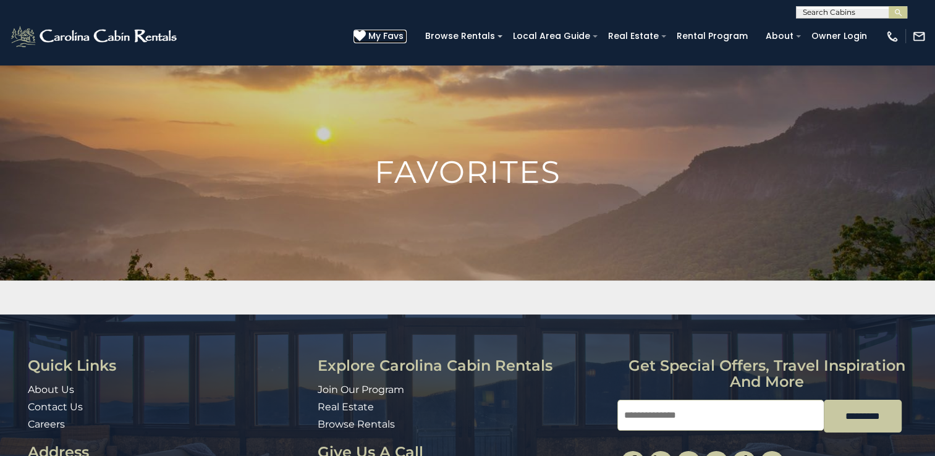
click at [366, 33] on icon at bounding box center [360, 36] width 12 height 12
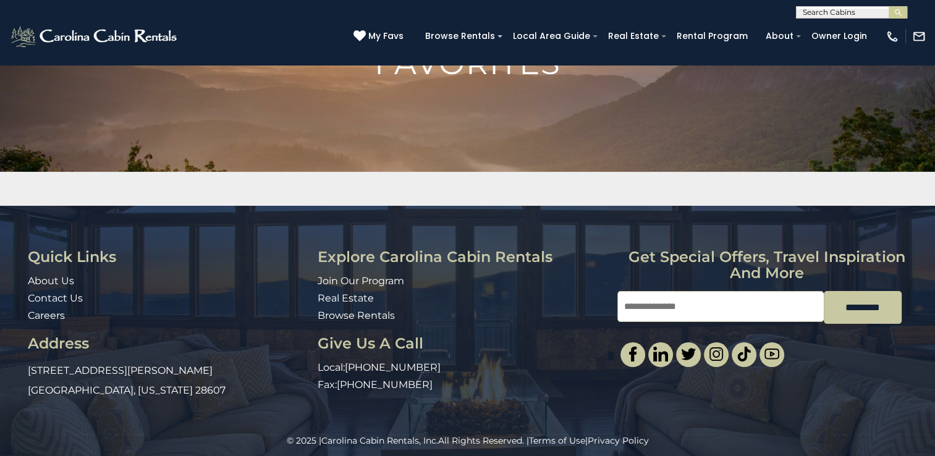
scroll to position [118, 0]
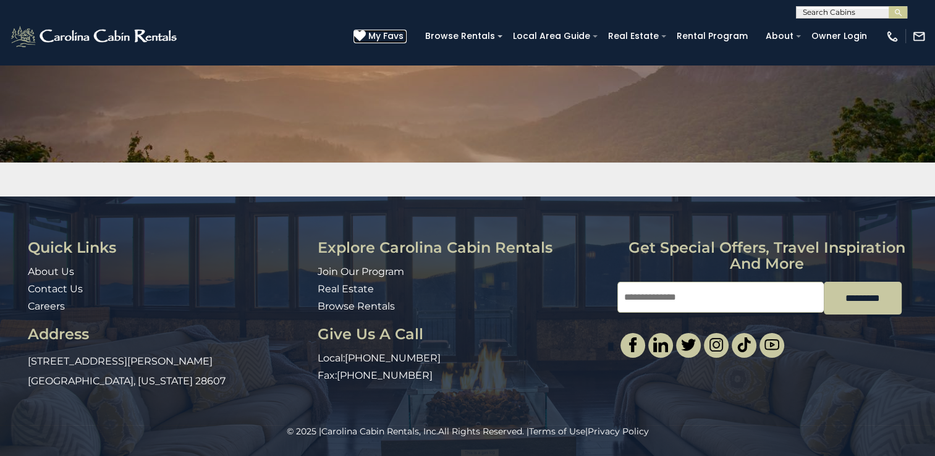
click at [366, 33] on icon at bounding box center [360, 36] width 12 height 12
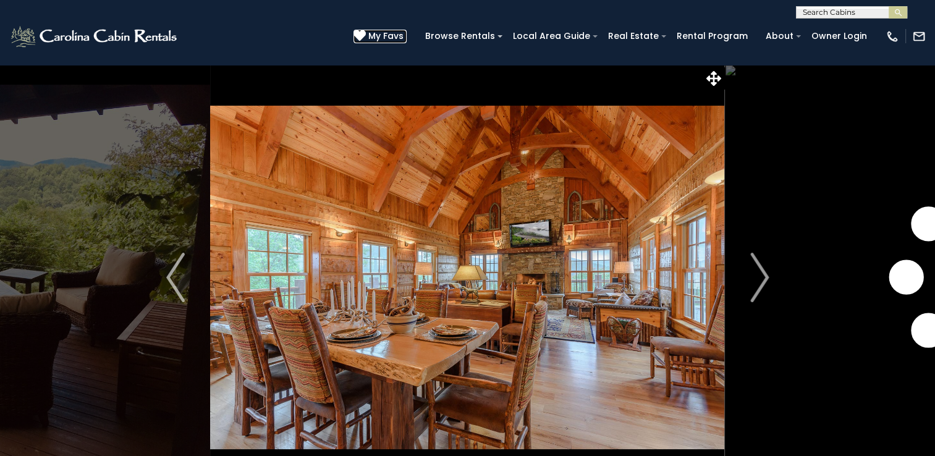
click at [366, 32] on icon at bounding box center [360, 36] width 12 height 12
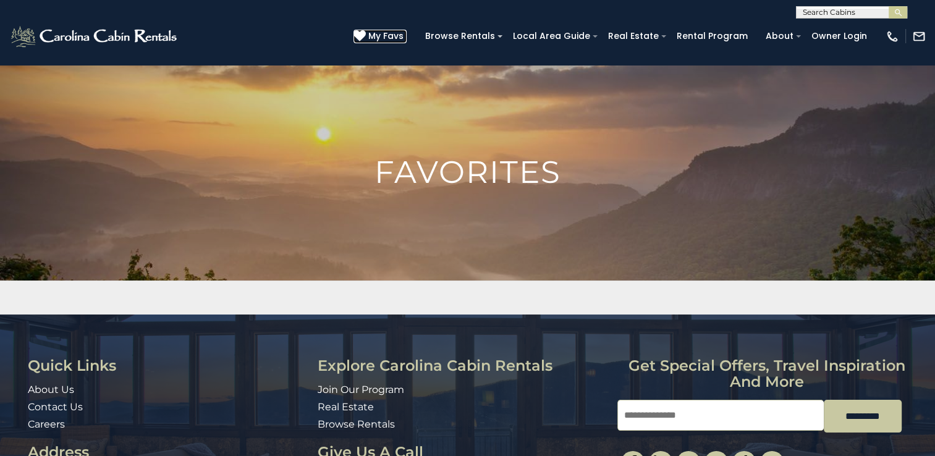
click at [366, 35] on icon at bounding box center [360, 36] width 12 height 12
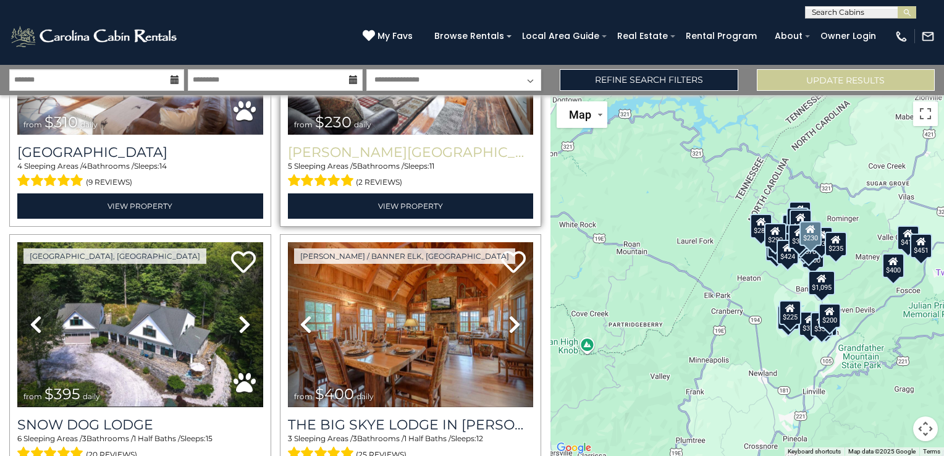
scroll to position [1545, 0]
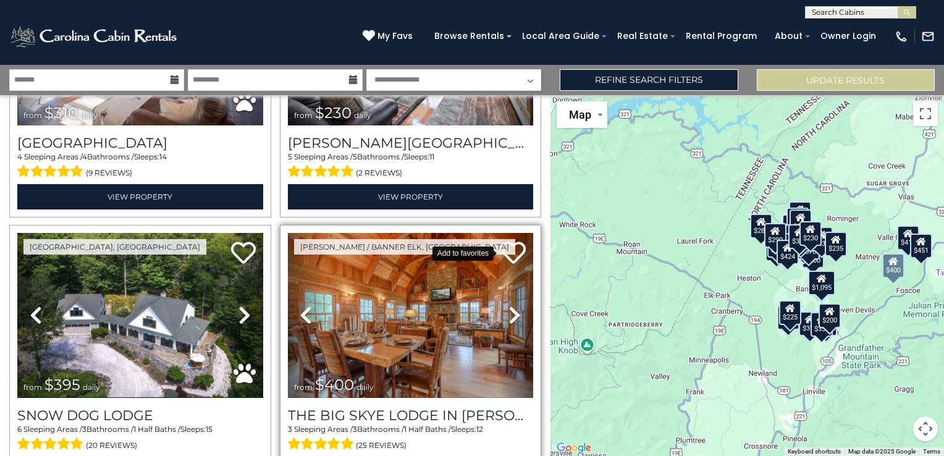
click at [512, 240] on icon at bounding box center [513, 252] width 25 height 25
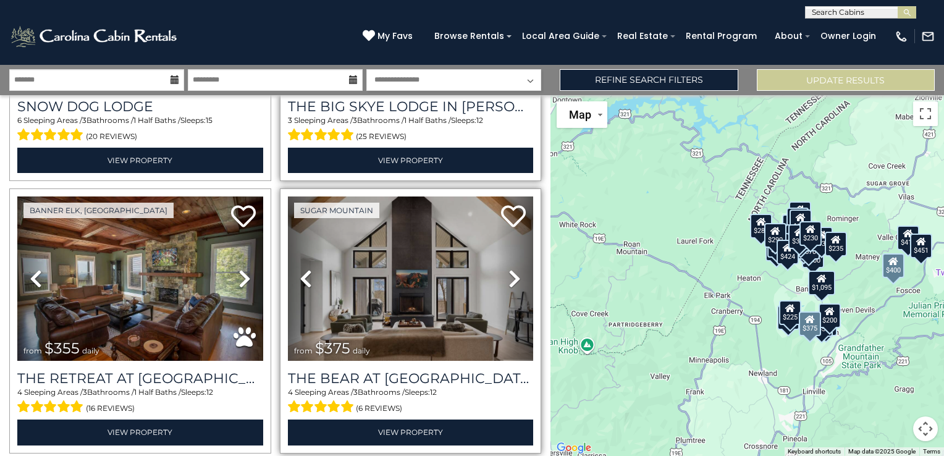
scroll to position [1916, 0]
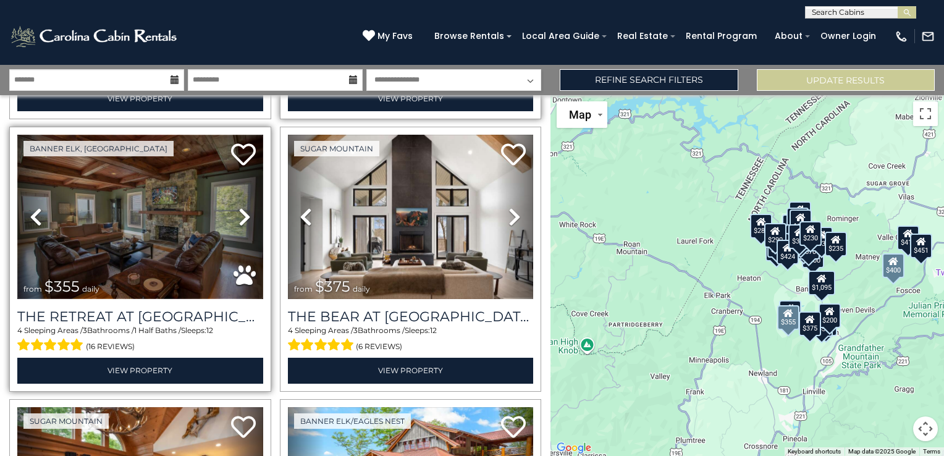
click at [169, 216] on img at bounding box center [140, 217] width 246 height 164
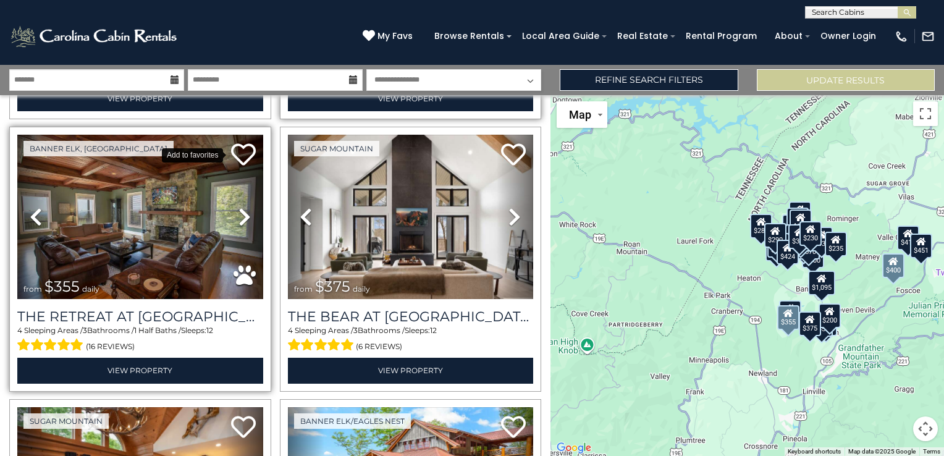
click at [241, 142] on icon at bounding box center [243, 154] width 25 height 25
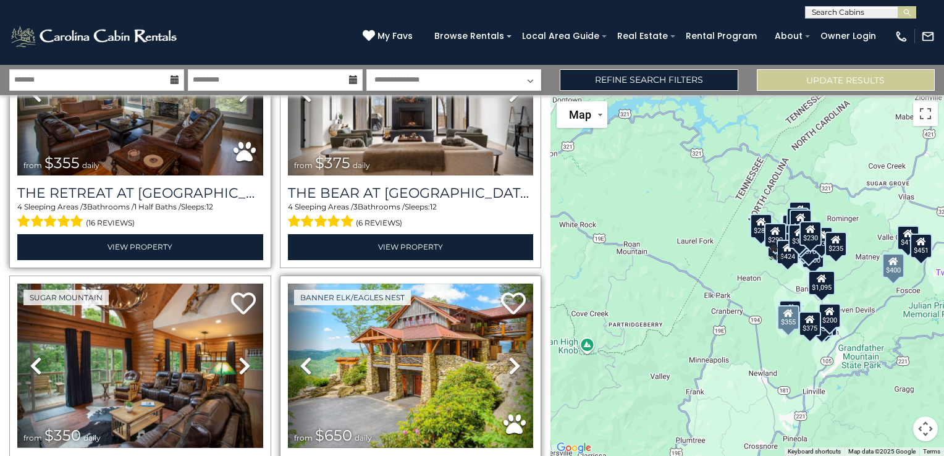
scroll to position [2163, 0]
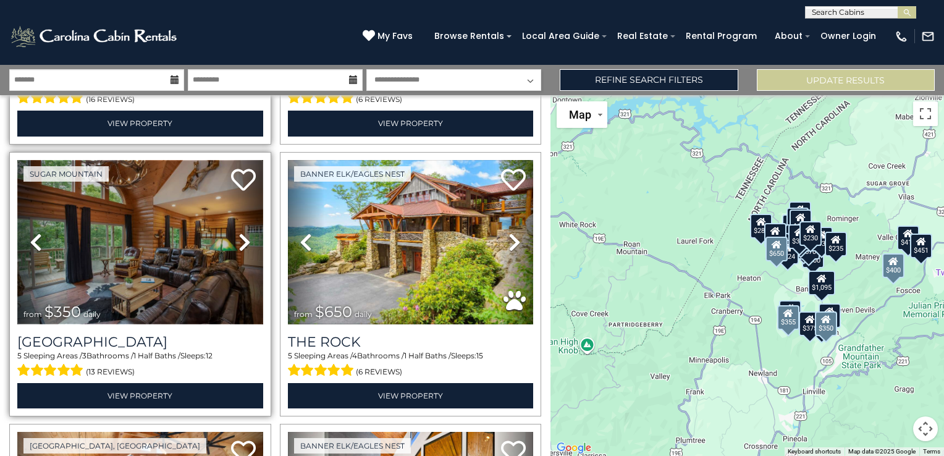
click at [148, 221] on img at bounding box center [140, 242] width 246 height 164
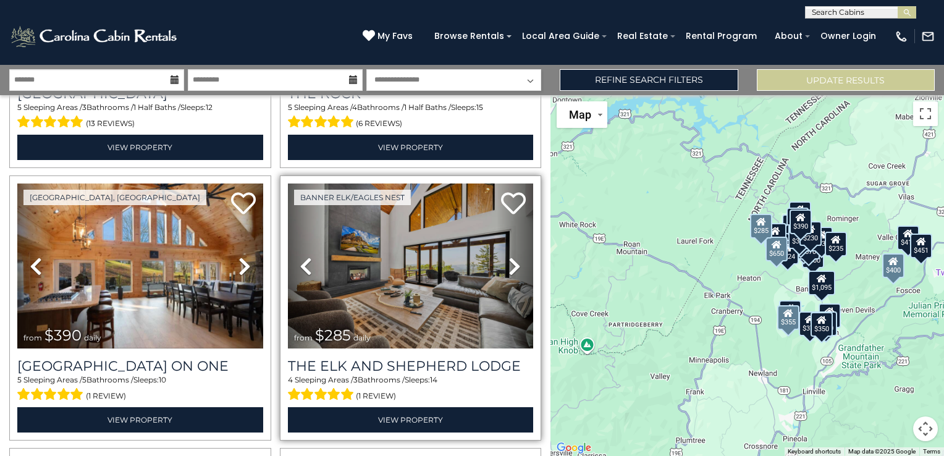
scroll to position [2410, 0]
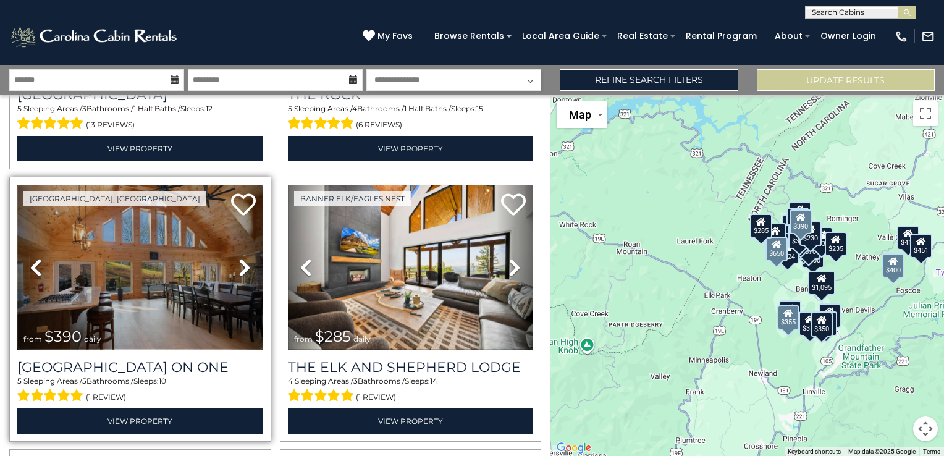
click at [143, 231] on img at bounding box center [140, 267] width 246 height 164
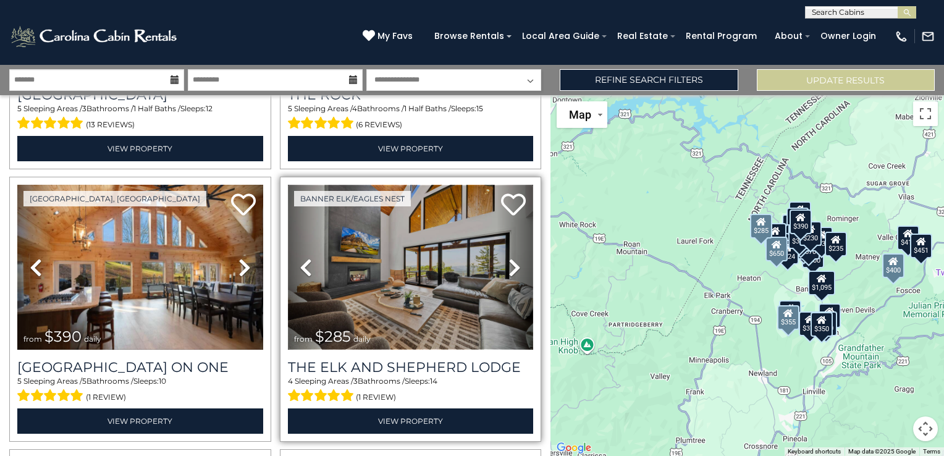
click at [410, 277] on img at bounding box center [411, 267] width 246 height 164
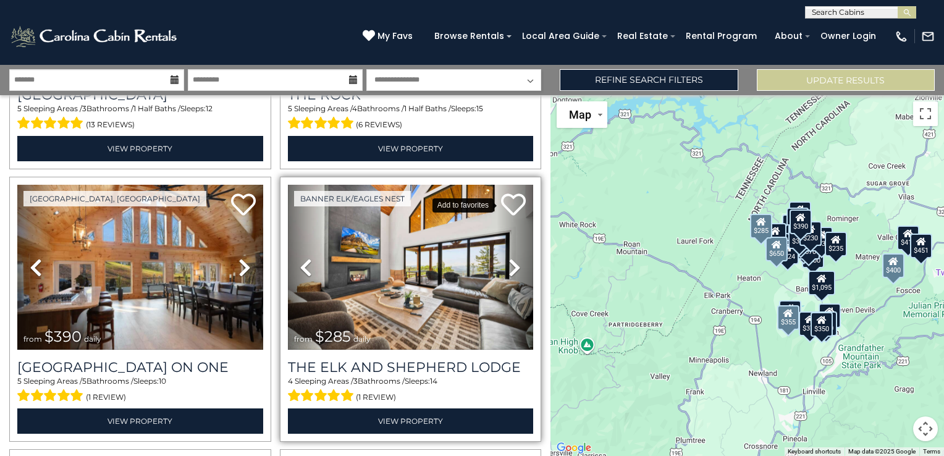
click at [512, 192] on icon at bounding box center [513, 204] width 25 height 25
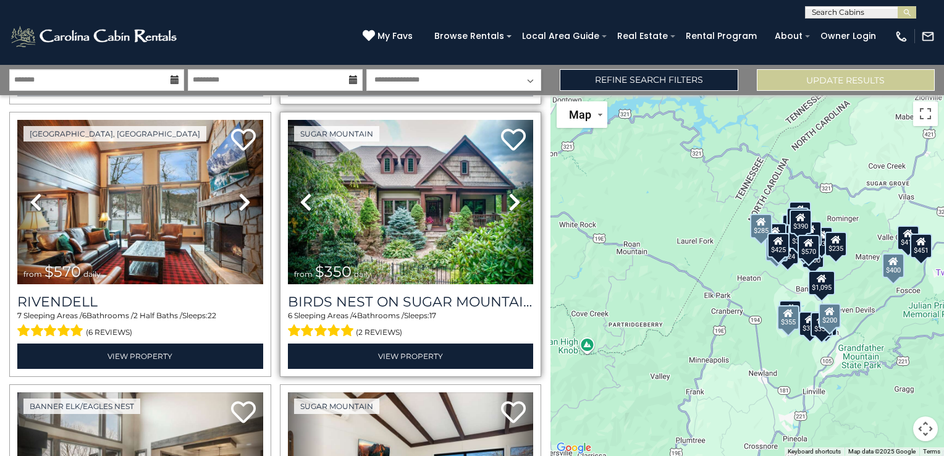
scroll to position [2719, 0]
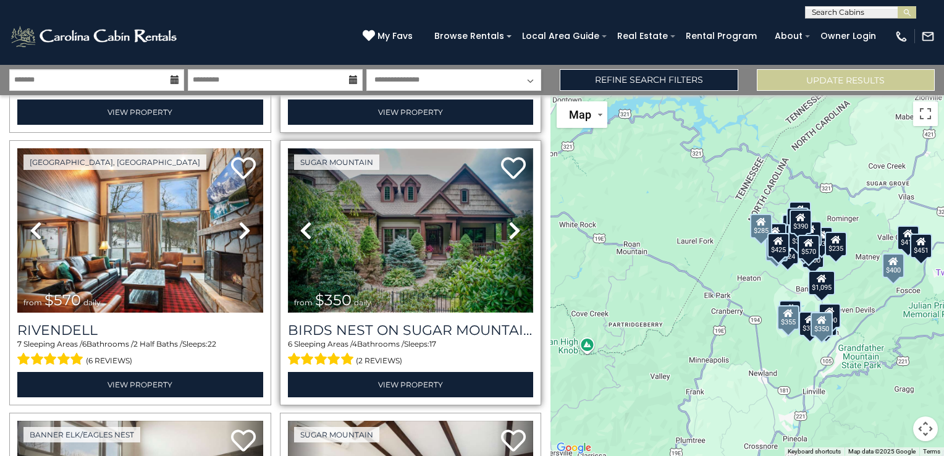
click at [425, 201] on img at bounding box center [411, 230] width 246 height 164
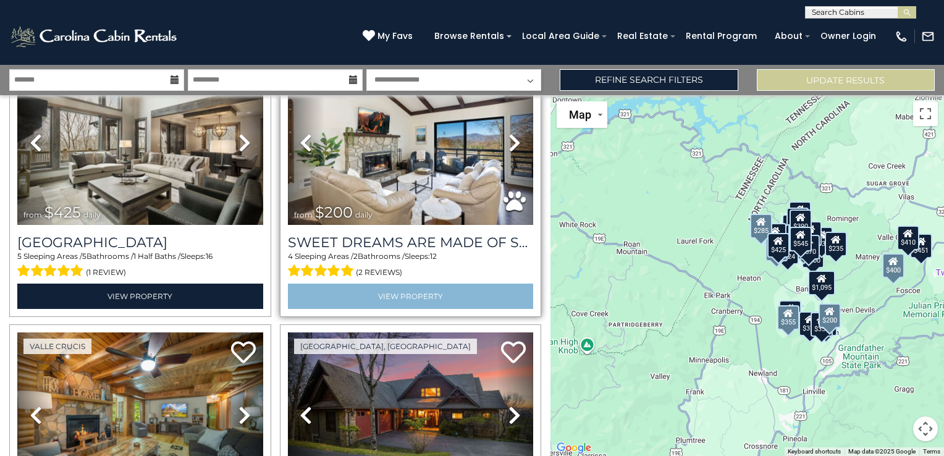
scroll to position [3090, 0]
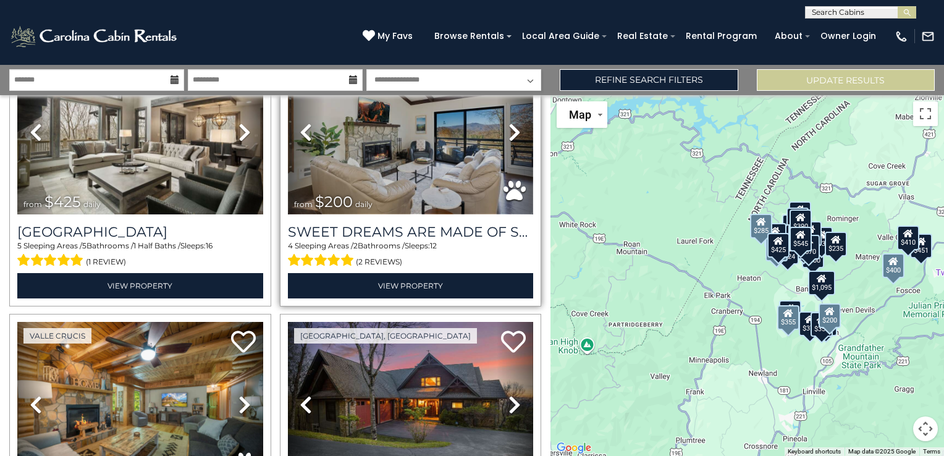
click at [434, 126] on img at bounding box center [411, 132] width 246 height 164
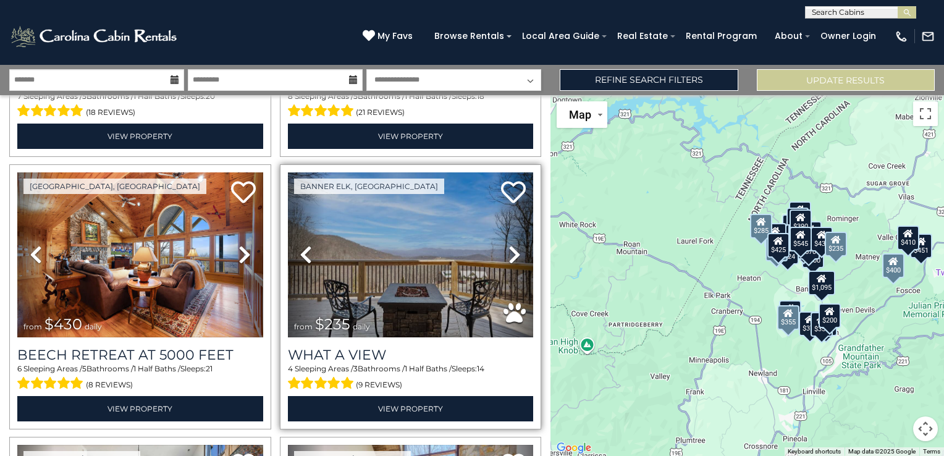
scroll to position [3523, 0]
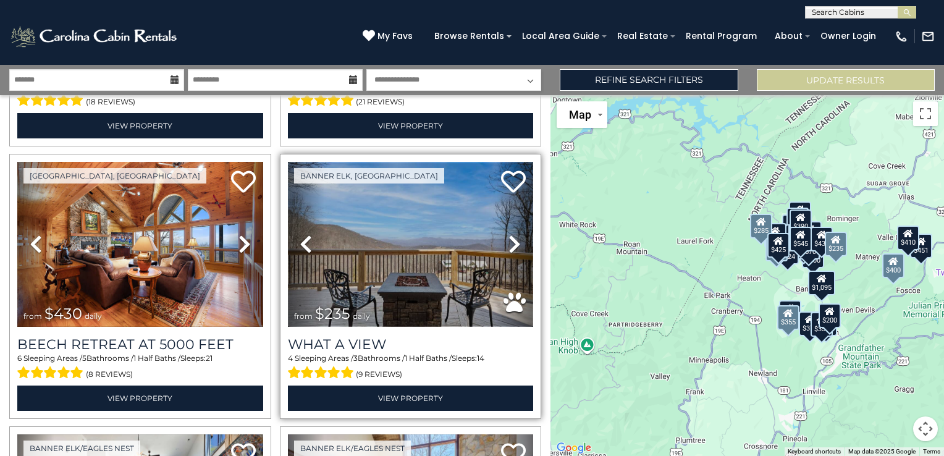
click at [415, 213] on img at bounding box center [411, 244] width 246 height 164
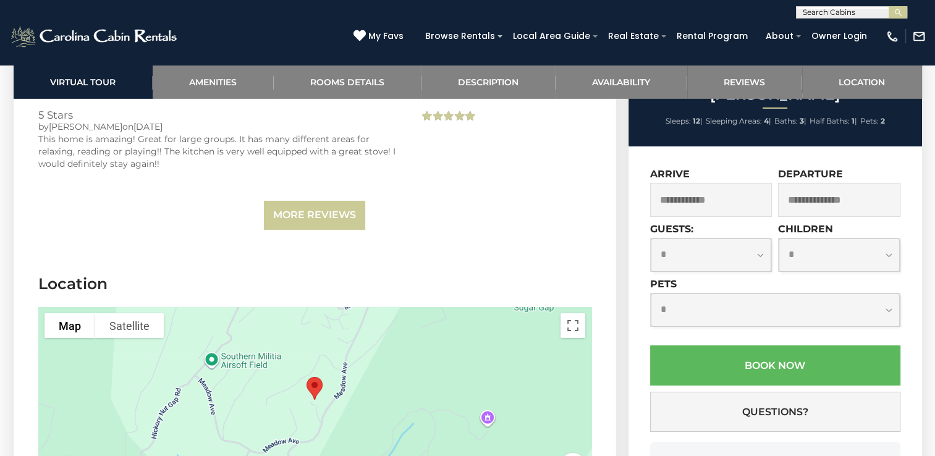
scroll to position [4203, 0]
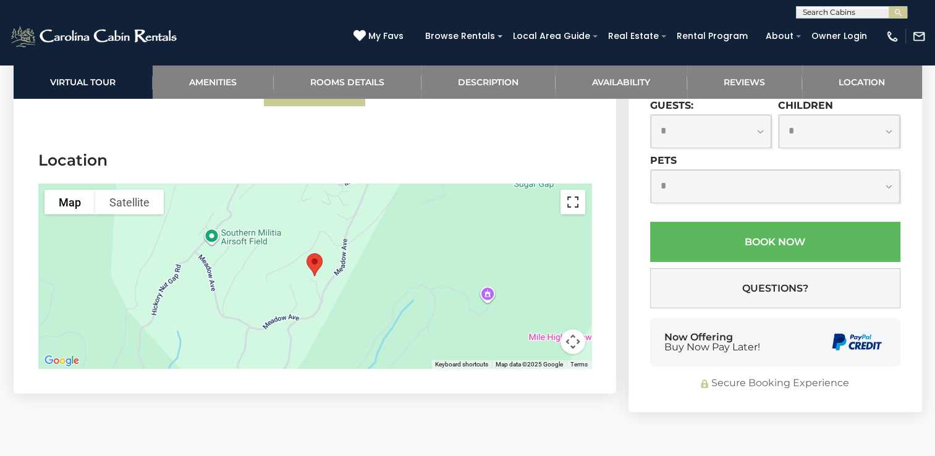
drag, startPoint x: 571, startPoint y: 145, endPoint x: 574, endPoint y: 190, distance: 45.8
click at [571, 190] on button "Toggle fullscreen view" at bounding box center [573, 202] width 25 height 25
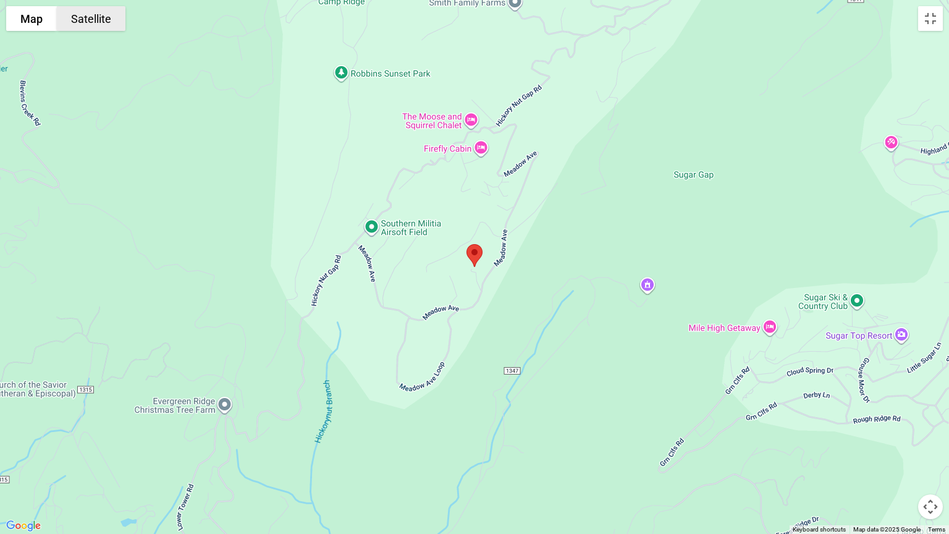
click at [89, 23] on button "Satellite" at bounding box center [91, 18] width 69 height 25
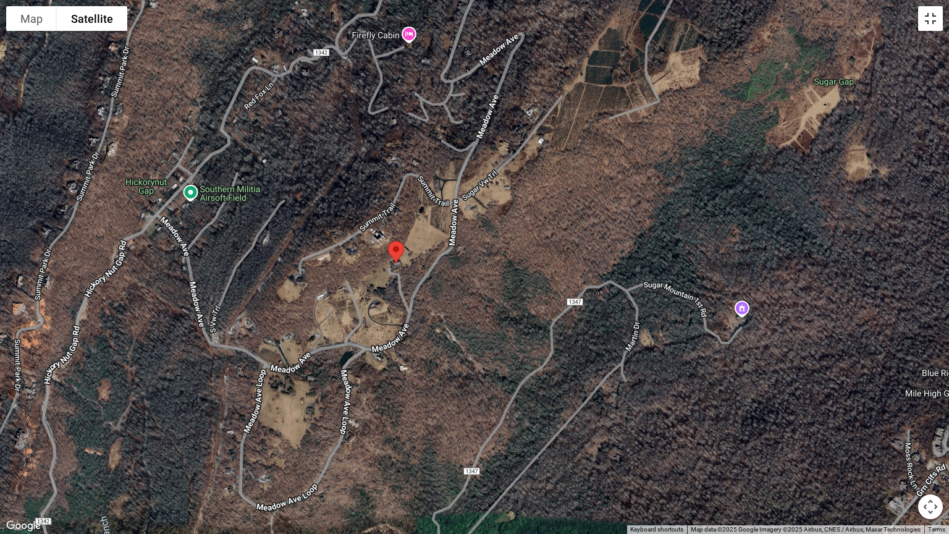
click at [932, 17] on button "Toggle fullscreen view" at bounding box center [930, 18] width 25 height 25
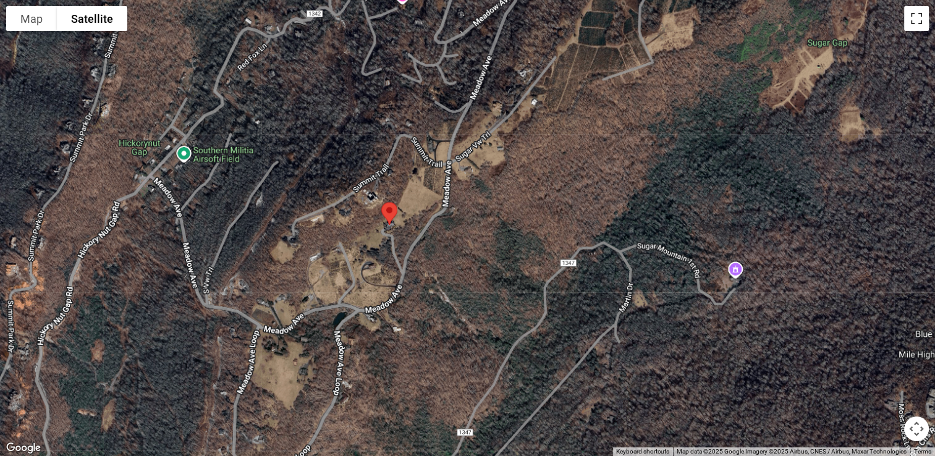
scroll to position [0, 0]
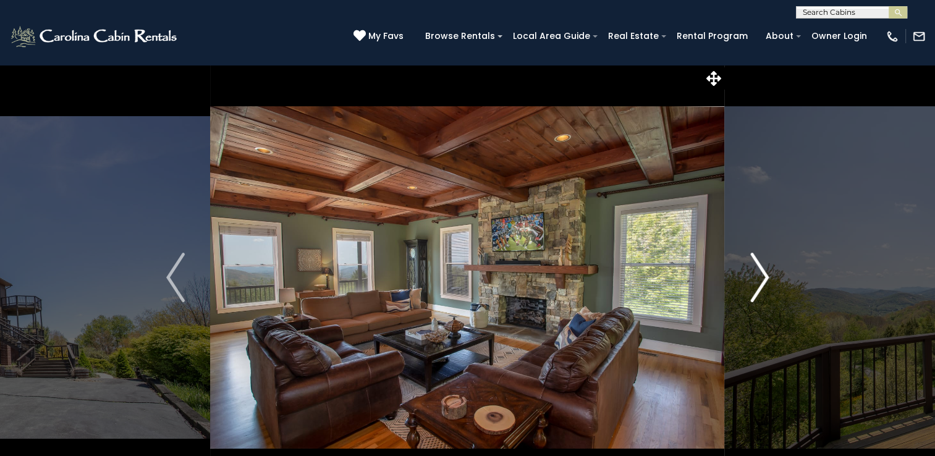
click at [759, 276] on img "Next" at bounding box center [759, 277] width 19 height 49
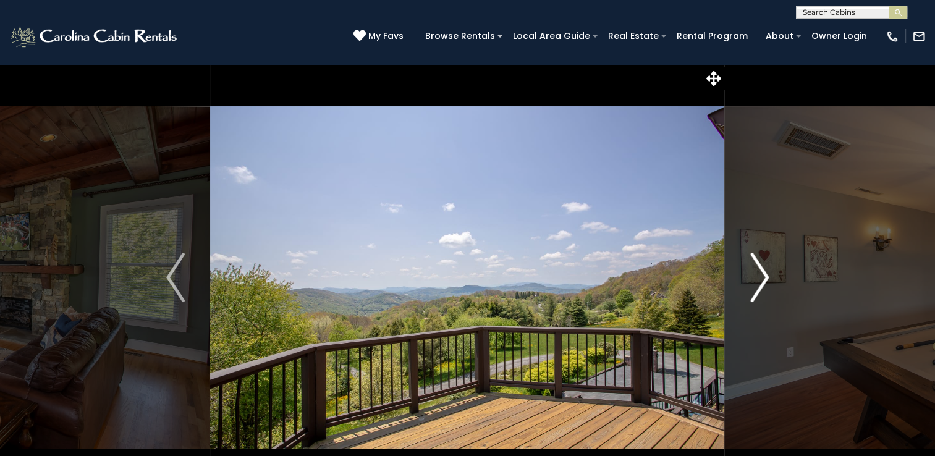
click at [759, 276] on img "Next" at bounding box center [759, 277] width 19 height 49
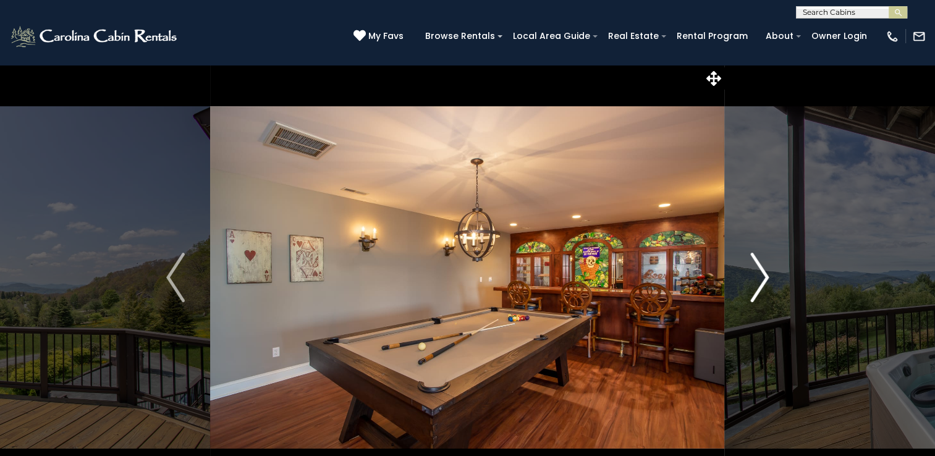
click at [759, 276] on img "Next" at bounding box center [759, 277] width 19 height 49
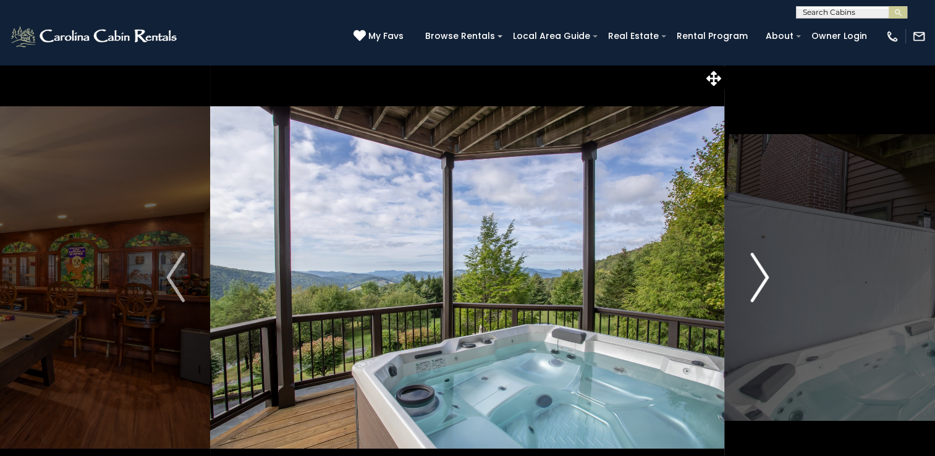
click at [759, 276] on img "Next" at bounding box center [759, 277] width 19 height 49
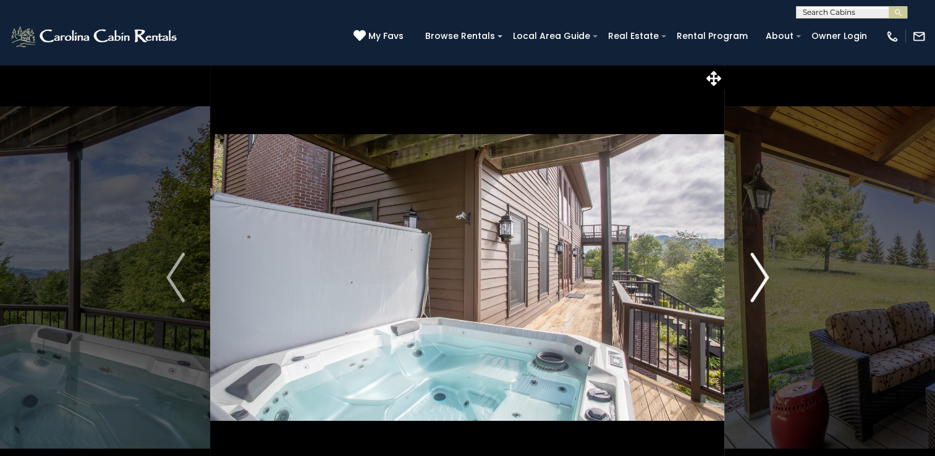
click at [759, 276] on img "Next" at bounding box center [759, 277] width 19 height 49
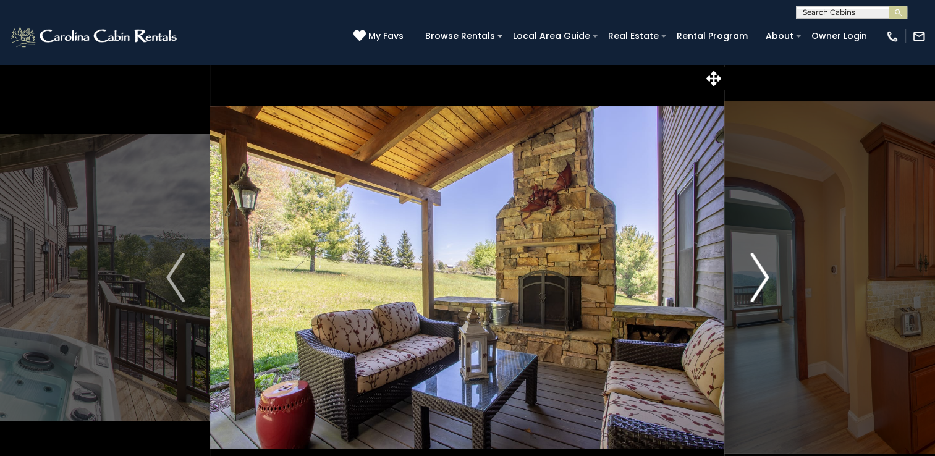
click at [759, 276] on img "Next" at bounding box center [759, 277] width 19 height 49
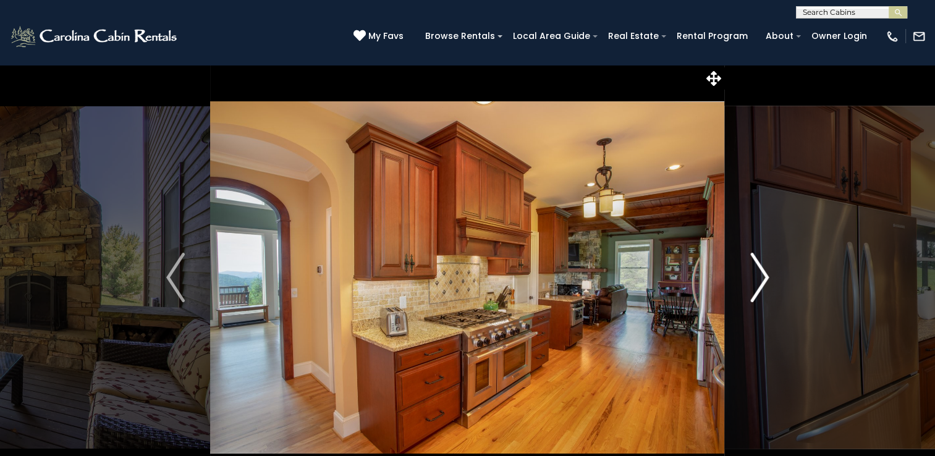
click at [759, 276] on img "Next" at bounding box center [759, 277] width 19 height 49
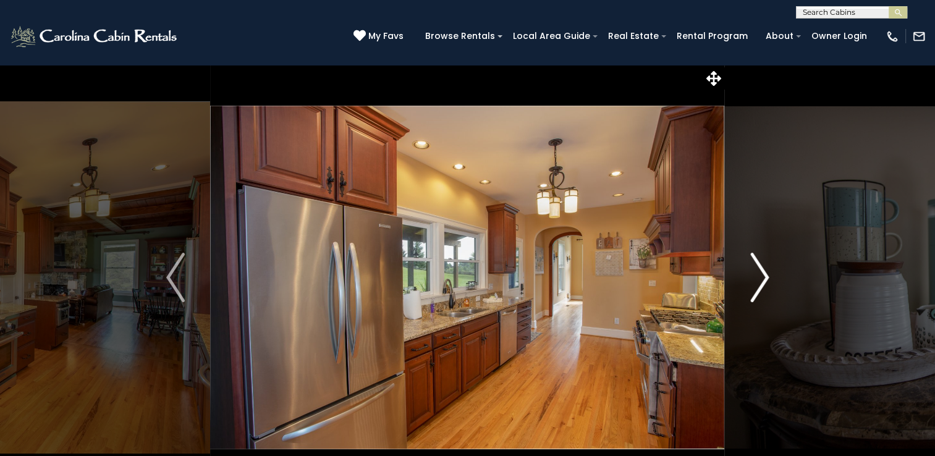
click at [759, 276] on img "Next" at bounding box center [759, 277] width 19 height 49
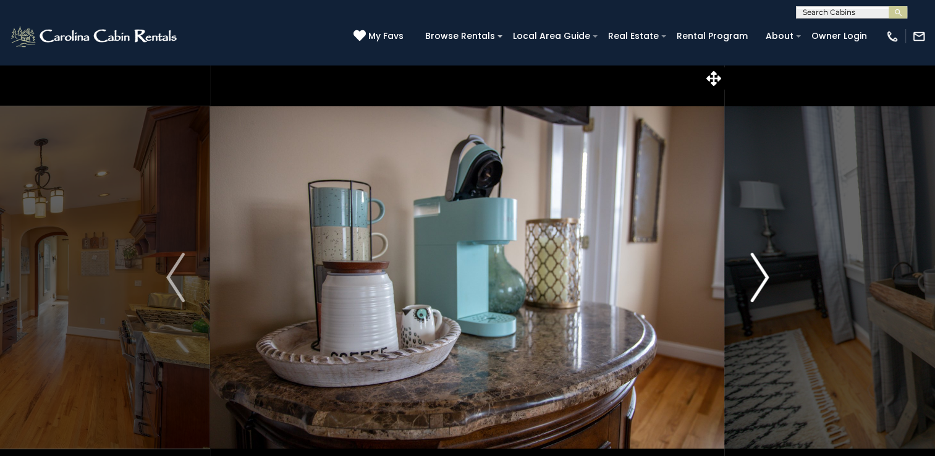
click at [759, 276] on img "Next" at bounding box center [759, 277] width 19 height 49
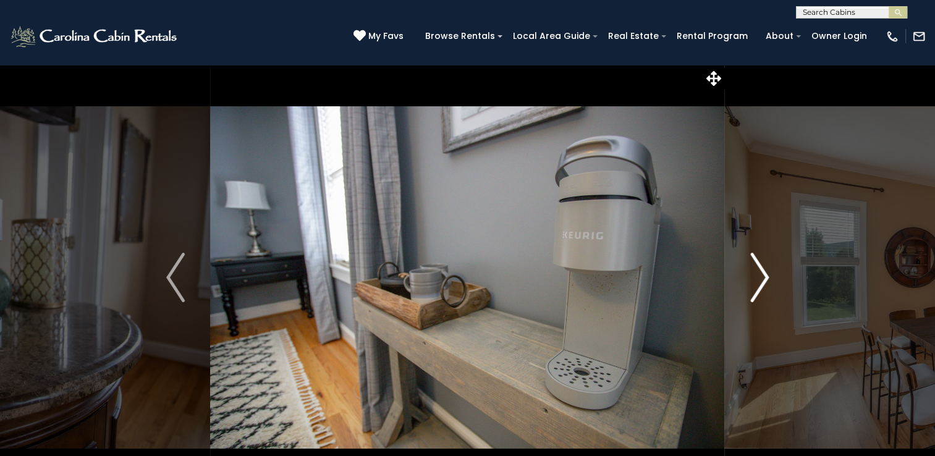
click at [759, 276] on img "Next" at bounding box center [759, 277] width 19 height 49
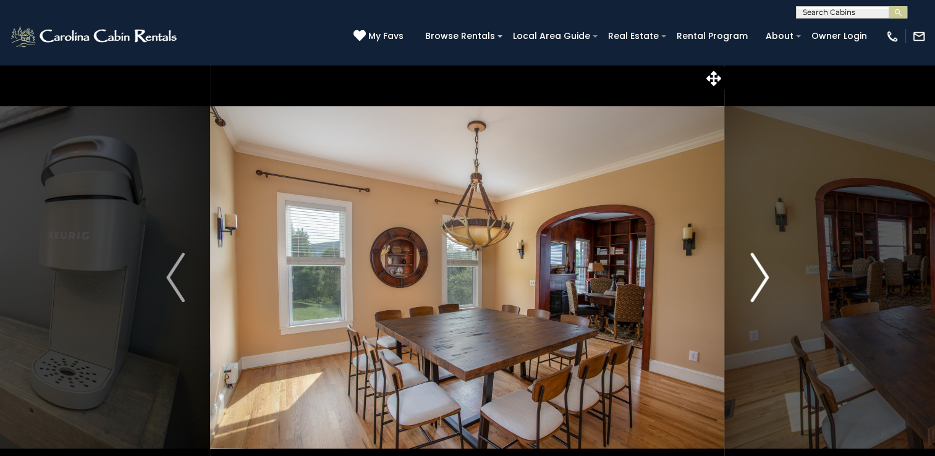
click at [759, 276] on img "Next" at bounding box center [759, 277] width 19 height 49
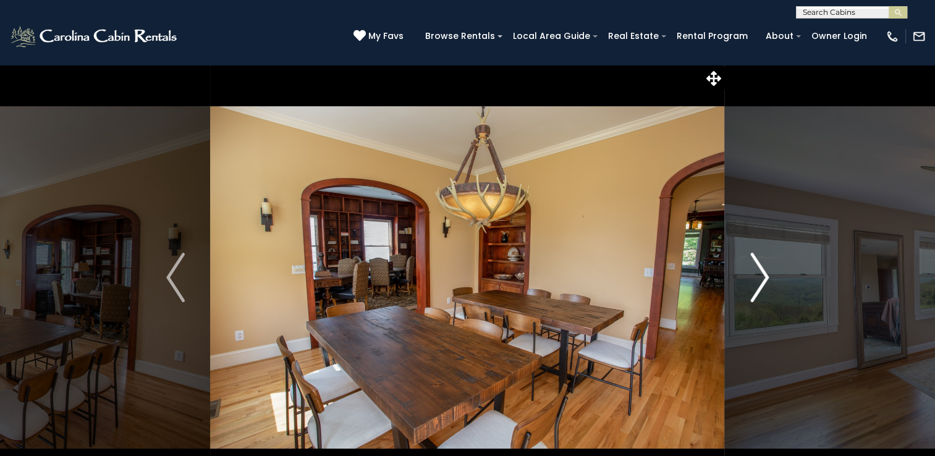
click at [759, 276] on img "Next" at bounding box center [759, 277] width 19 height 49
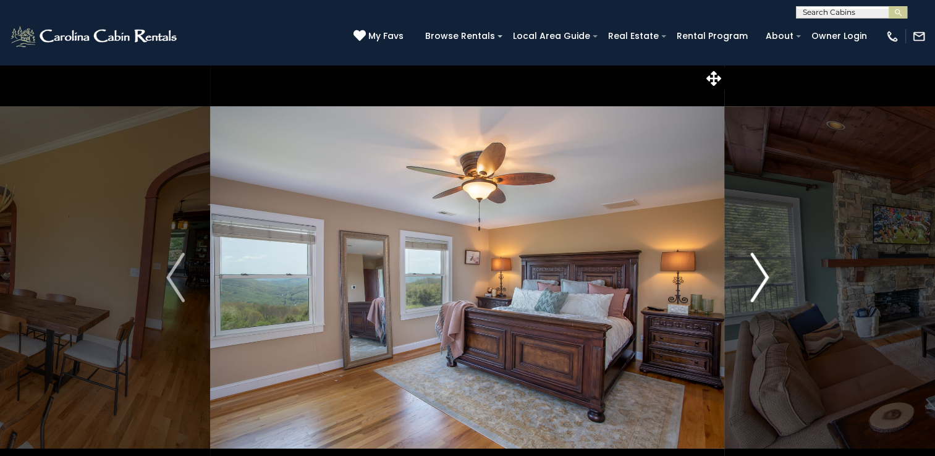
click at [759, 276] on img "Next" at bounding box center [759, 277] width 19 height 49
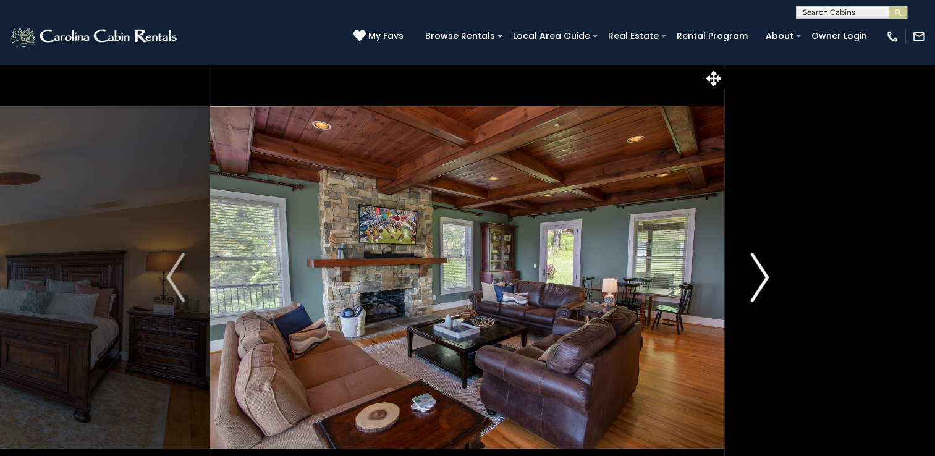
click at [759, 276] on img "Next" at bounding box center [759, 277] width 19 height 49
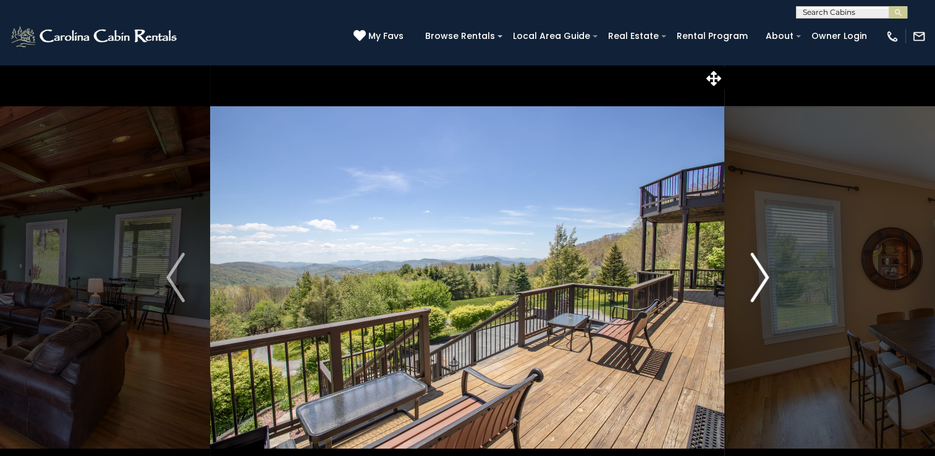
click at [759, 276] on img "Next" at bounding box center [759, 277] width 19 height 49
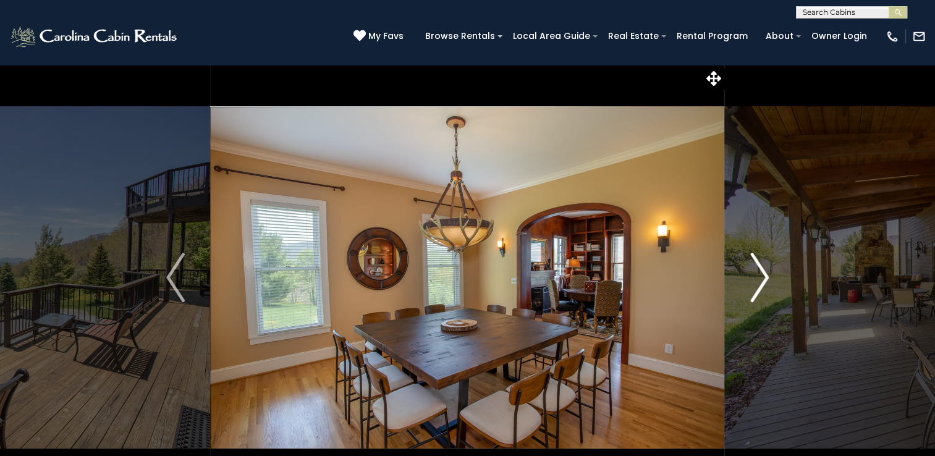
click at [759, 276] on img "Next" at bounding box center [759, 277] width 19 height 49
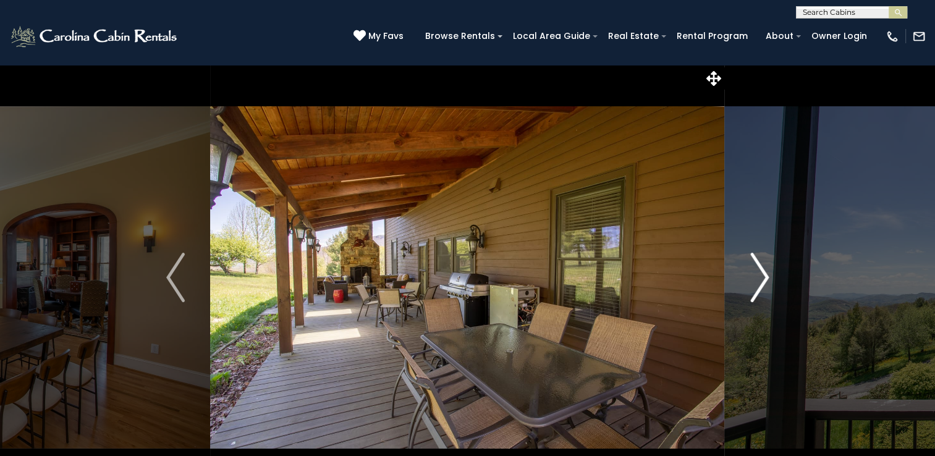
click at [759, 276] on img "Next" at bounding box center [759, 277] width 19 height 49
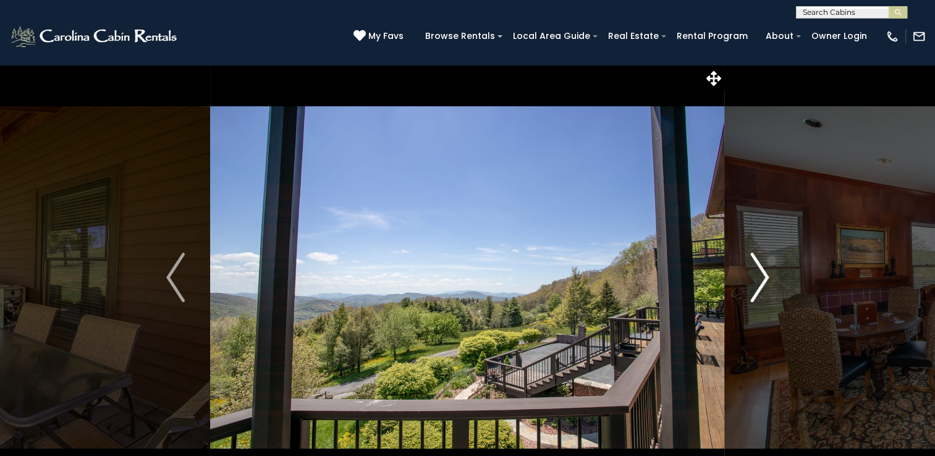
click at [759, 276] on img "Next" at bounding box center [759, 277] width 19 height 49
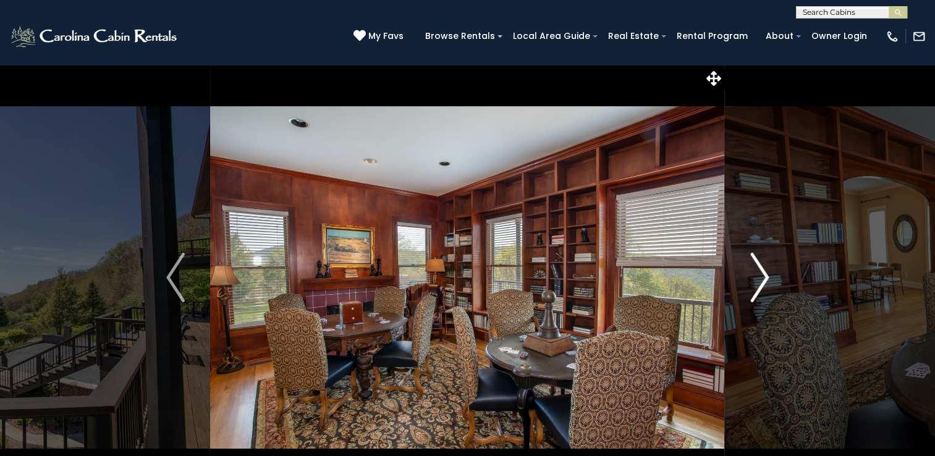
click at [759, 276] on img "Next" at bounding box center [759, 277] width 19 height 49
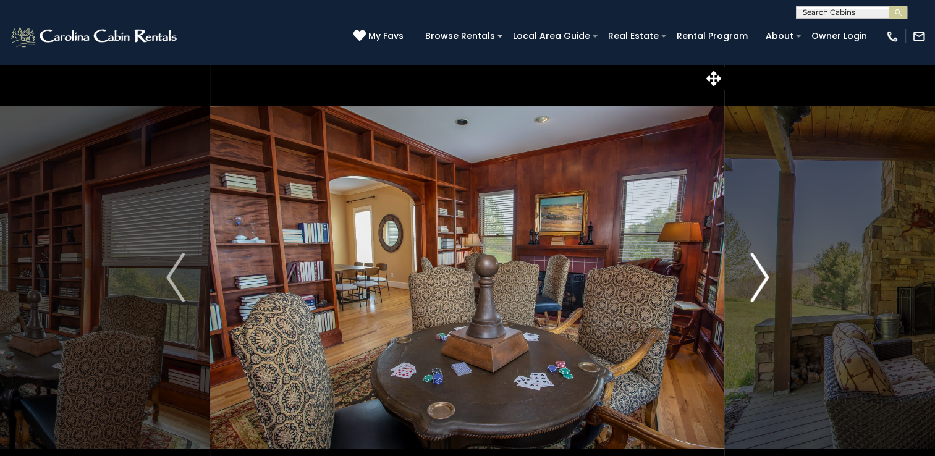
click at [759, 276] on img "Next" at bounding box center [759, 277] width 19 height 49
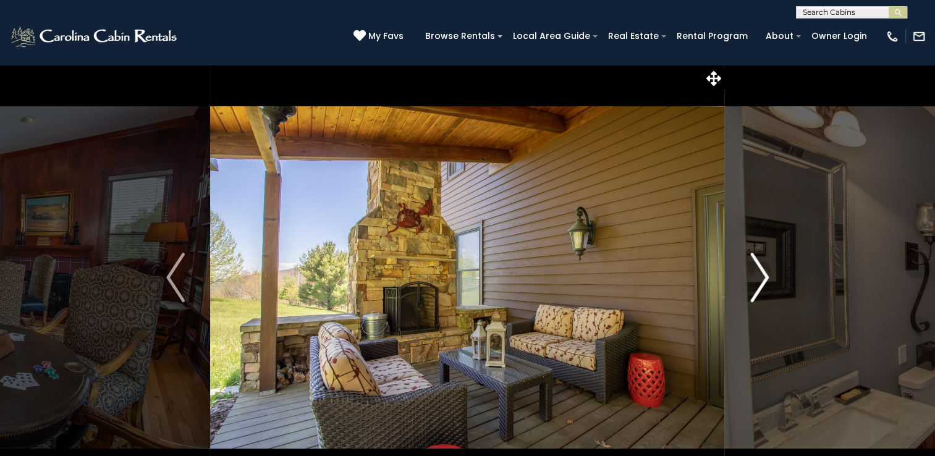
click at [759, 276] on img "Next" at bounding box center [759, 277] width 19 height 49
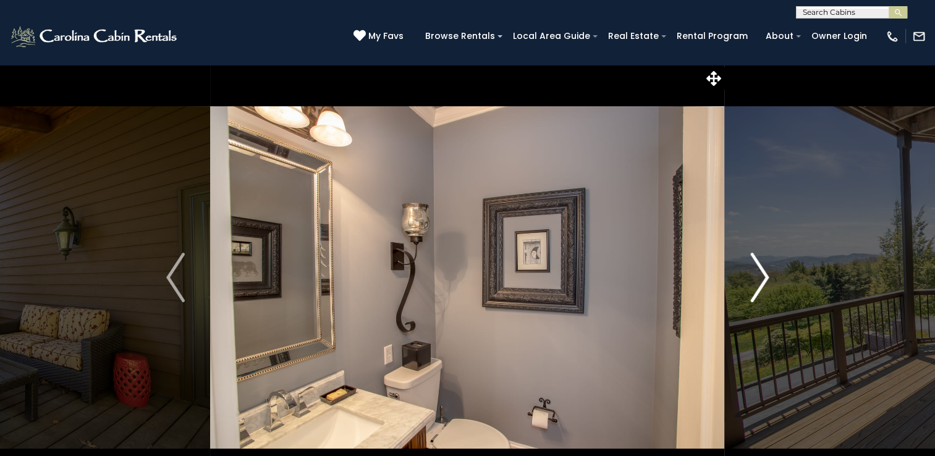
click at [759, 276] on img "Next" at bounding box center [759, 277] width 19 height 49
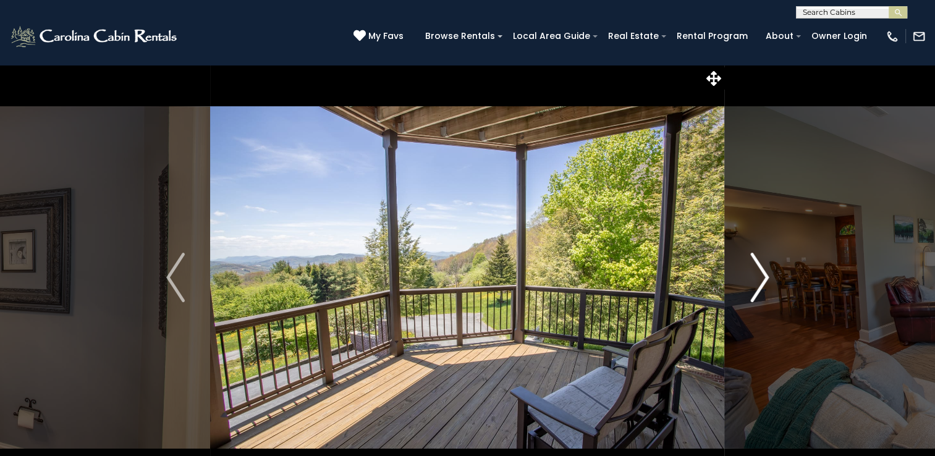
click at [759, 276] on img "Next" at bounding box center [759, 277] width 19 height 49
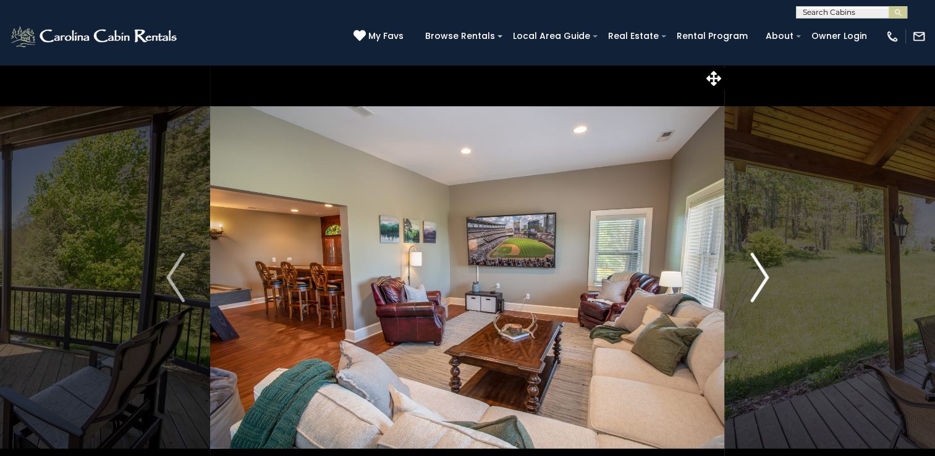
click at [759, 276] on img "Next" at bounding box center [759, 277] width 19 height 49
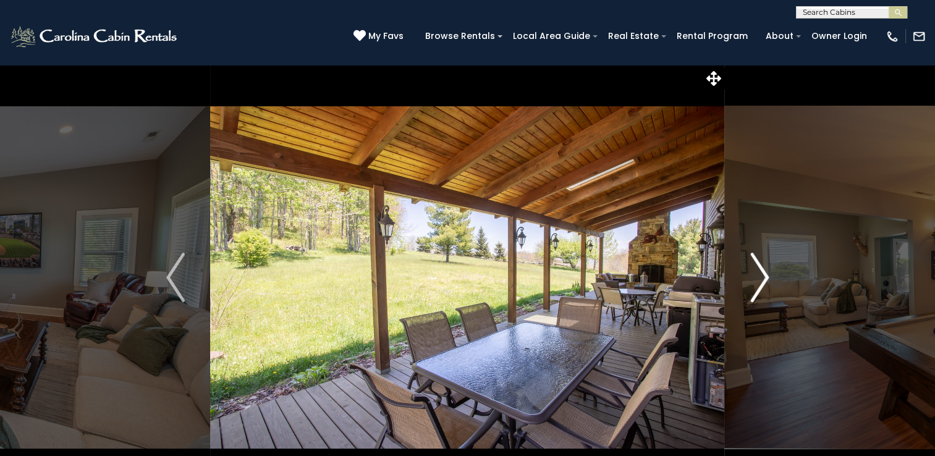
click at [759, 276] on img "Next" at bounding box center [759, 277] width 19 height 49
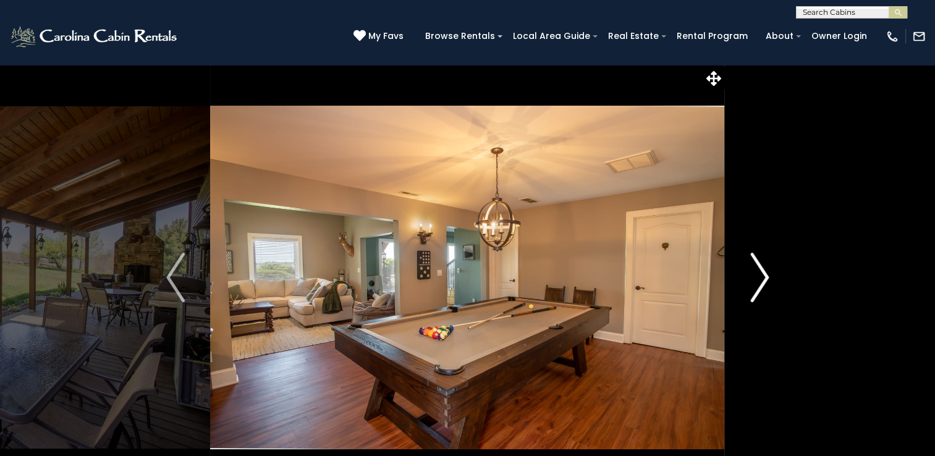
click at [759, 276] on img "Next" at bounding box center [759, 277] width 19 height 49
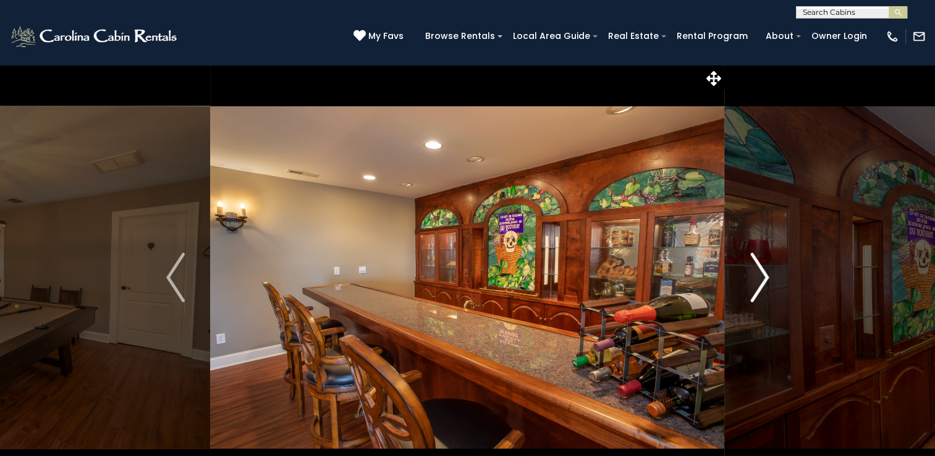
click at [759, 276] on img "Next" at bounding box center [759, 277] width 19 height 49
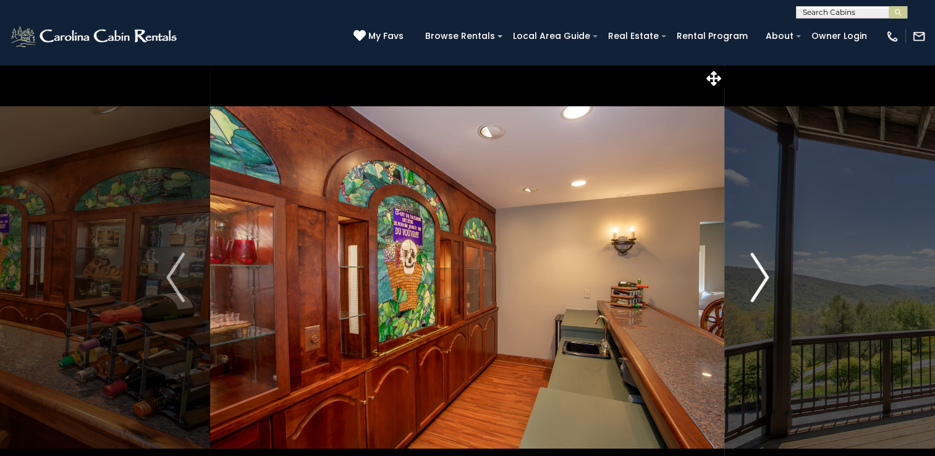
click at [759, 276] on img "Next" at bounding box center [759, 277] width 19 height 49
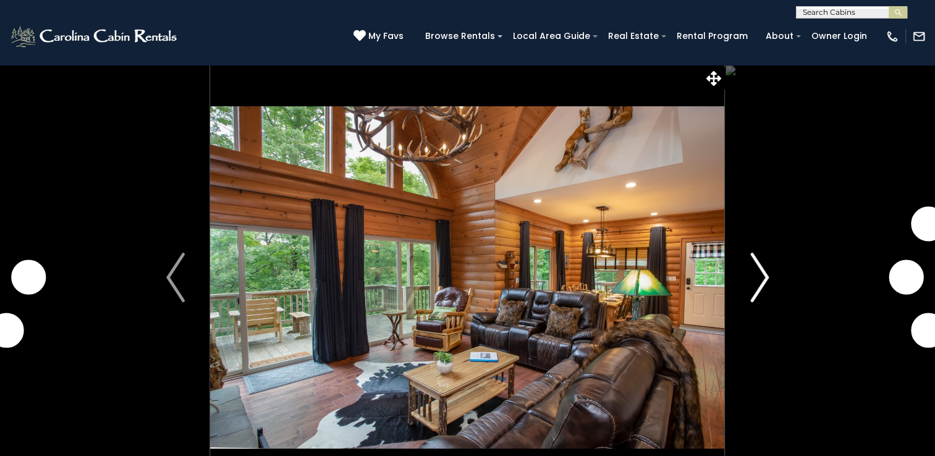
click at [760, 277] on img "Next" at bounding box center [759, 277] width 19 height 49
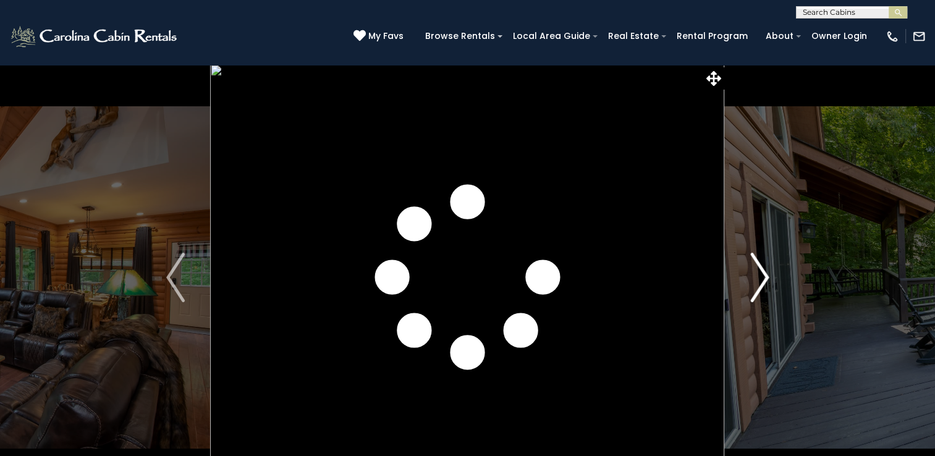
click at [760, 277] on img "Next" at bounding box center [759, 277] width 19 height 49
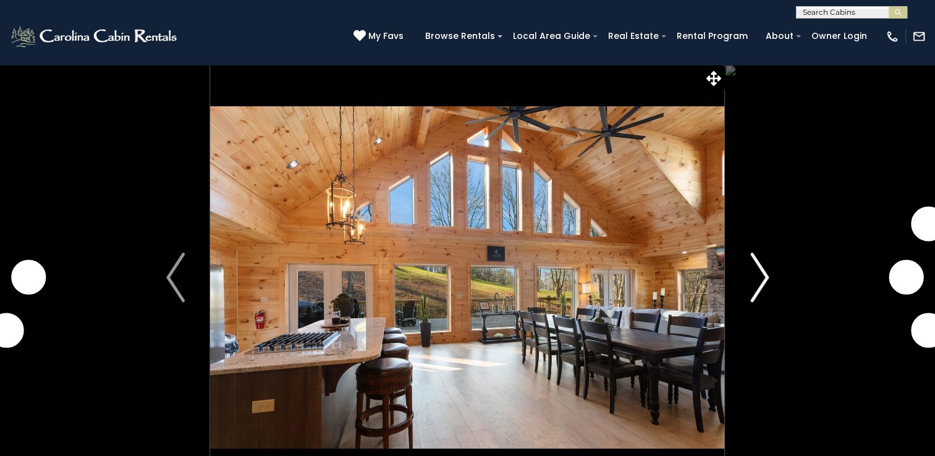
click at [764, 275] on img "Next" at bounding box center [759, 277] width 19 height 49
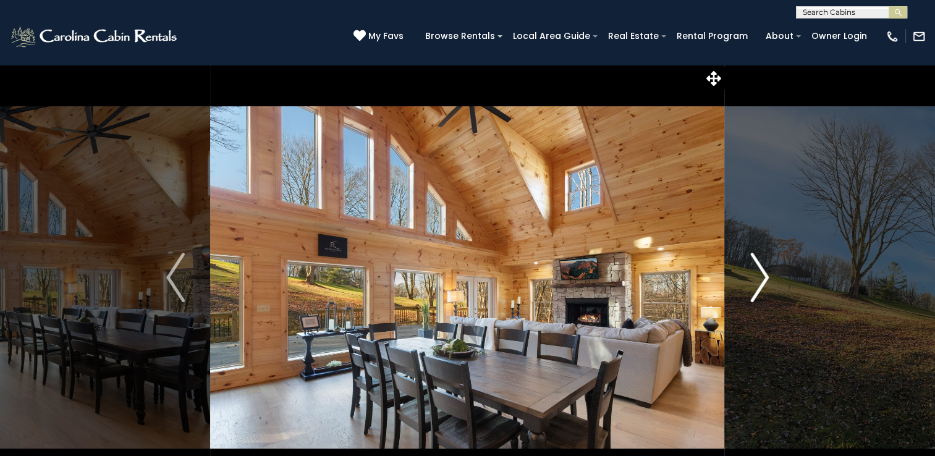
click at [759, 273] on img "Next" at bounding box center [759, 277] width 19 height 49
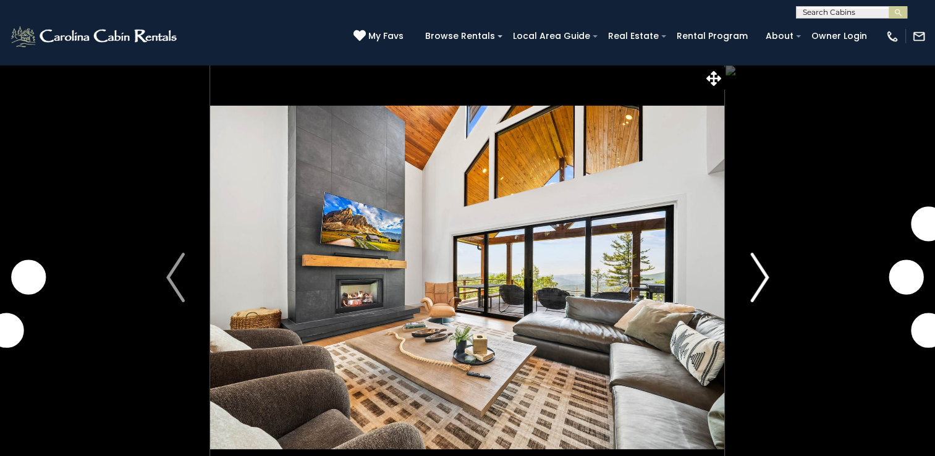
click at [758, 274] on img "Next" at bounding box center [759, 277] width 19 height 49
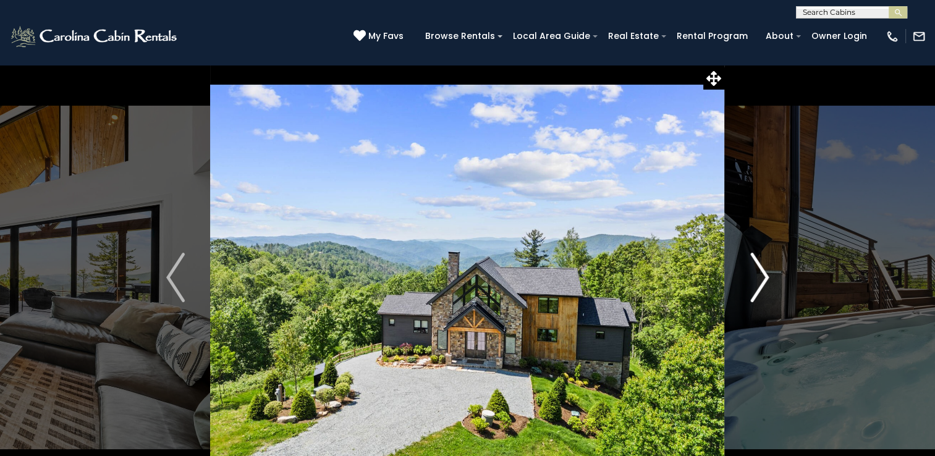
click at [758, 274] on img "Next" at bounding box center [759, 277] width 19 height 49
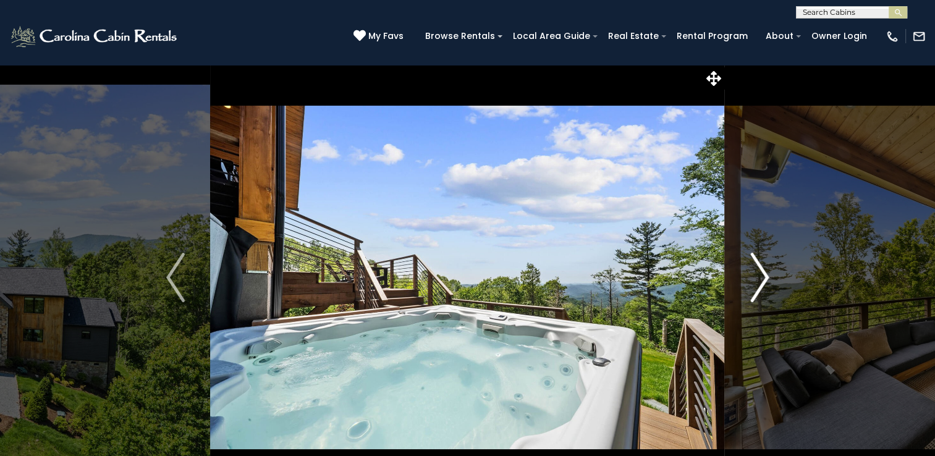
click at [758, 274] on img "Next" at bounding box center [759, 277] width 19 height 49
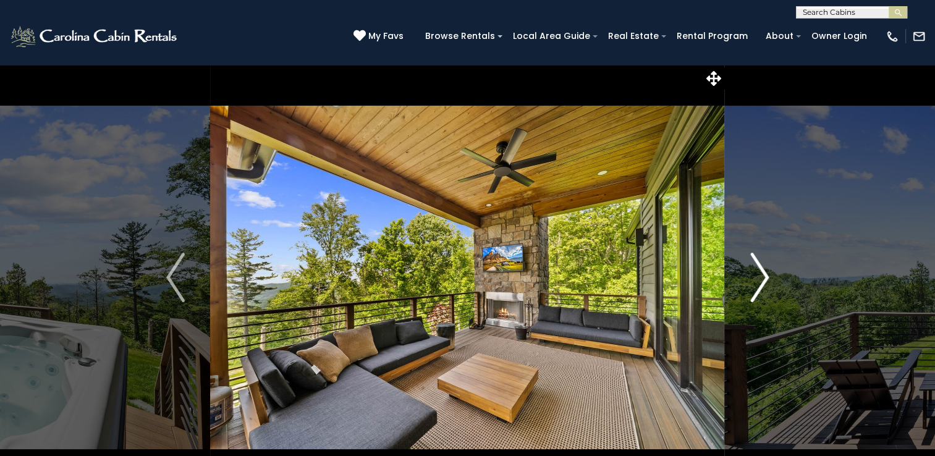
click at [758, 274] on img "Next" at bounding box center [759, 277] width 19 height 49
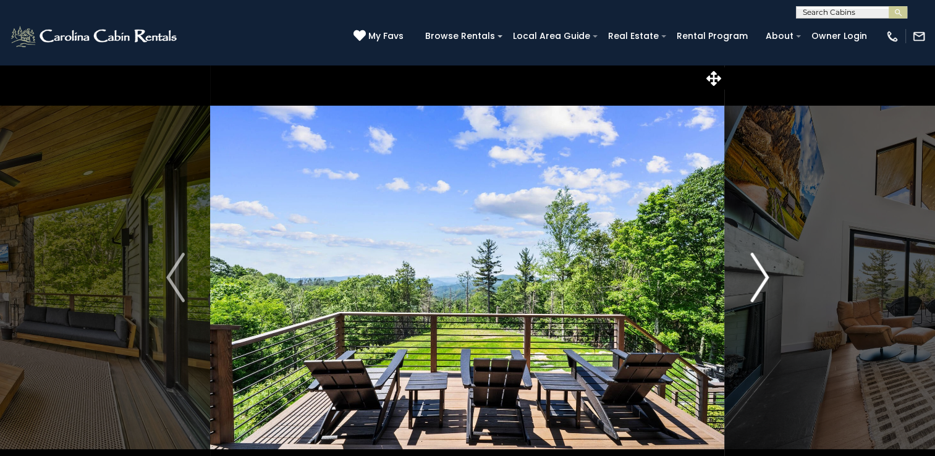
click at [758, 274] on img "Next" at bounding box center [759, 277] width 19 height 49
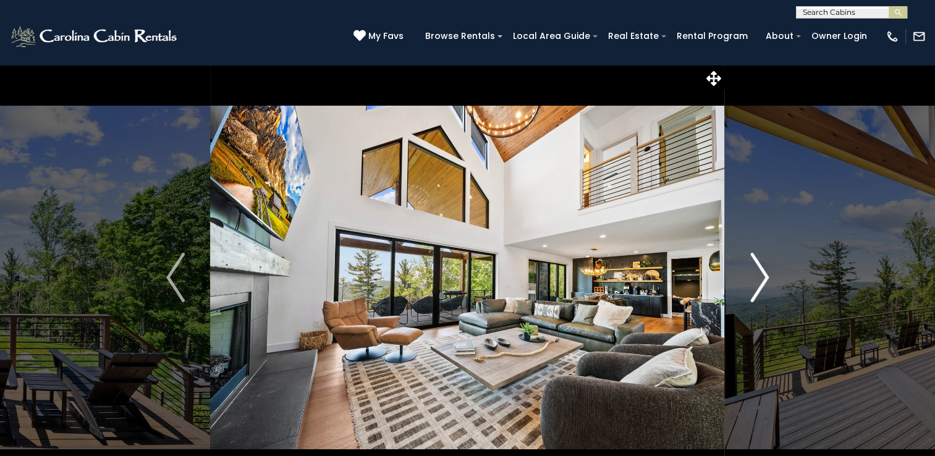
click at [758, 274] on img "Next" at bounding box center [759, 277] width 19 height 49
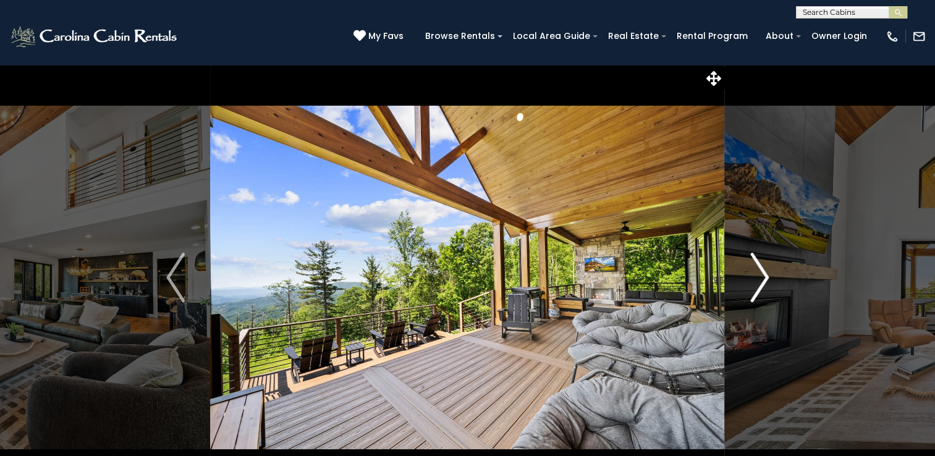
click at [758, 274] on img "Next" at bounding box center [759, 277] width 19 height 49
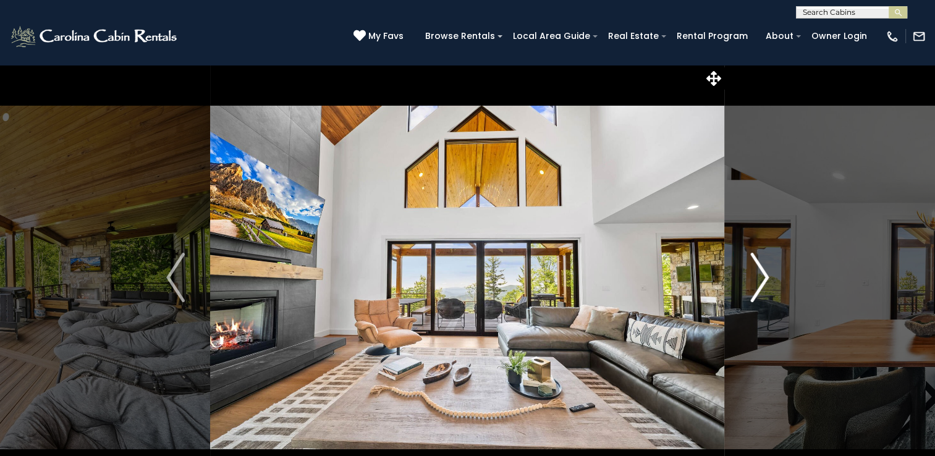
click at [758, 274] on img "Next" at bounding box center [759, 277] width 19 height 49
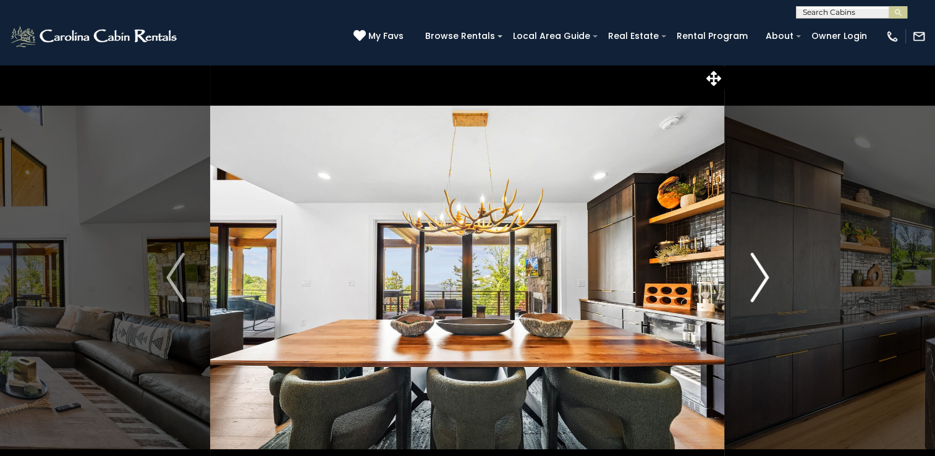
click at [758, 274] on img "Next" at bounding box center [759, 277] width 19 height 49
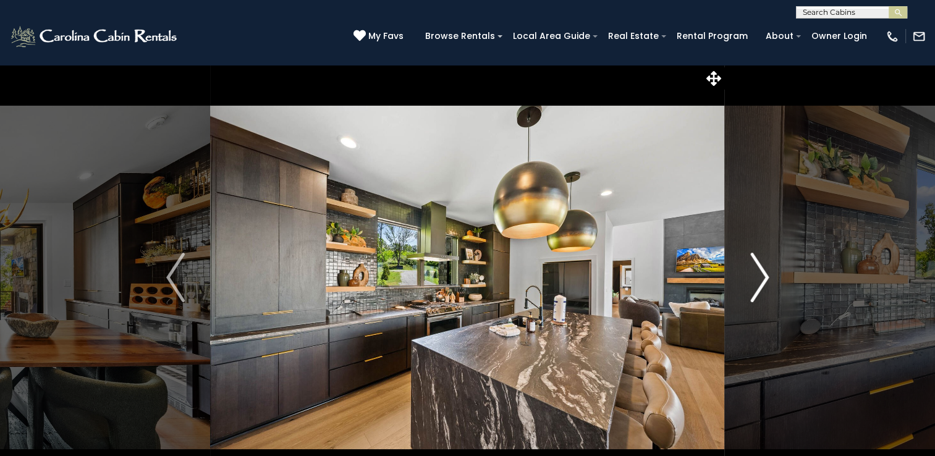
click at [758, 274] on img "Next" at bounding box center [759, 277] width 19 height 49
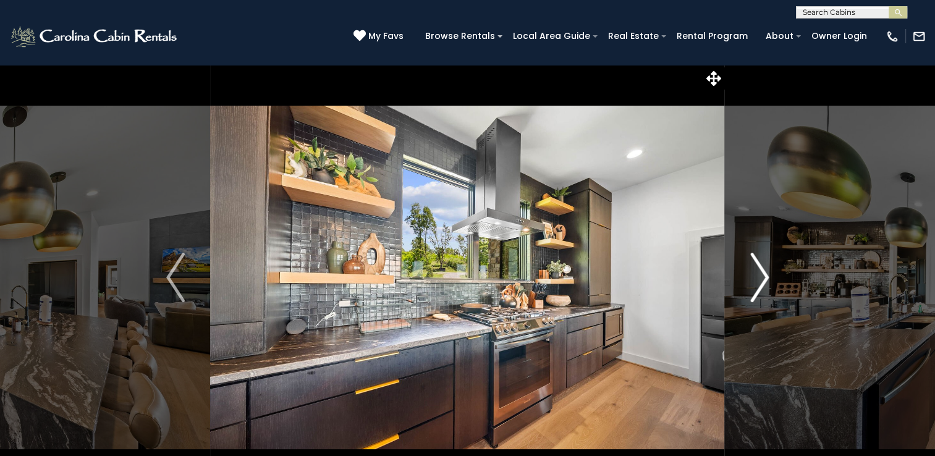
click at [758, 274] on img "Next" at bounding box center [759, 277] width 19 height 49
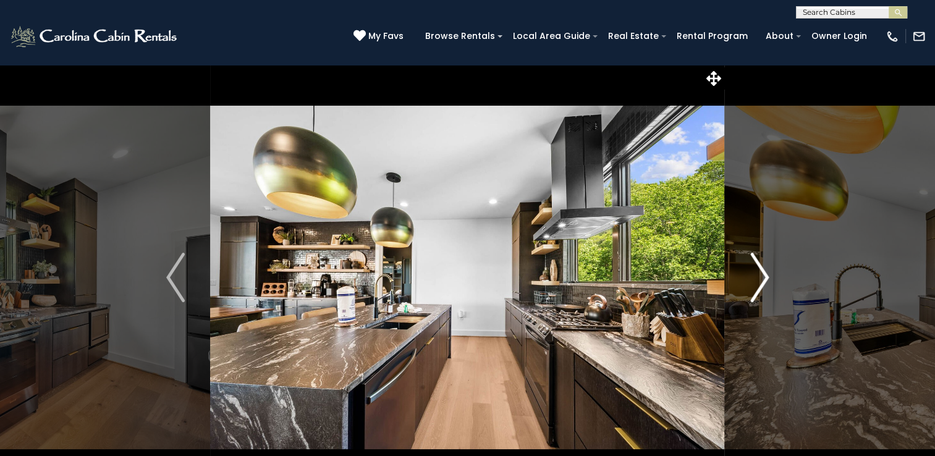
click at [758, 274] on img "Next" at bounding box center [759, 277] width 19 height 49
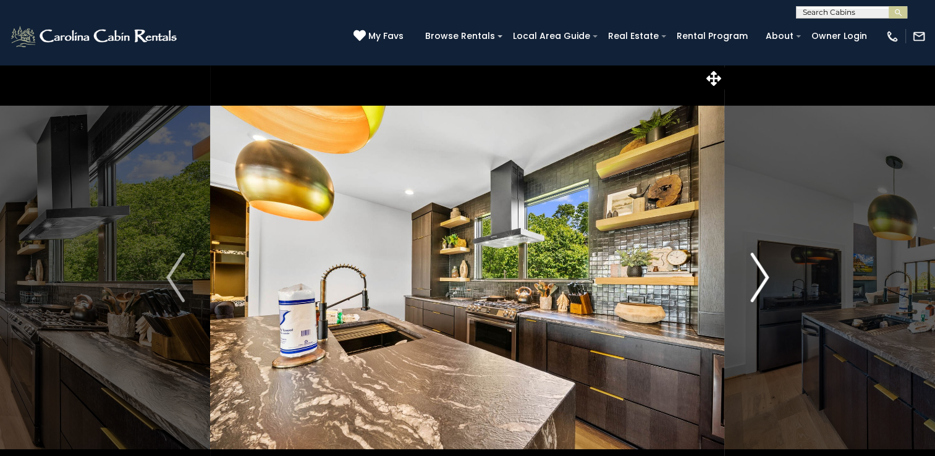
click at [758, 274] on img "Next" at bounding box center [759, 277] width 19 height 49
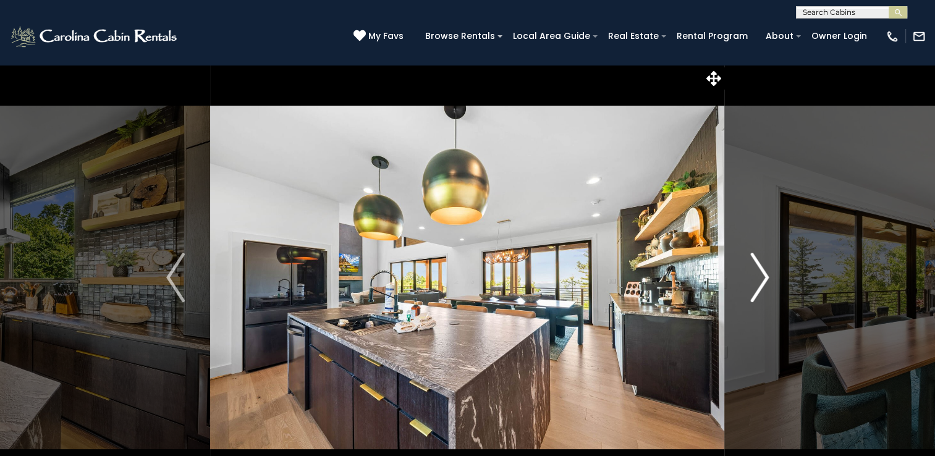
click at [758, 274] on img "Next" at bounding box center [759, 277] width 19 height 49
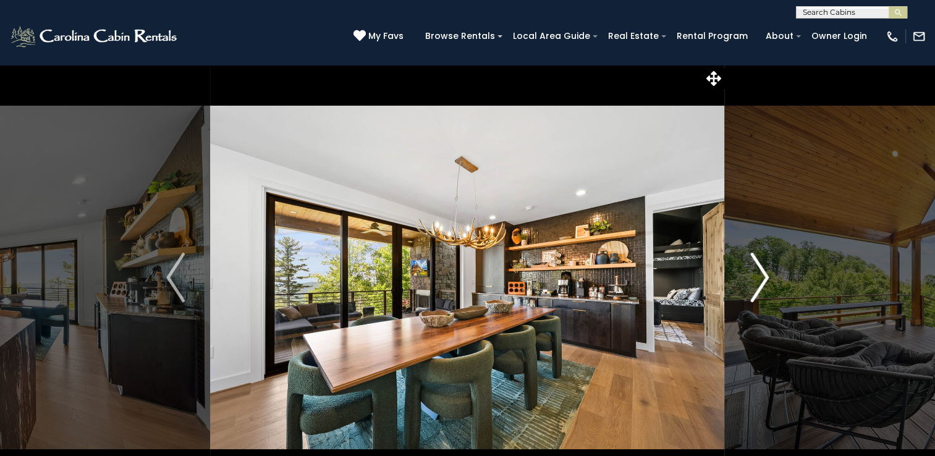
click at [758, 274] on img "Next" at bounding box center [759, 277] width 19 height 49
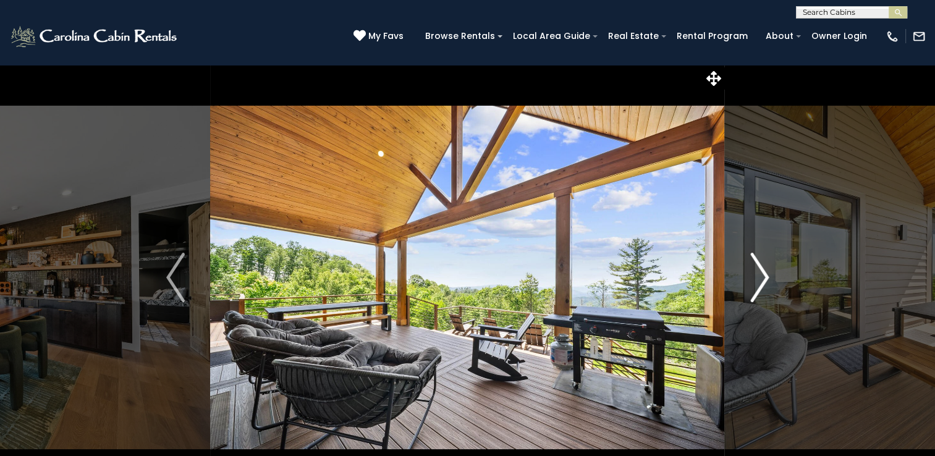
click at [758, 274] on img "Next" at bounding box center [759, 277] width 19 height 49
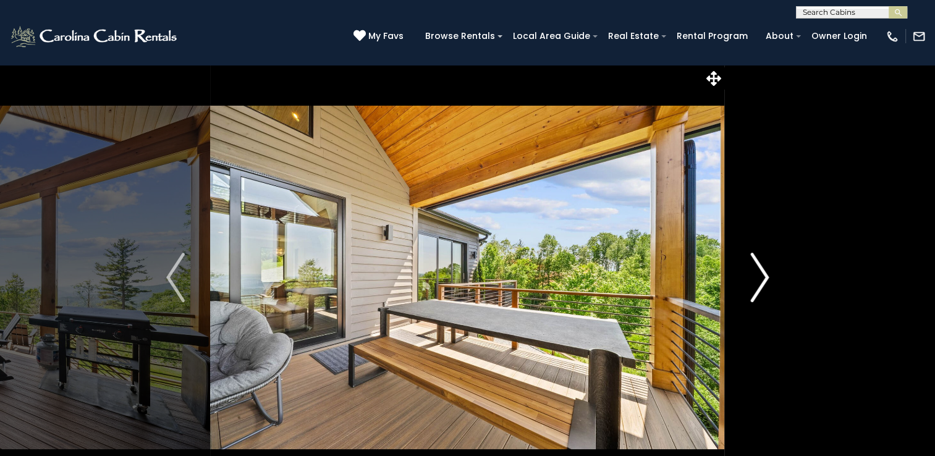
click at [758, 274] on img "Next" at bounding box center [759, 277] width 19 height 49
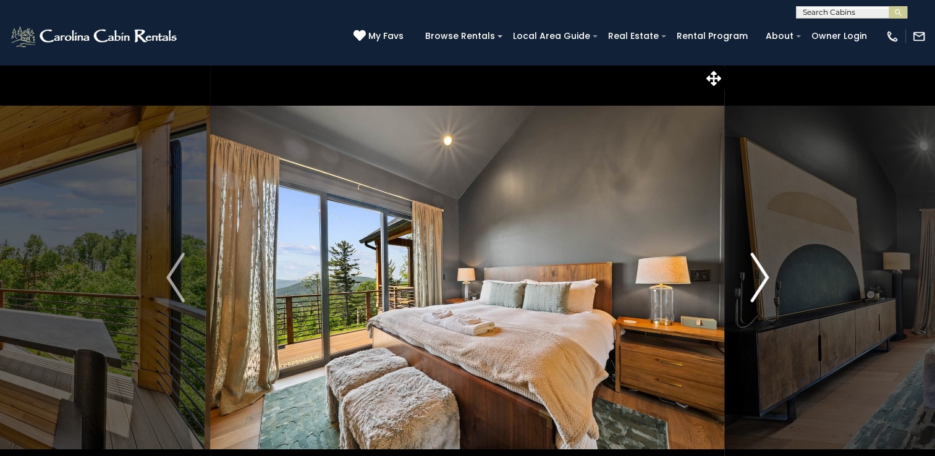
click at [758, 274] on img "Next" at bounding box center [759, 277] width 19 height 49
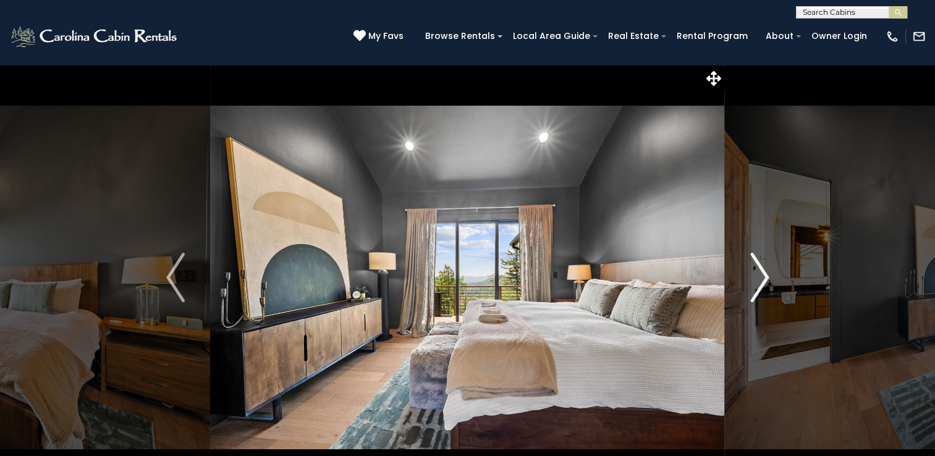
click at [758, 274] on img "Next" at bounding box center [759, 277] width 19 height 49
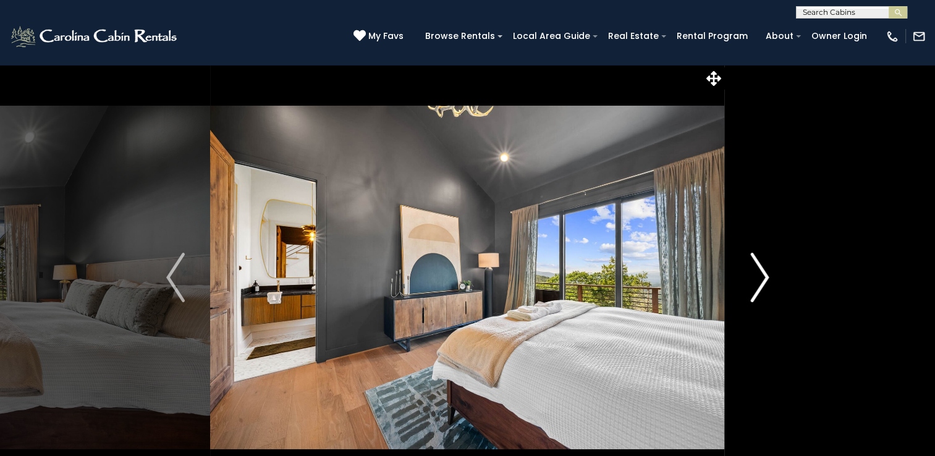
click at [758, 275] on img "Next" at bounding box center [759, 277] width 19 height 49
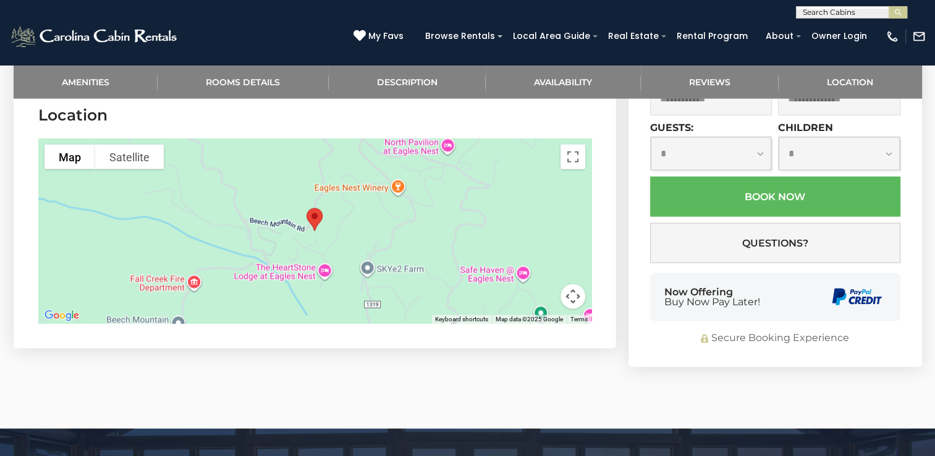
scroll to position [2905, 0]
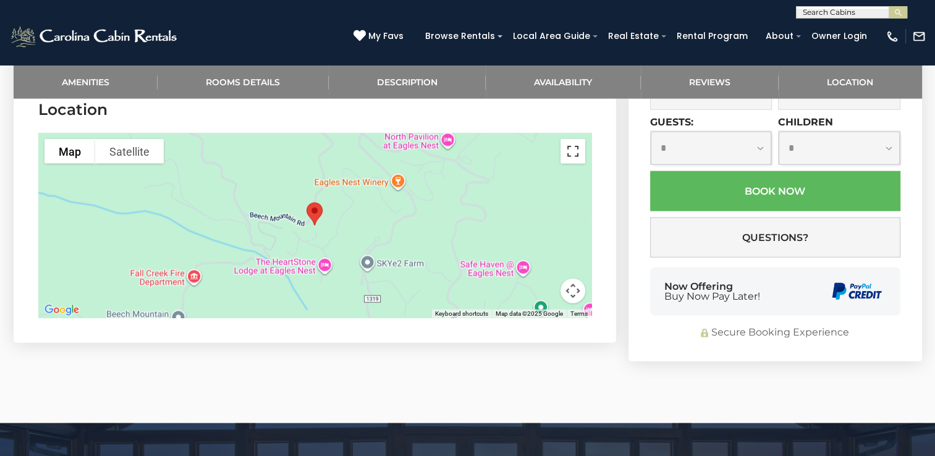
drag, startPoint x: 575, startPoint y: 147, endPoint x: 578, endPoint y: 193, distance: 45.8
click at [575, 147] on button "Toggle fullscreen view" at bounding box center [573, 151] width 25 height 25
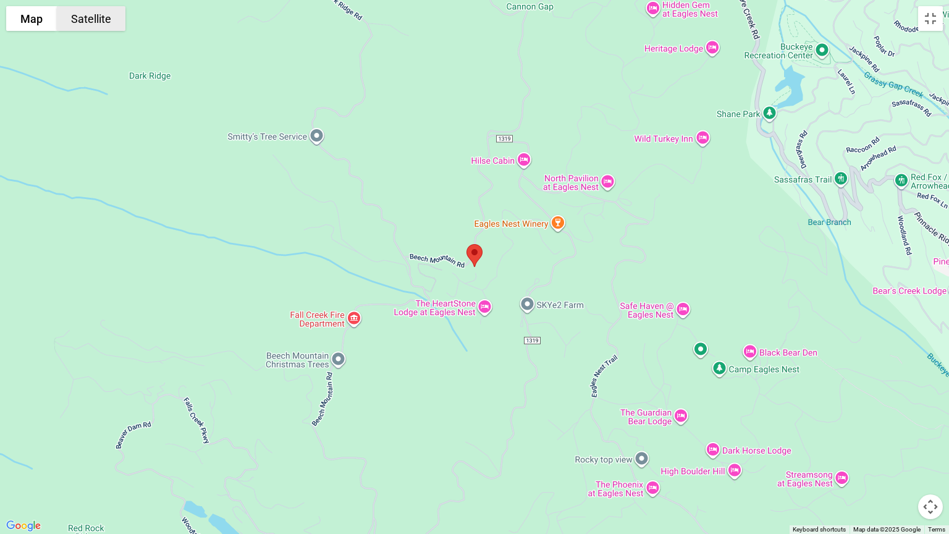
click at [85, 27] on button "Satellite" at bounding box center [91, 18] width 69 height 25
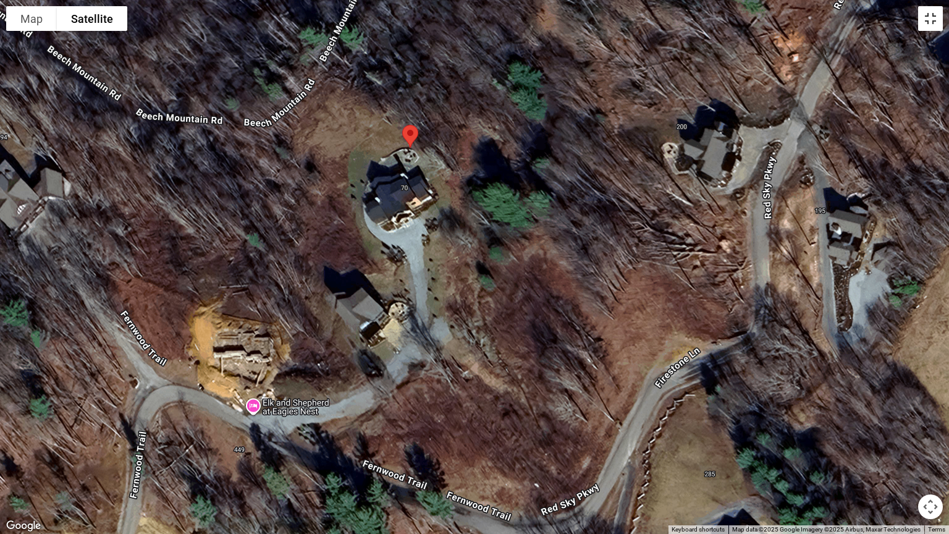
click at [932, 19] on button "Toggle fullscreen view" at bounding box center [930, 18] width 25 height 25
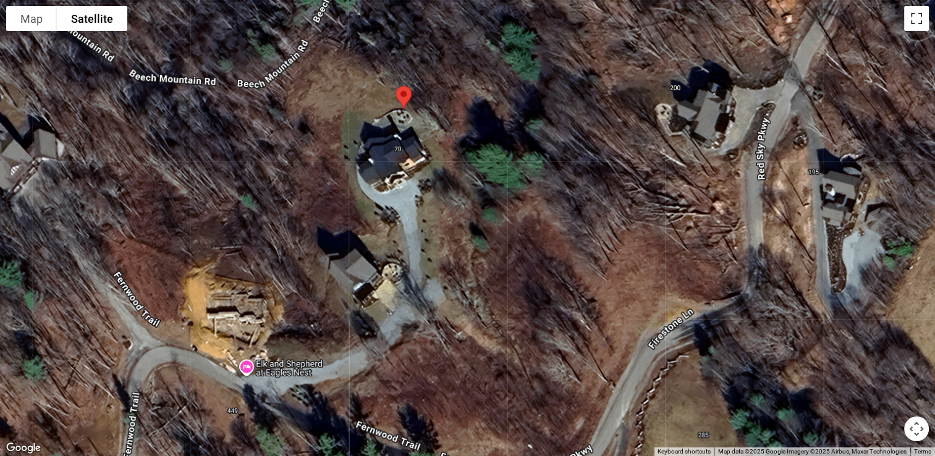
scroll to position [0, 0]
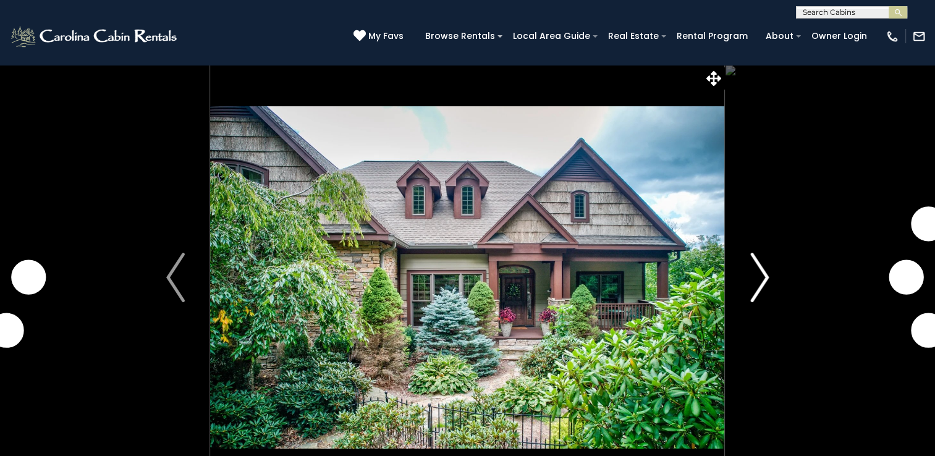
click at [773, 275] on button "Next" at bounding box center [759, 277] width 69 height 426
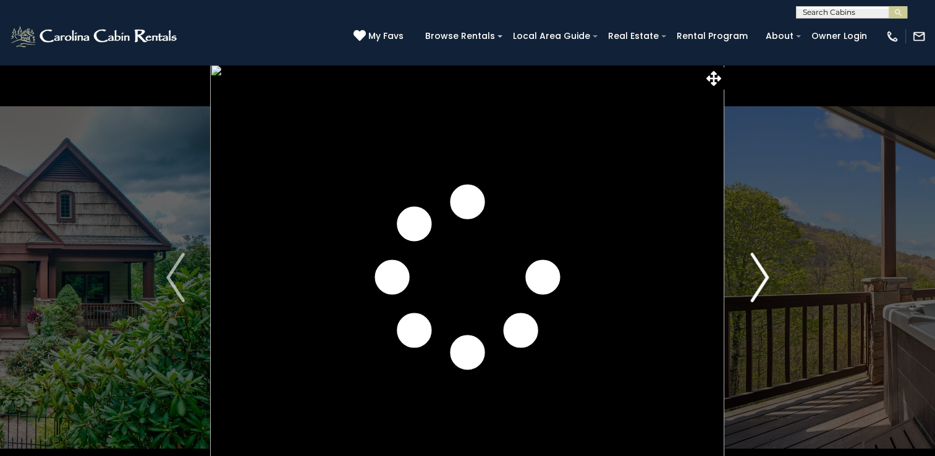
click at [768, 276] on img "Next" at bounding box center [759, 277] width 19 height 49
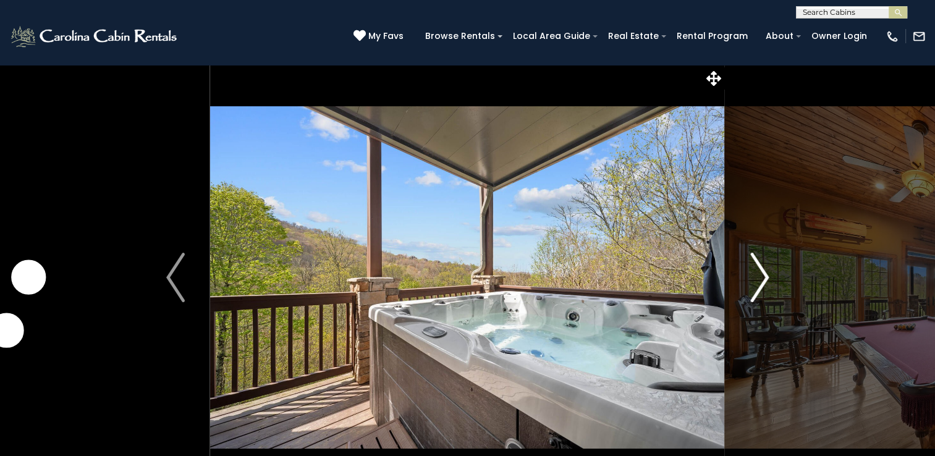
click at [768, 276] on img "Next" at bounding box center [759, 277] width 19 height 49
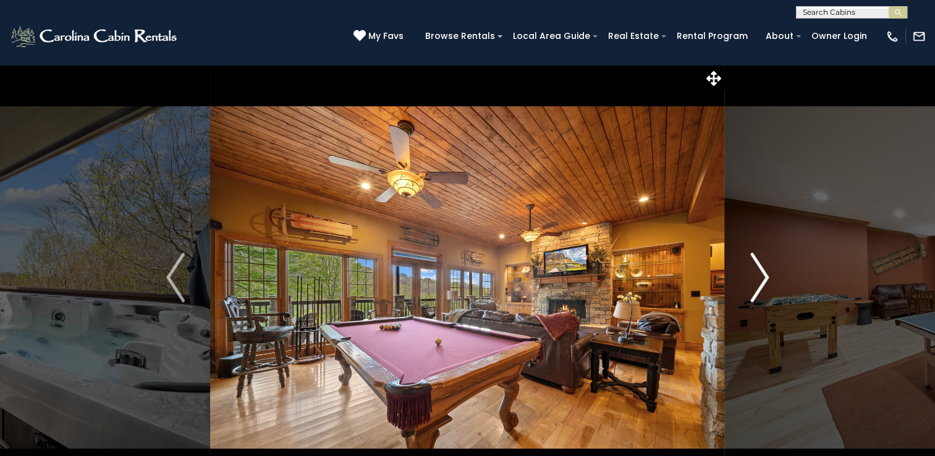
click at [768, 276] on img "Next" at bounding box center [759, 277] width 19 height 49
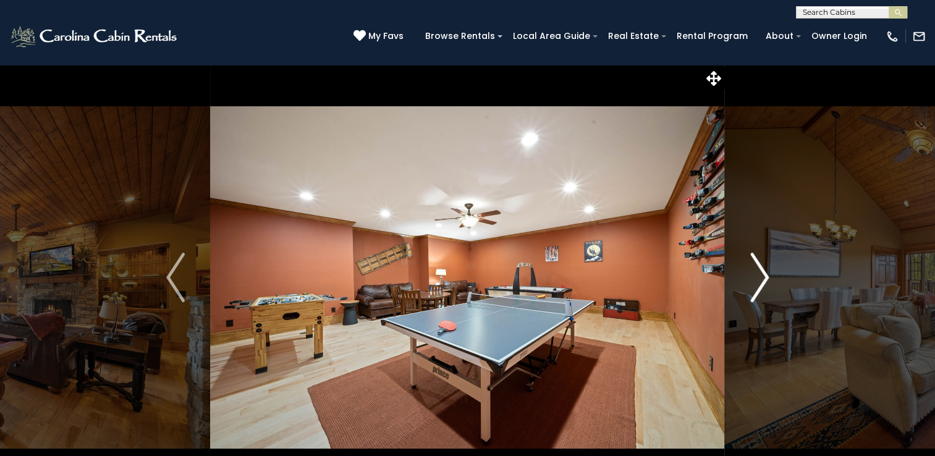
click at [768, 276] on img "Next" at bounding box center [759, 277] width 19 height 49
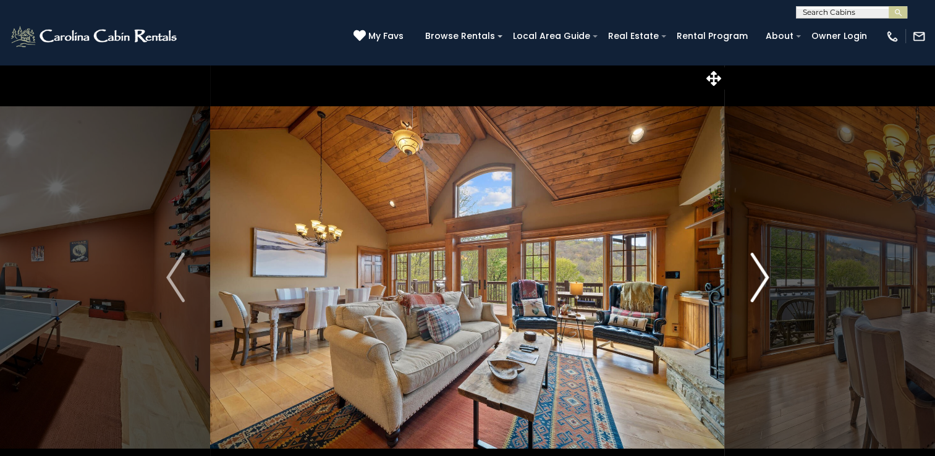
click at [768, 276] on img "Next" at bounding box center [759, 277] width 19 height 49
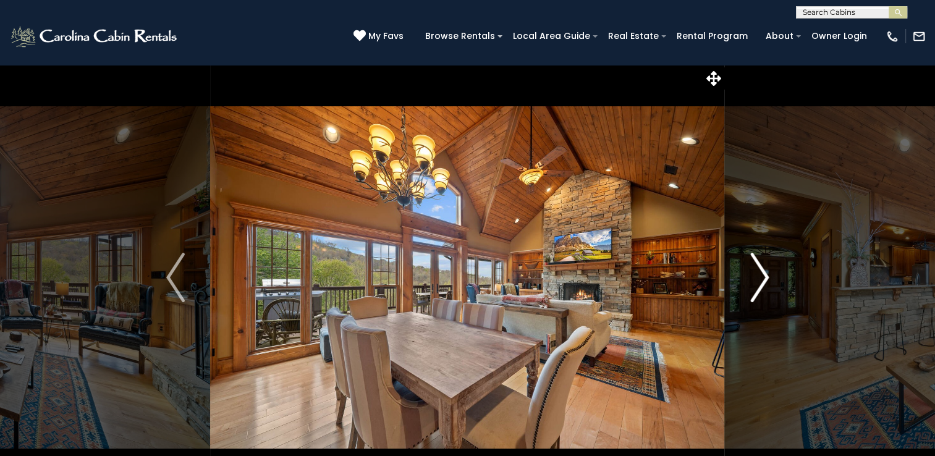
click at [768, 276] on img "Next" at bounding box center [759, 277] width 19 height 49
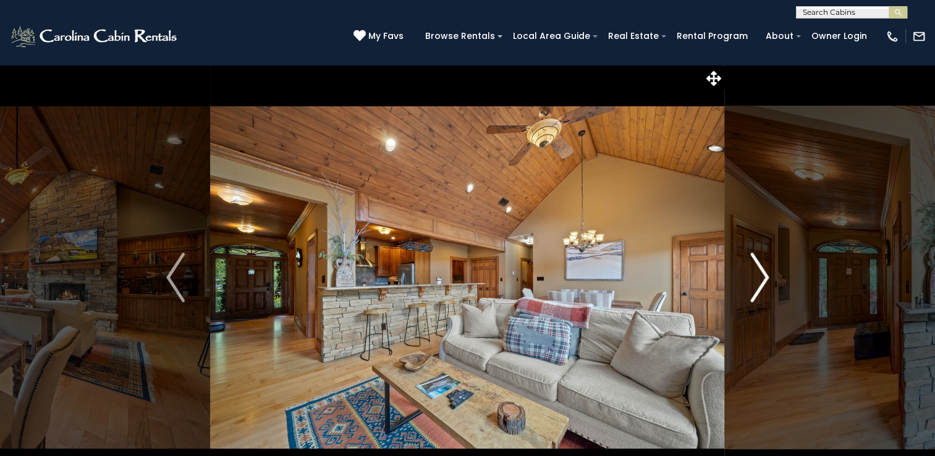
click at [768, 276] on img "Next" at bounding box center [759, 277] width 19 height 49
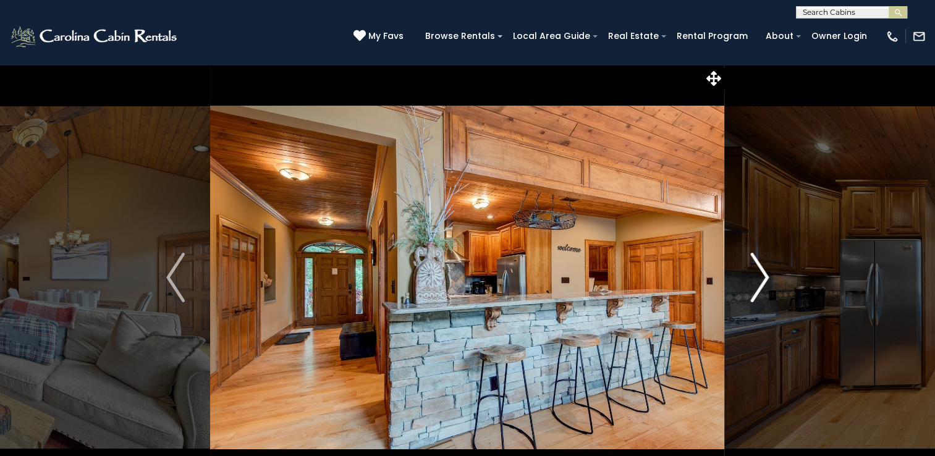
click at [768, 276] on img "Next" at bounding box center [759, 277] width 19 height 49
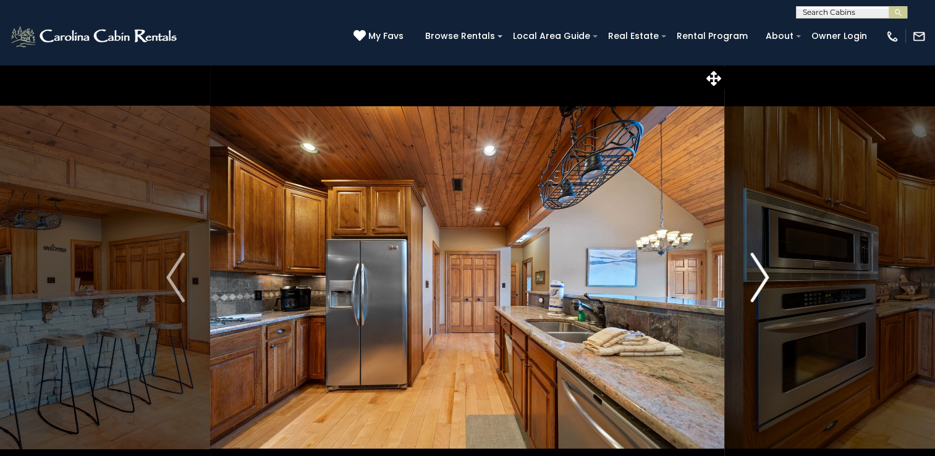
click at [768, 276] on img "Next" at bounding box center [759, 277] width 19 height 49
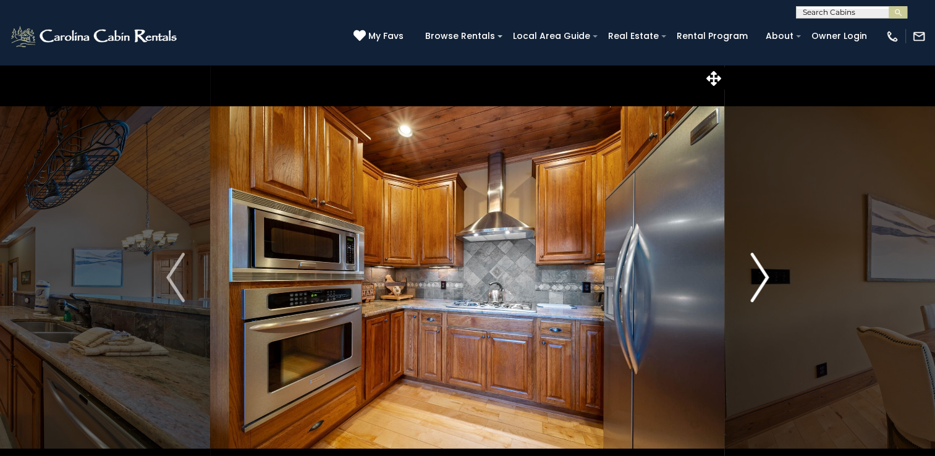
click at [768, 276] on img "Next" at bounding box center [759, 277] width 19 height 49
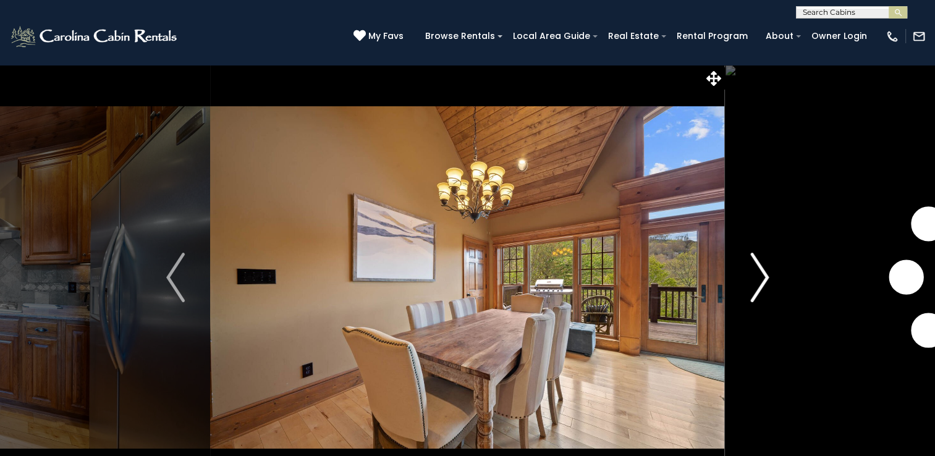
click at [768, 276] on img "Next" at bounding box center [759, 277] width 19 height 49
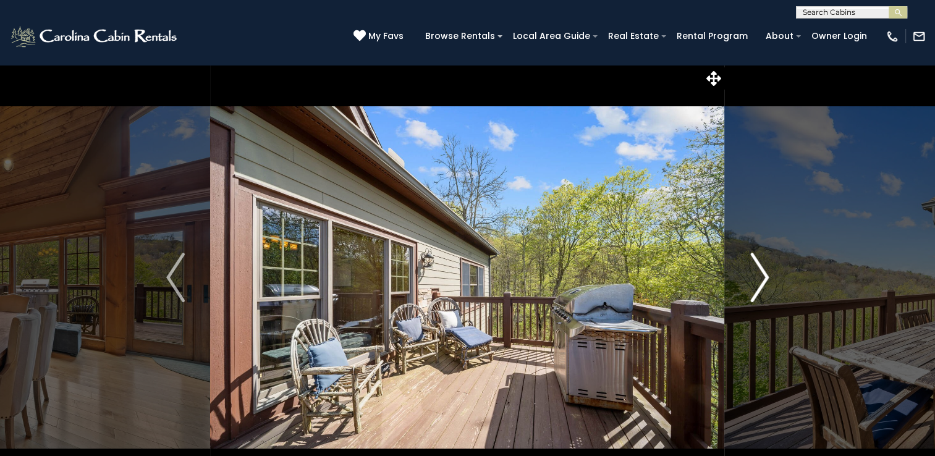
click at [768, 276] on img "Next" at bounding box center [759, 277] width 19 height 49
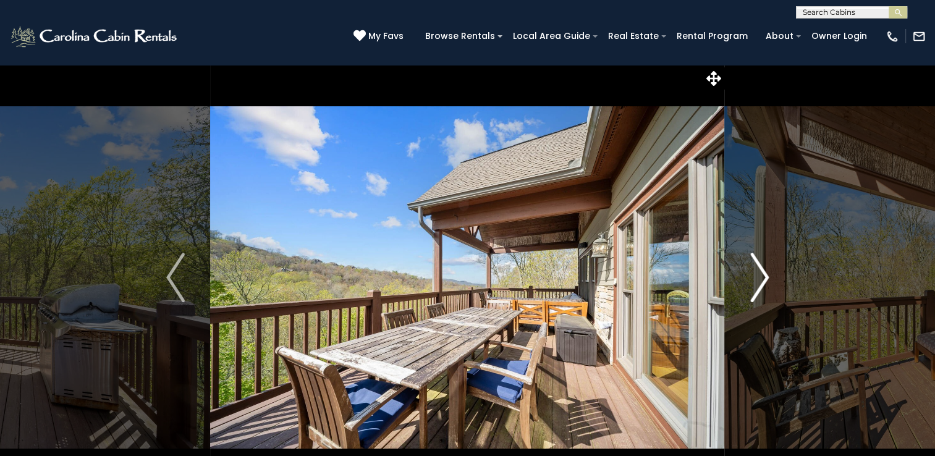
click at [768, 276] on img "Next" at bounding box center [759, 277] width 19 height 49
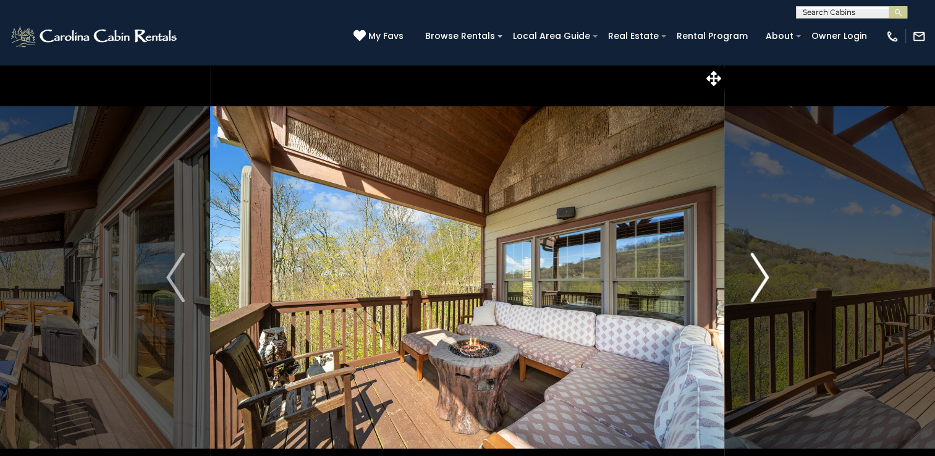
click at [768, 276] on img "Next" at bounding box center [759, 277] width 19 height 49
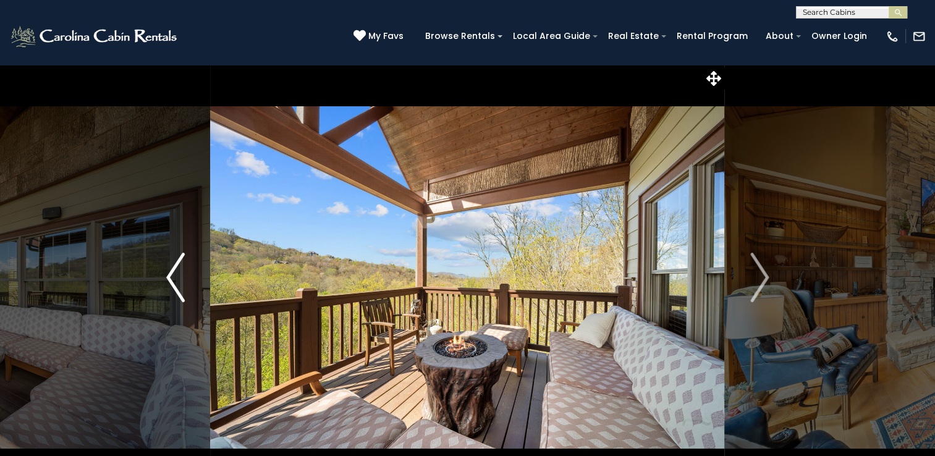
click at [166, 270] on button "Previous" at bounding box center [175, 277] width 69 height 426
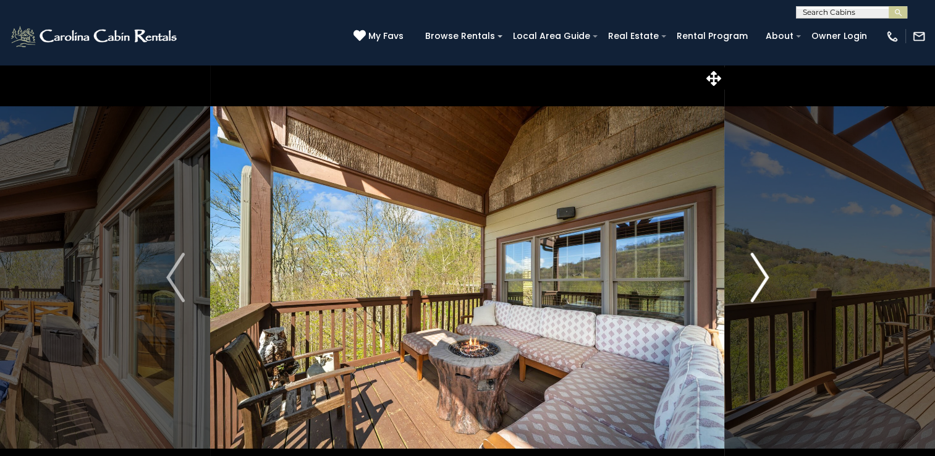
click at [758, 278] on img "Next" at bounding box center [759, 277] width 19 height 49
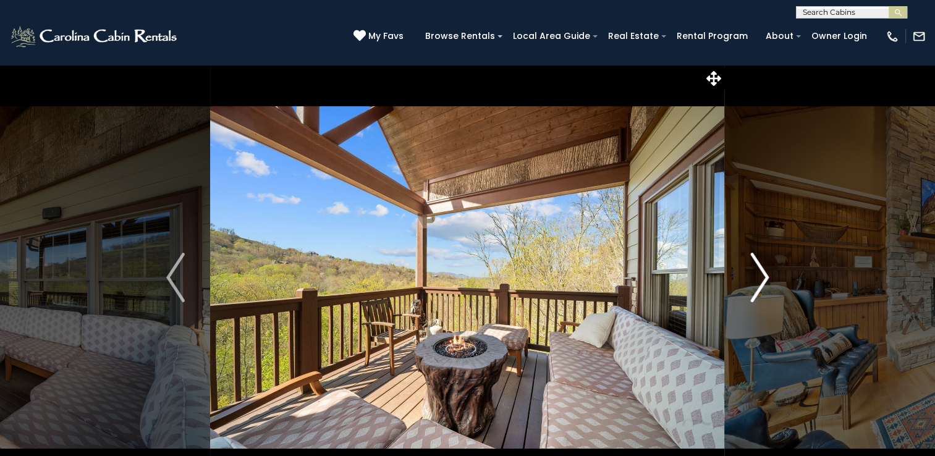
click at [758, 278] on img "Next" at bounding box center [759, 277] width 19 height 49
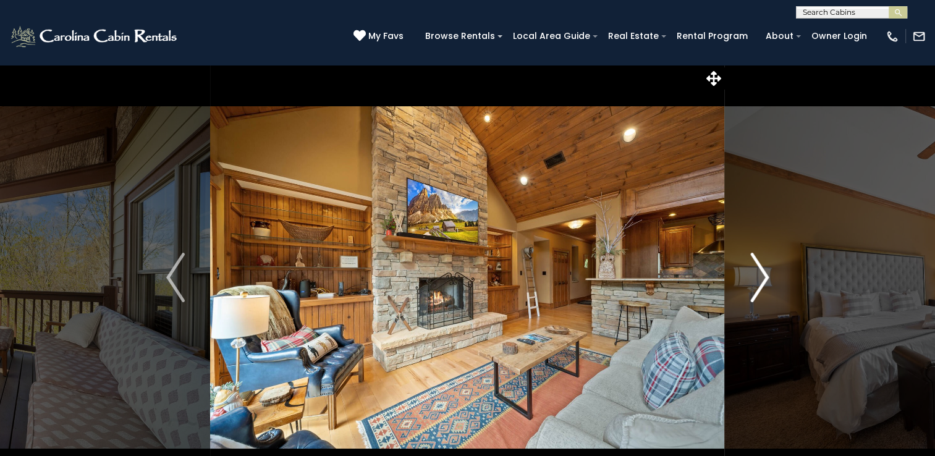
click at [758, 278] on img "Next" at bounding box center [759, 277] width 19 height 49
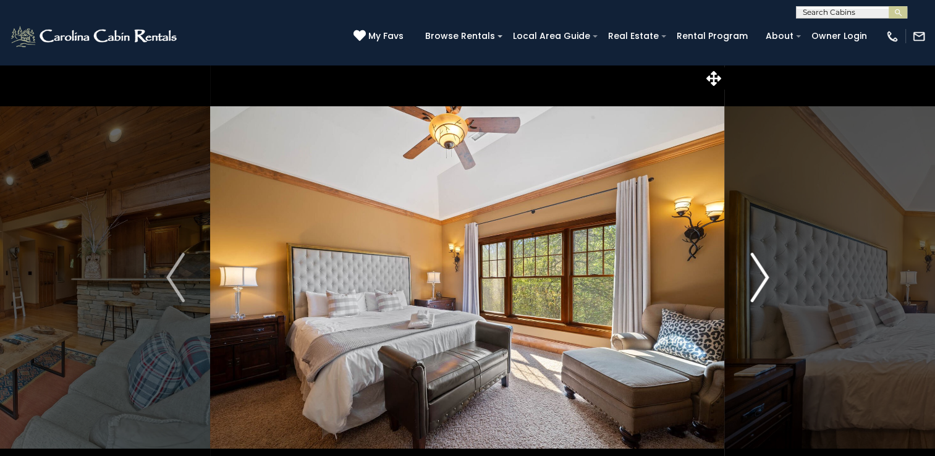
click at [758, 278] on img "Next" at bounding box center [759, 277] width 19 height 49
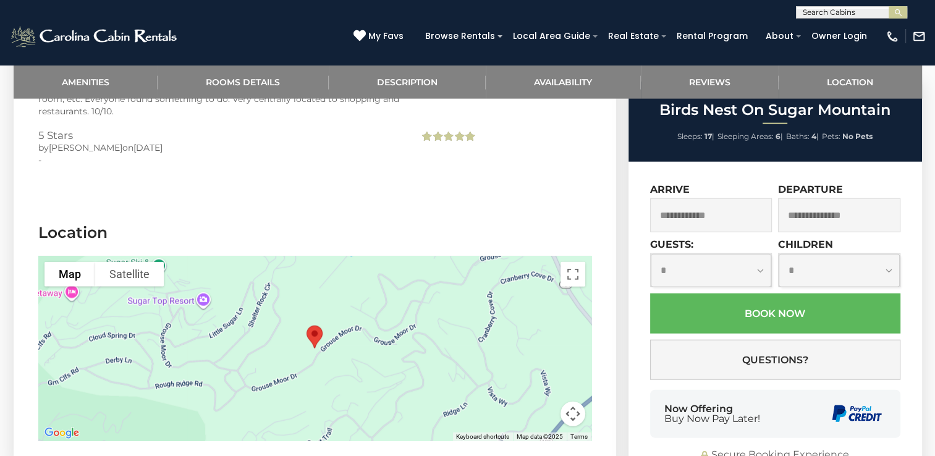
scroll to position [2905, 0]
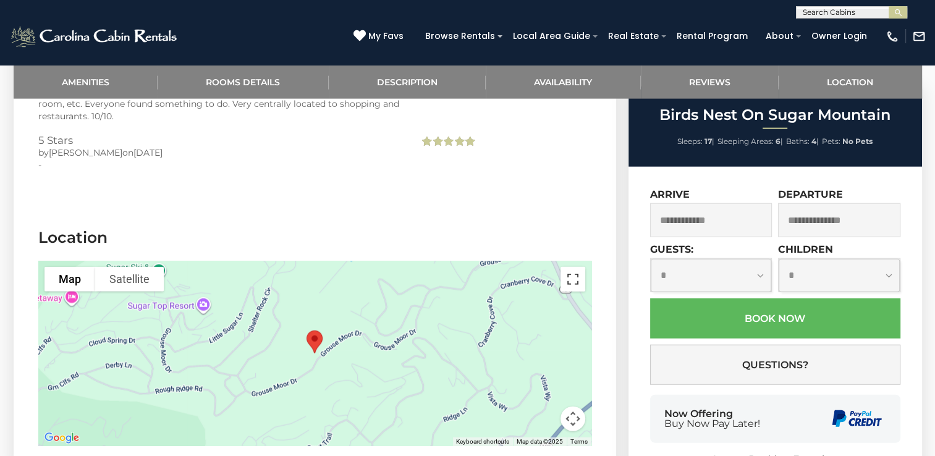
drag, startPoint x: 571, startPoint y: 245, endPoint x: 572, endPoint y: 289, distance: 43.9
click at [571, 267] on button "Toggle fullscreen view" at bounding box center [573, 279] width 25 height 25
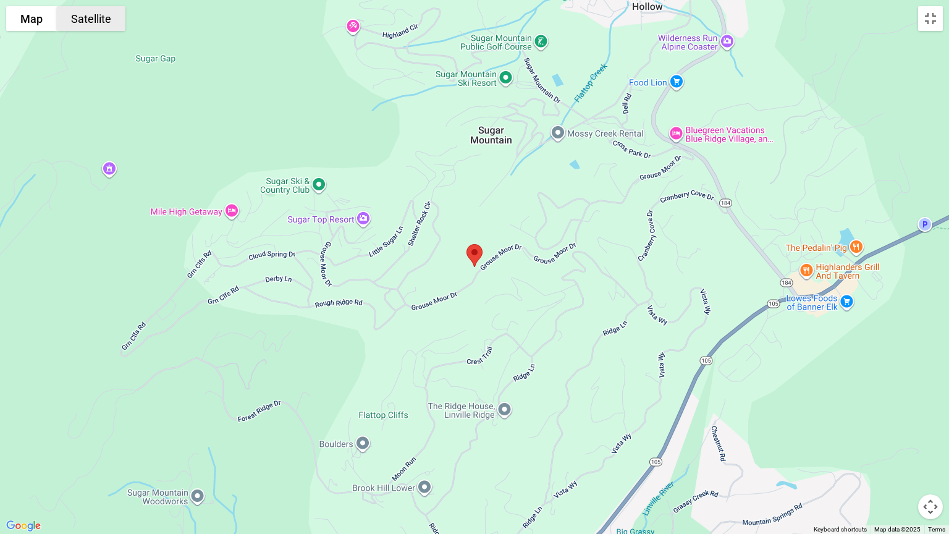
click at [96, 25] on button "Satellite" at bounding box center [91, 18] width 69 height 25
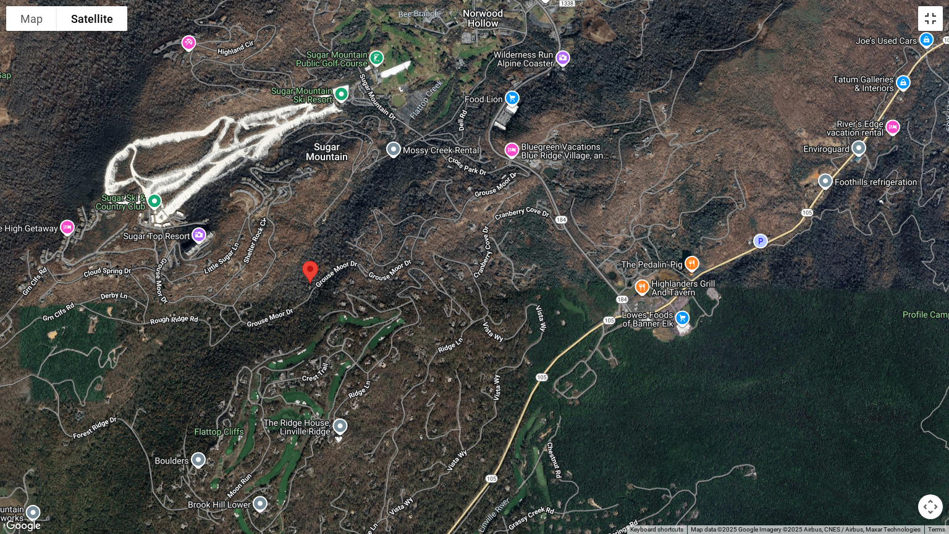
click at [933, 20] on button "Toggle fullscreen view" at bounding box center [930, 18] width 25 height 25
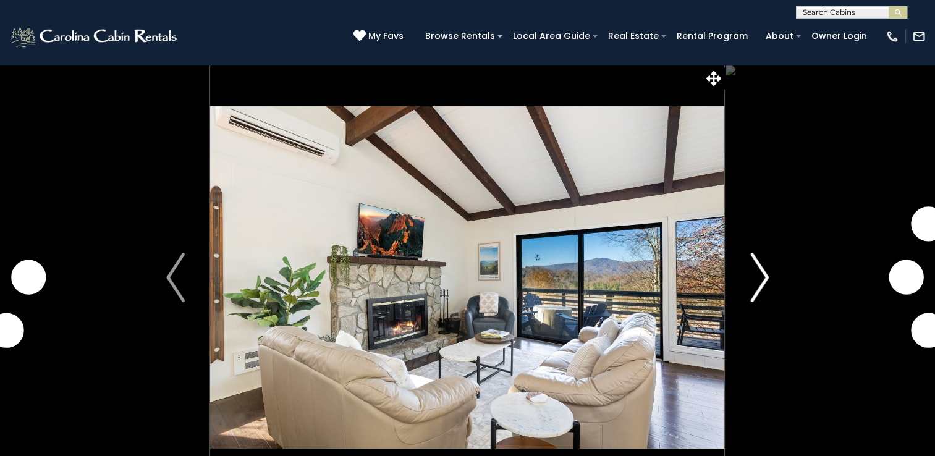
click at [765, 275] on img "Next" at bounding box center [759, 277] width 19 height 49
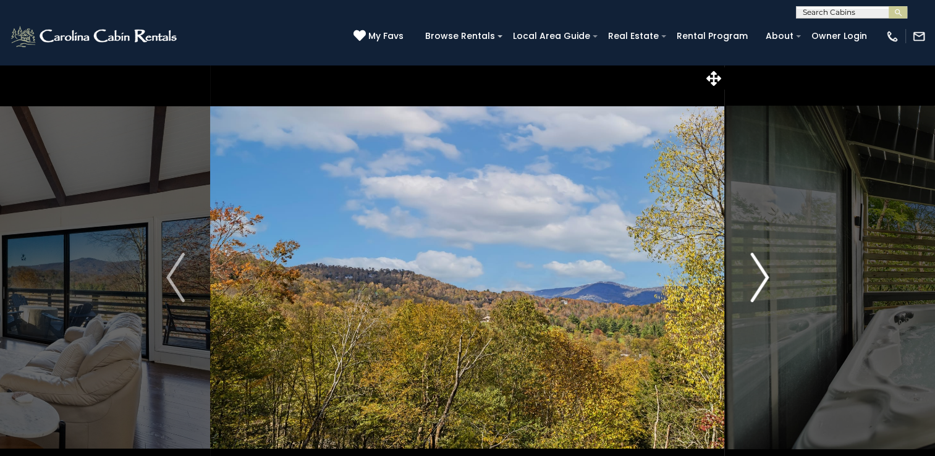
click at [758, 276] on img "Next" at bounding box center [759, 277] width 19 height 49
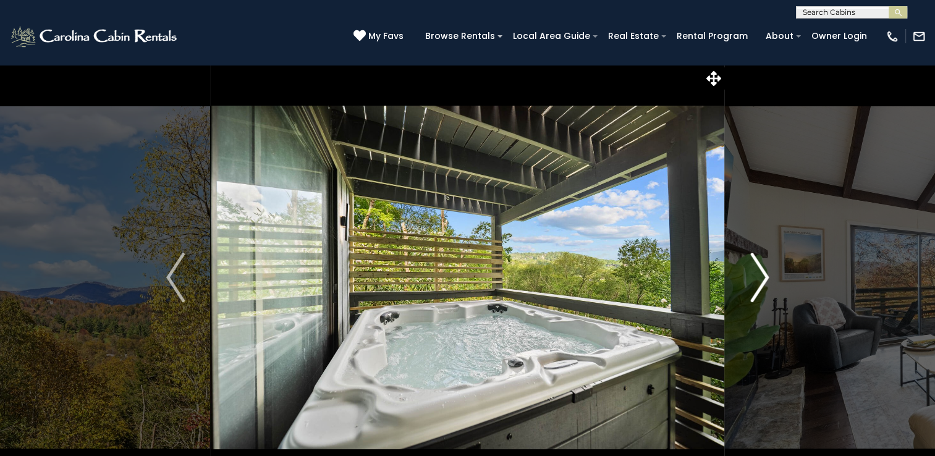
click at [758, 276] on img "Next" at bounding box center [759, 277] width 19 height 49
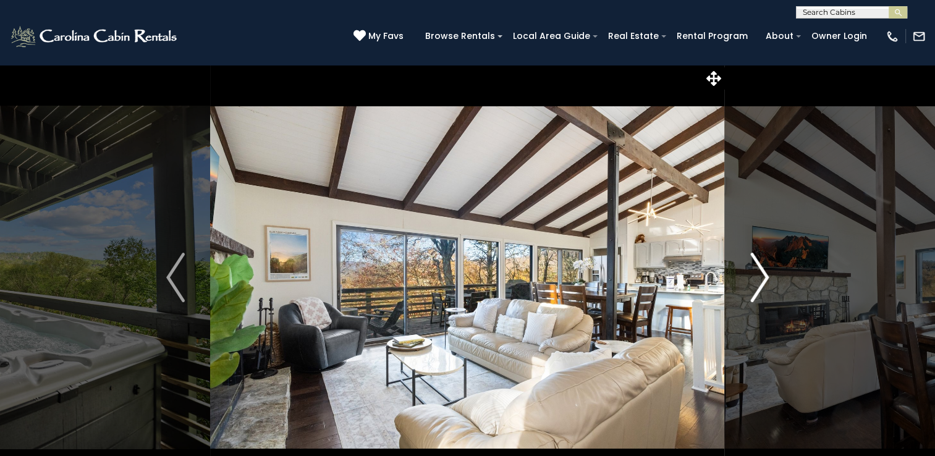
click at [758, 276] on img "Next" at bounding box center [759, 277] width 19 height 49
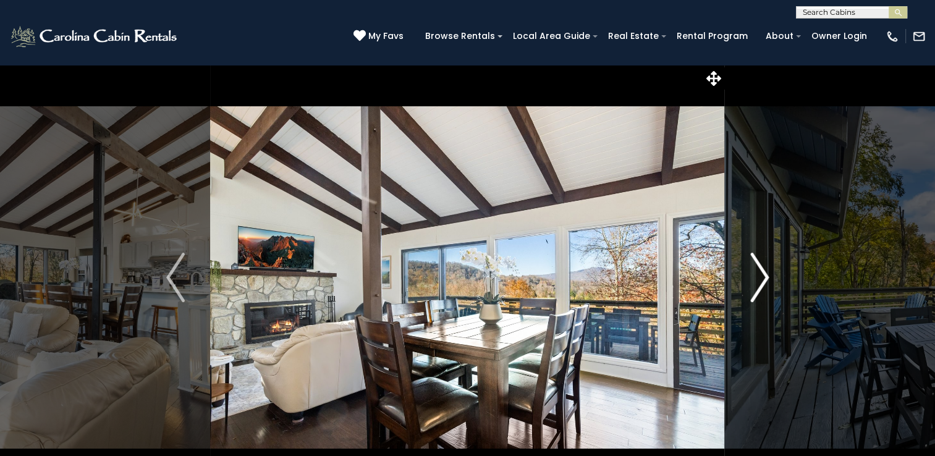
click at [758, 276] on img "Next" at bounding box center [759, 277] width 19 height 49
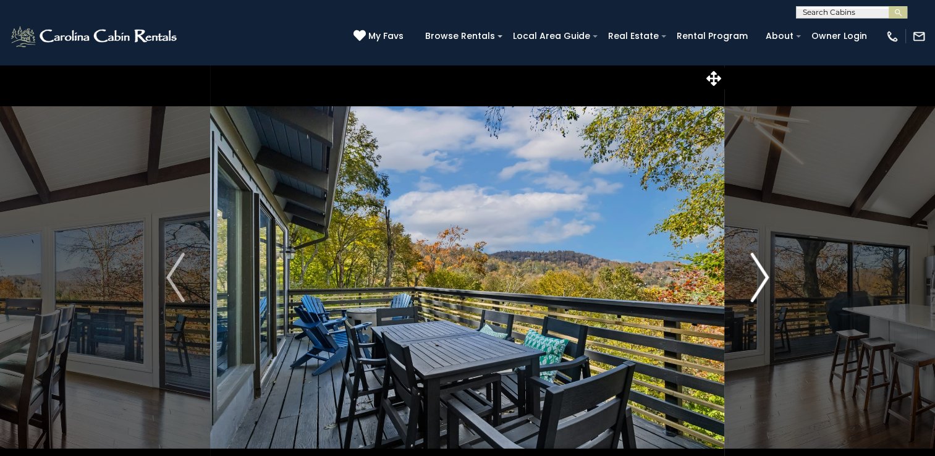
click at [758, 276] on img "Next" at bounding box center [759, 277] width 19 height 49
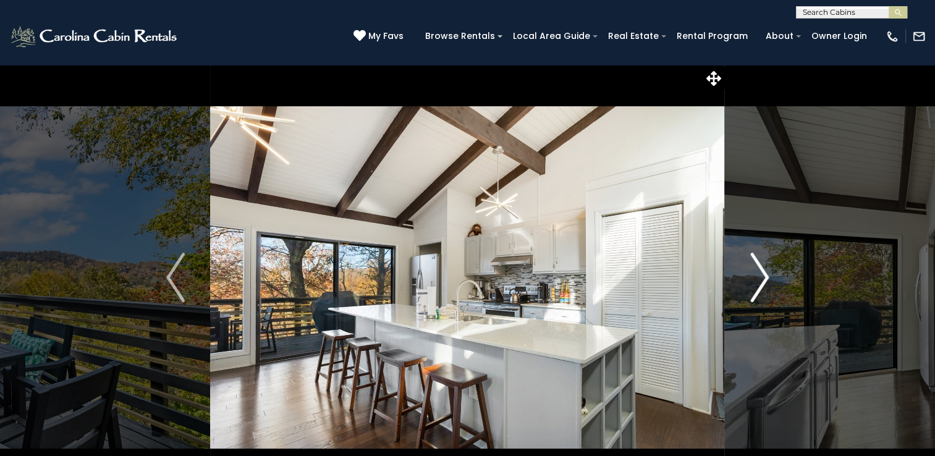
click at [758, 276] on img "Next" at bounding box center [759, 277] width 19 height 49
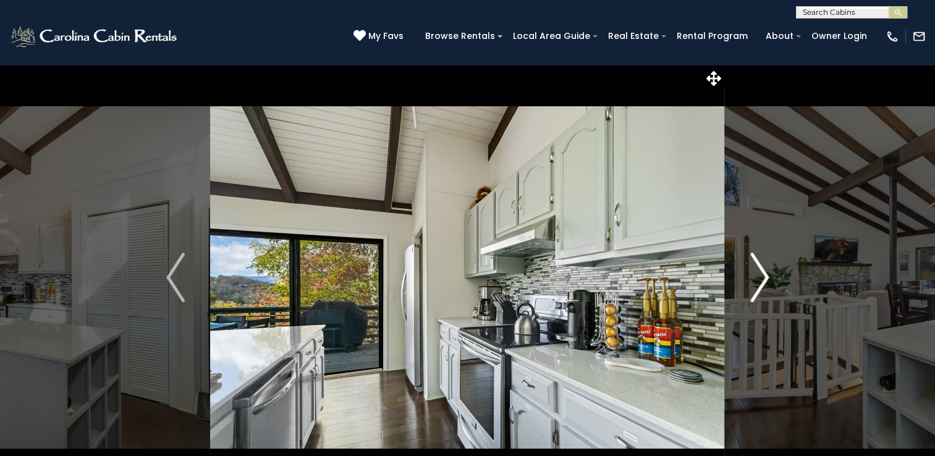
click at [758, 276] on img "Next" at bounding box center [759, 277] width 19 height 49
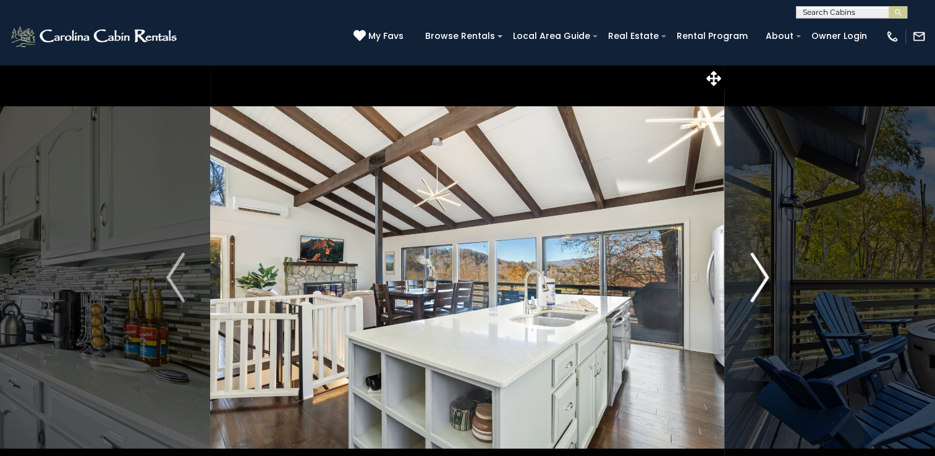
click at [758, 276] on img "Next" at bounding box center [759, 277] width 19 height 49
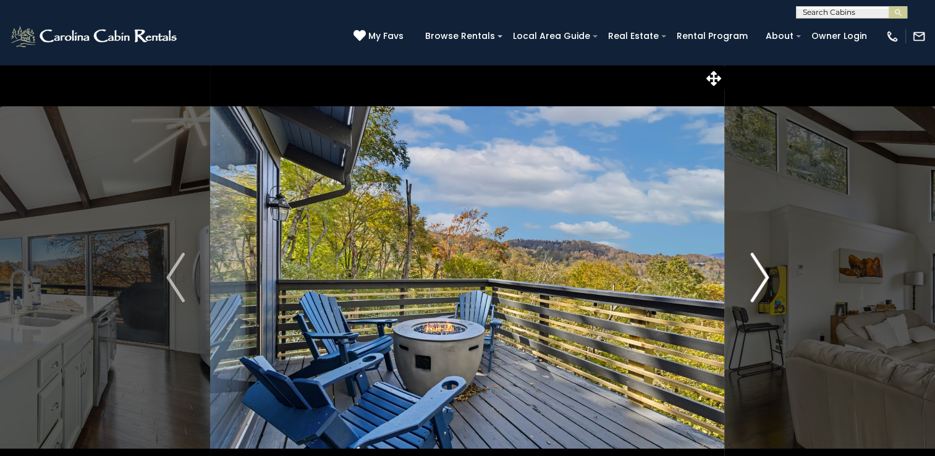
click at [758, 276] on img "Next" at bounding box center [759, 277] width 19 height 49
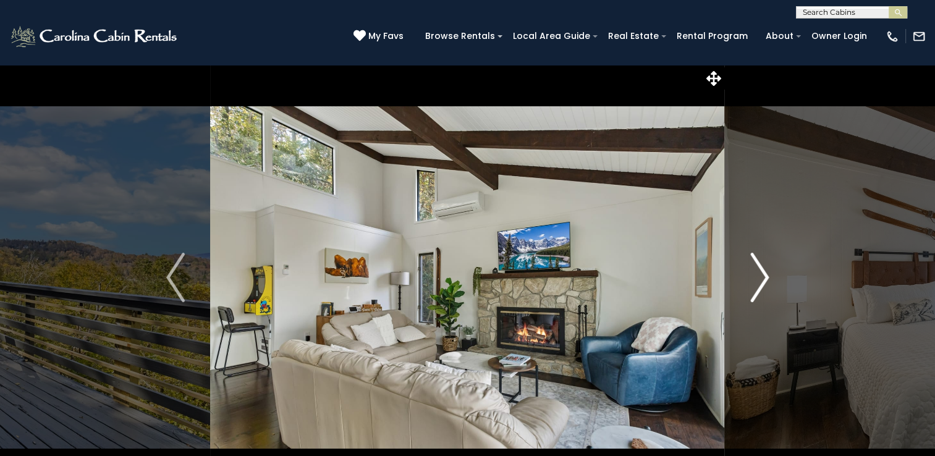
click at [758, 276] on img "Next" at bounding box center [759, 277] width 19 height 49
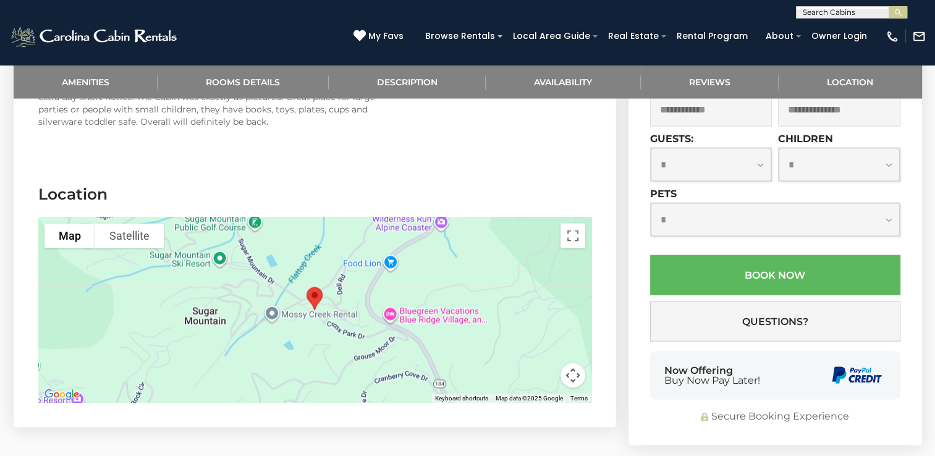
scroll to position [2534, 0]
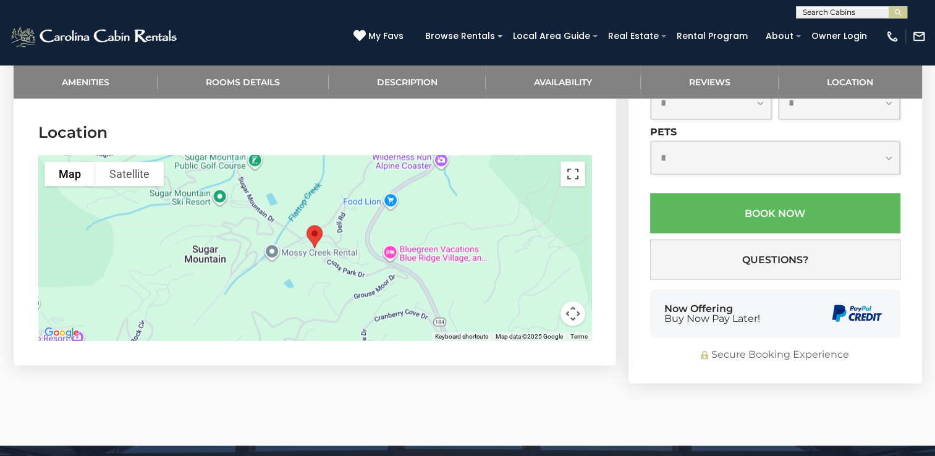
click at [578, 162] on button "Toggle fullscreen view" at bounding box center [573, 174] width 25 height 25
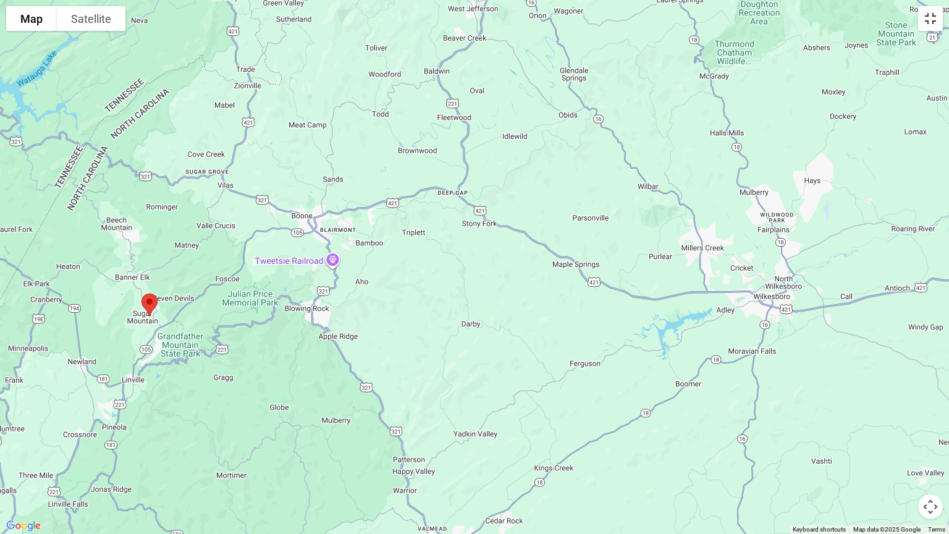
click at [932, 19] on button "Toggle fullscreen view" at bounding box center [930, 18] width 25 height 25
